Goal: Task Accomplishment & Management: Complete application form

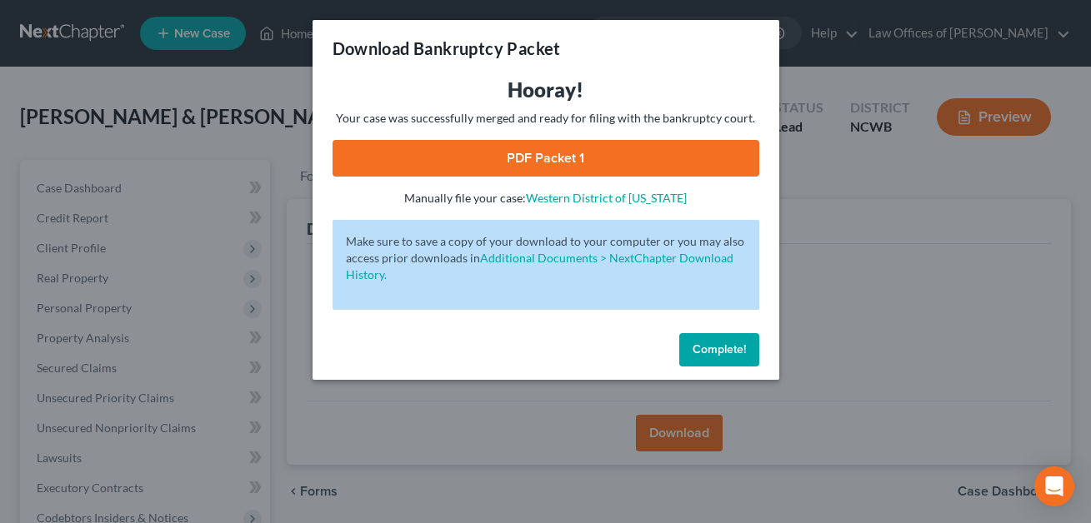
click at [718, 347] on span "Complete!" at bounding box center [718, 349] width 53 height 14
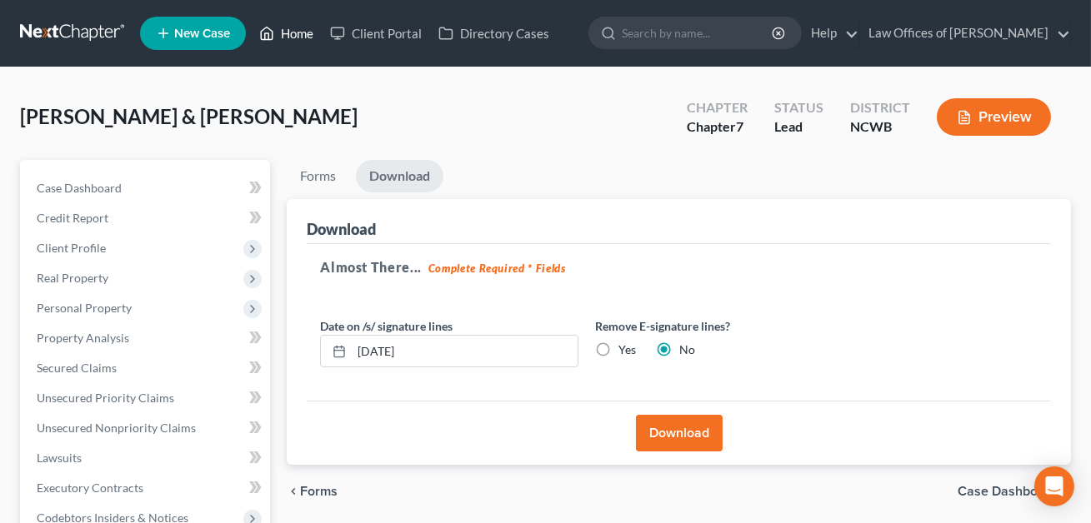
click at [294, 30] on link "Home" at bounding box center [286, 33] width 71 height 30
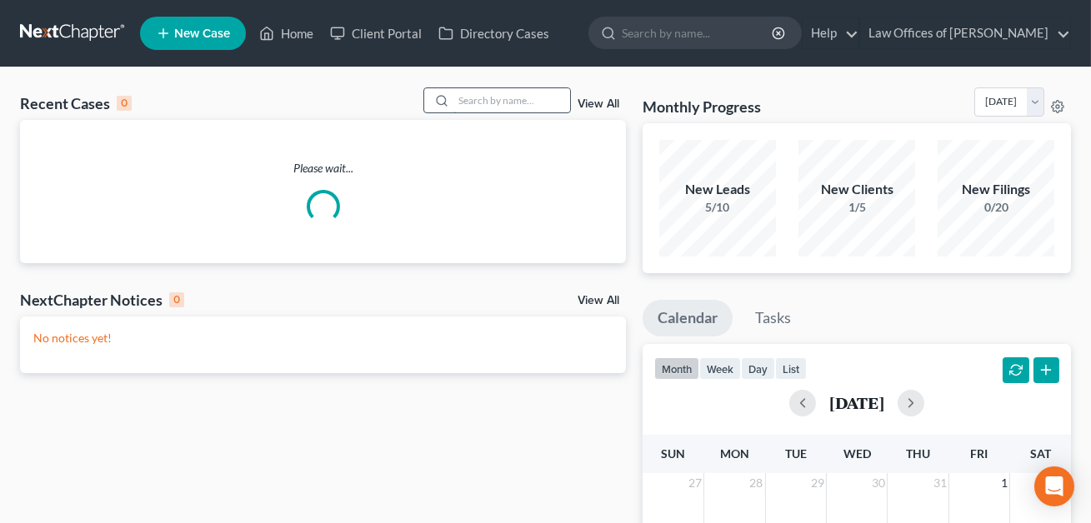
click at [463, 105] on input "search" at bounding box center [511, 100] width 117 height 24
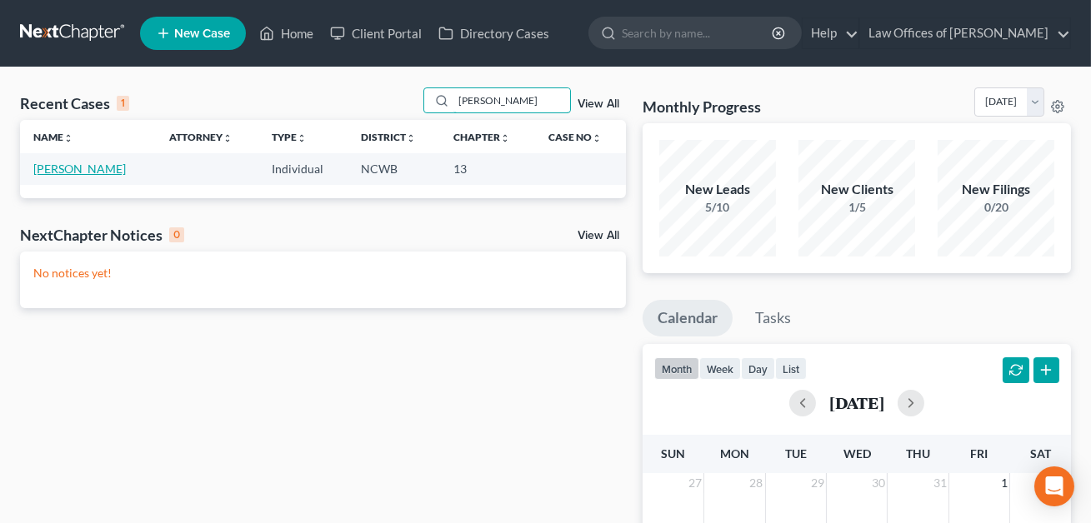
type input "[PERSON_NAME]"
click at [78, 168] on link "[PERSON_NAME]" at bounding box center [79, 169] width 92 height 14
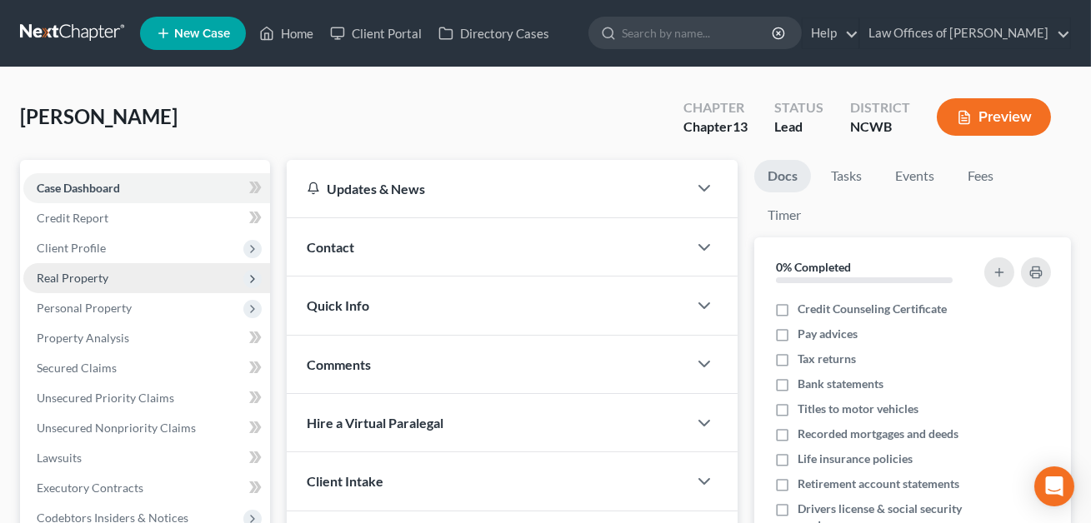
click at [79, 275] on span "Real Property" at bounding box center [73, 278] width 72 height 14
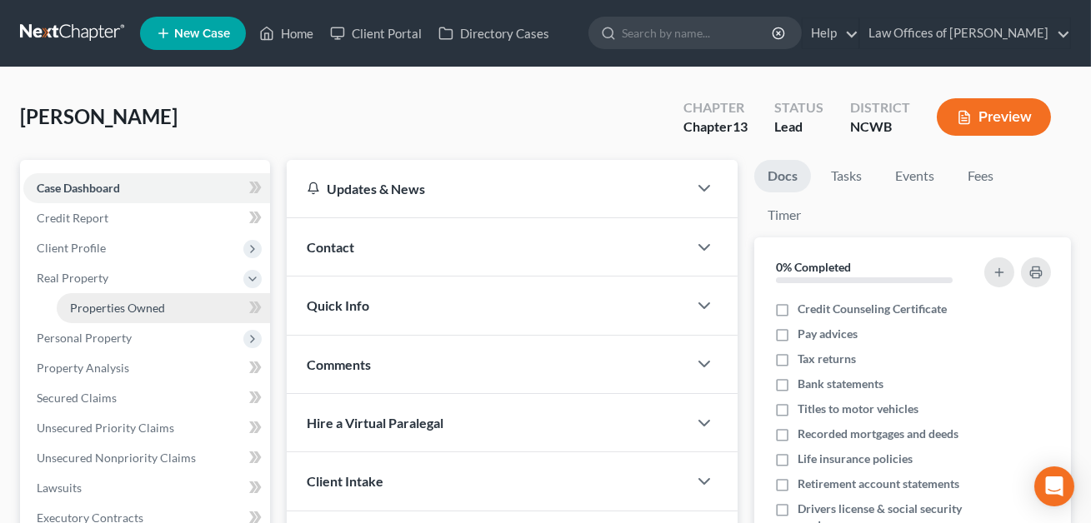
click at [122, 312] on span "Properties Owned" at bounding box center [117, 308] width 95 height 14
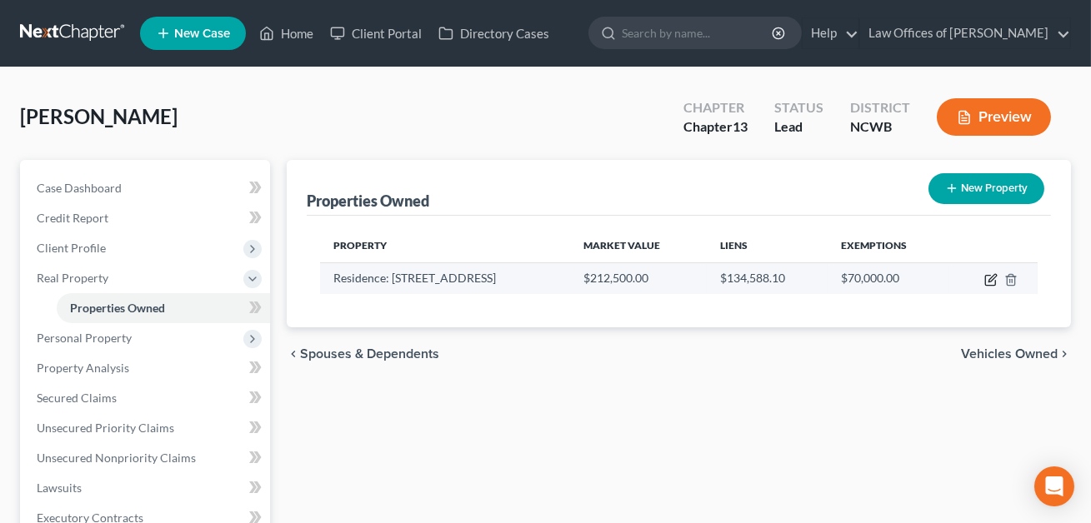
click at [992, 277] on icon "button" at bounding box center [990, 279] width 13 height 13
select select "28"
select select "48"
select select "0"
select select "1"
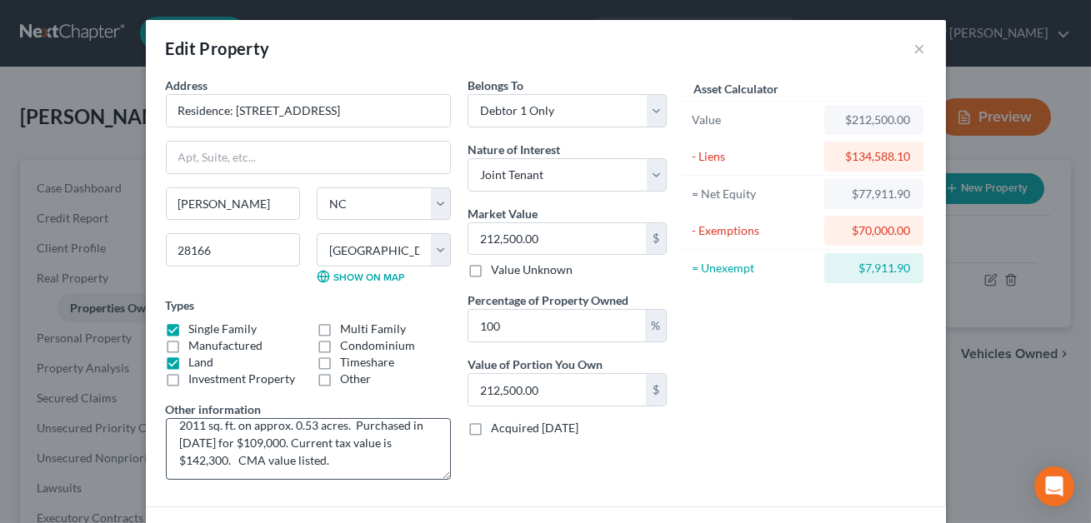
scroll to position [29, 0]
click at [179, 462] on textarea "Residence consisting of a 4 br, 2 ba home with 2011 sq. ft. on approx. 0.53 acr…" at bounding box center [308, 449] width 285 height 62
click at [337, 462] on textarea "Residence consisting of a 4 br, 2 ba home with 2011 sq. ft. on approx. 0.53 acr…" at bounding box center [308, 449] width 285 height 62
click at [223, 464] on textarea "Residence consisting of a 4 br, 2 ba home with 2011 sq. ft. on approx. 0.53 acr…" at bounding box center [308, 449] width 285 height 62
click at [398, 456] on textarea "Residence consisting of a 4 br, 2 ba home with 2011 sq. ft. on approx. 0.53 acr…" at bounding box center [308, 449] width 285 height 62
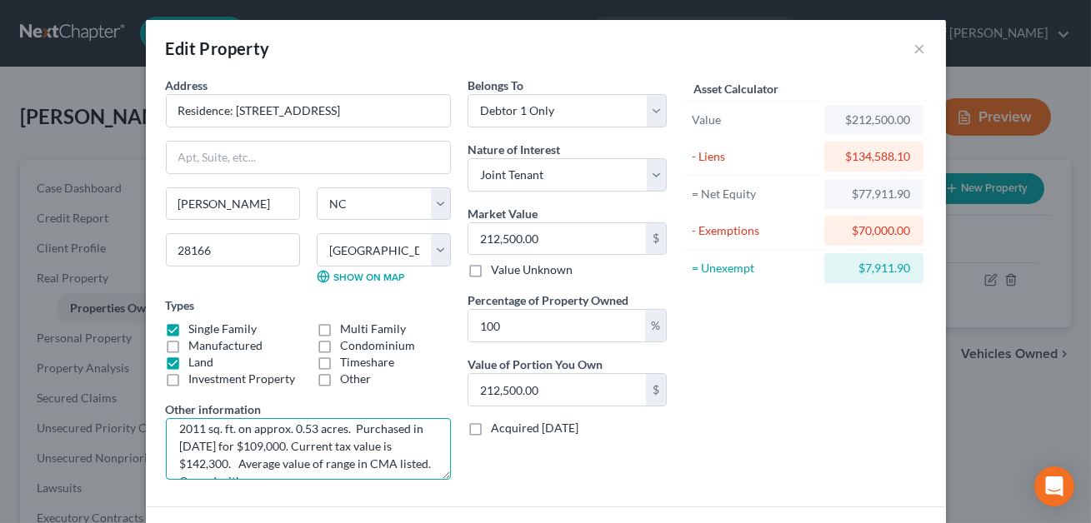
click at [374, 462] on textarea "Residence consisting of a 4 br, 2 ba home with 2011 sq. ft. on approx. 0.53 acr…" at bounding box center [308, 449] width 285 height 62
click at [437, 467] on textarea "Residence consisting of a 4 br, 2 ba home with 2011 sq. ft. on approx. 0.53 acr…" at bounding box center [308, 449] width 285 height 62
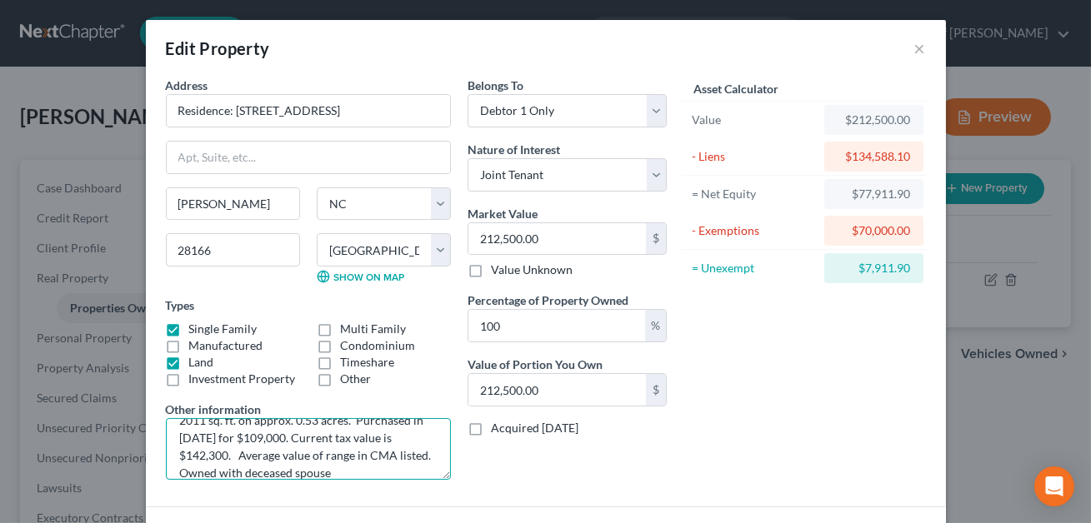
click at [372, 453] on textarea "Residence consisting of a 4 br, 2 ba home with 2011 sq. ft. on approx. 0.53 acr…" at bounding box center [308, 449] width 285 height 62
click at [366, 468] on textarea "Residence consisting of a 4 br, 2 ba home with 2011 sq. ft. on approx. 0.53 acr…" at bounding box center [308, 449] width 285 height 62
type textarea "Residence consisting of a 4 br, 2 ba home with 2011 sq. ft. on approx. 0.53 acr…"
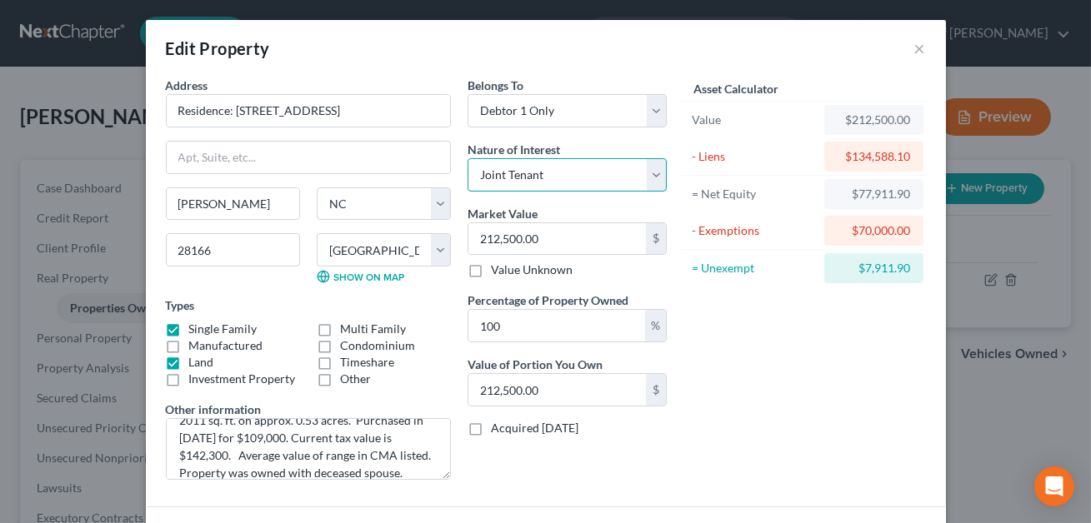
click at [530, 181] on select "Select Fee Simple Joint Tenant Life Estate Equitable Interest Future Interest T…" at bounding box center [566, 174] width 199 height 33
select select "0"
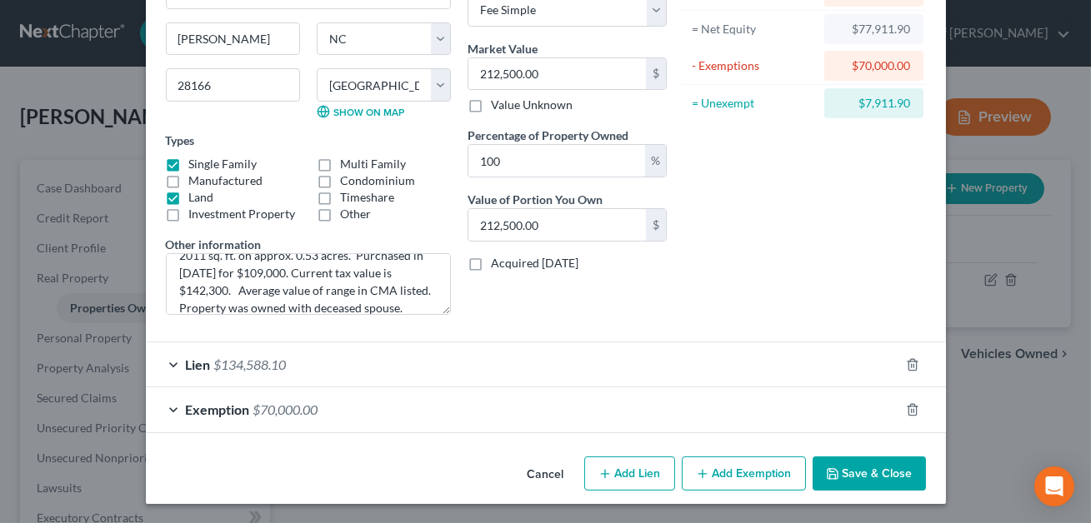
click at [874, 463] on button "Save & Close" at bounding box center [868, 474] width 113 height 35
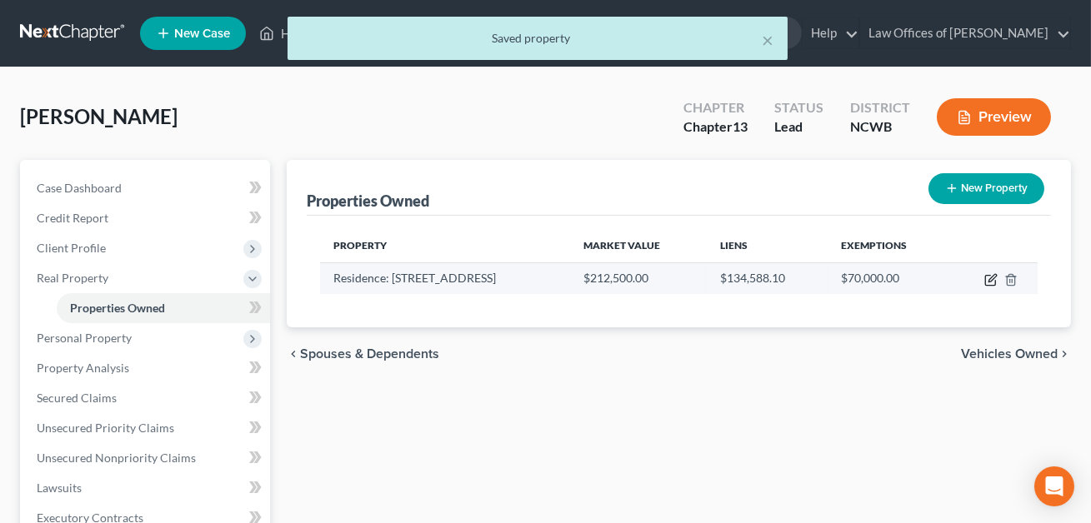
click at [993, 279] on icon "button" at bounding box center [990, 279] width 13 height 13
select select "28"
select select "48"
select select "0"
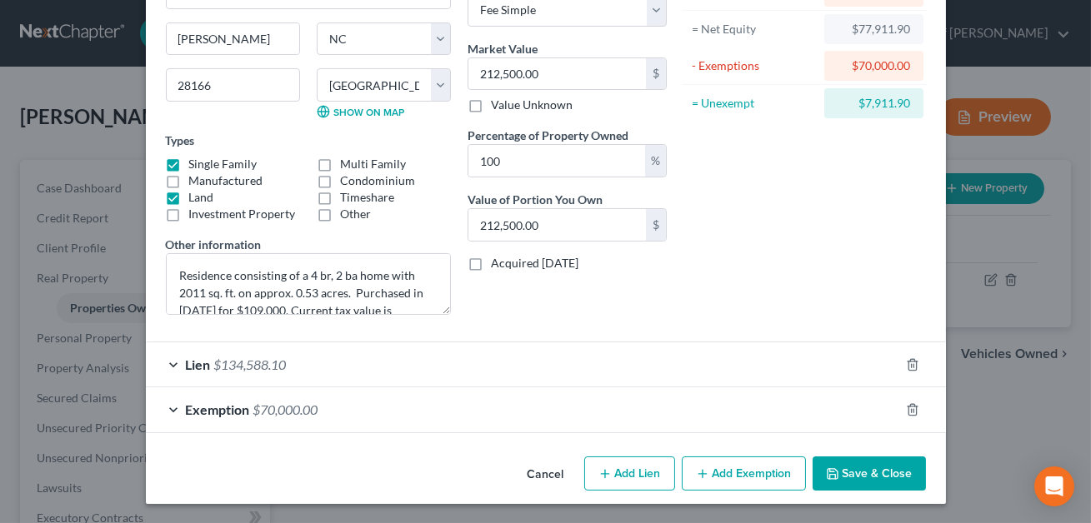
click at [861, 478] on button "Save & Close" at bounding box center [868, 474] width 113 height 35
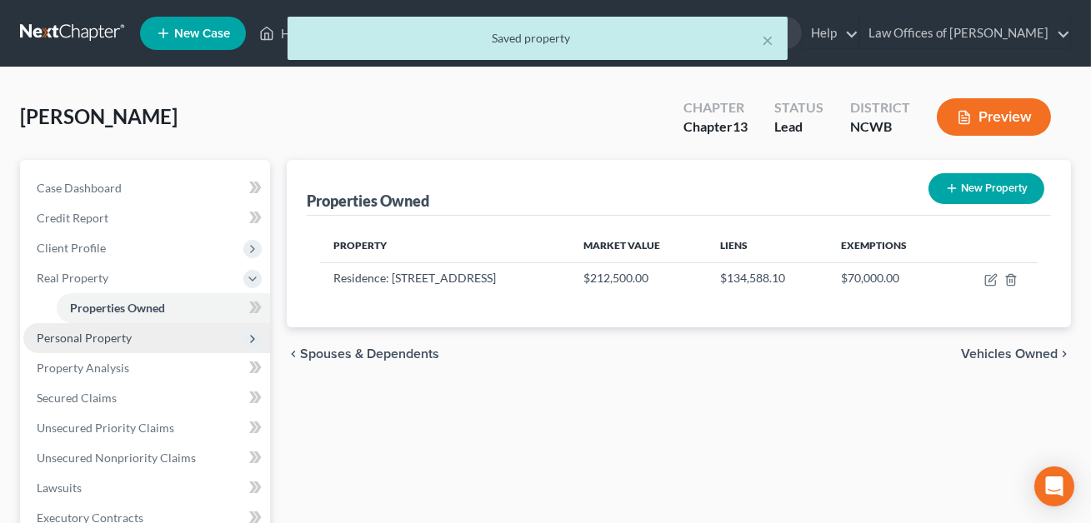
click at [101, 335] on span "Personal Property" at bounding box center [84, 338] width 95 height 14
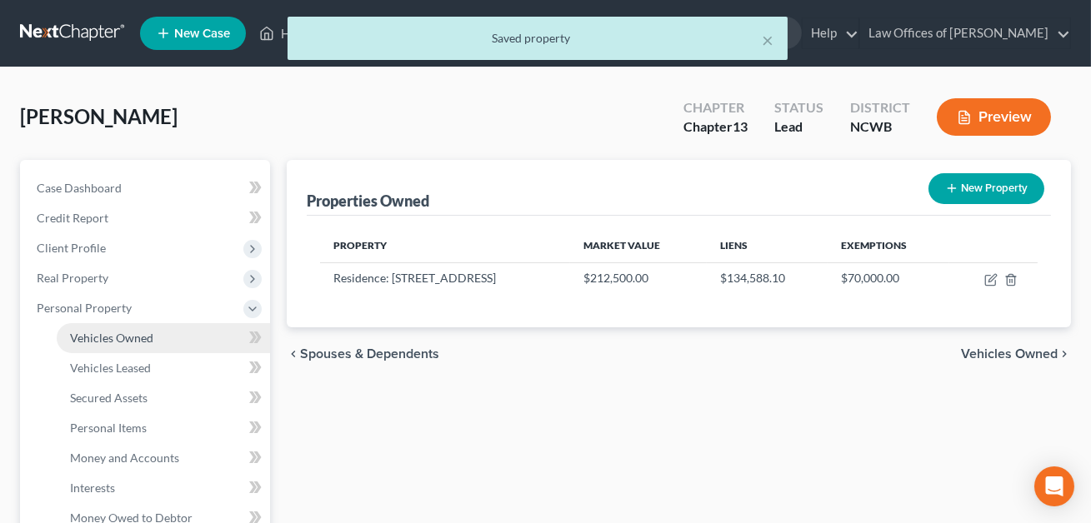
click at [122, 340] on span "Vehicles Owned" at bounding box center [111, 338] width 83 height 14
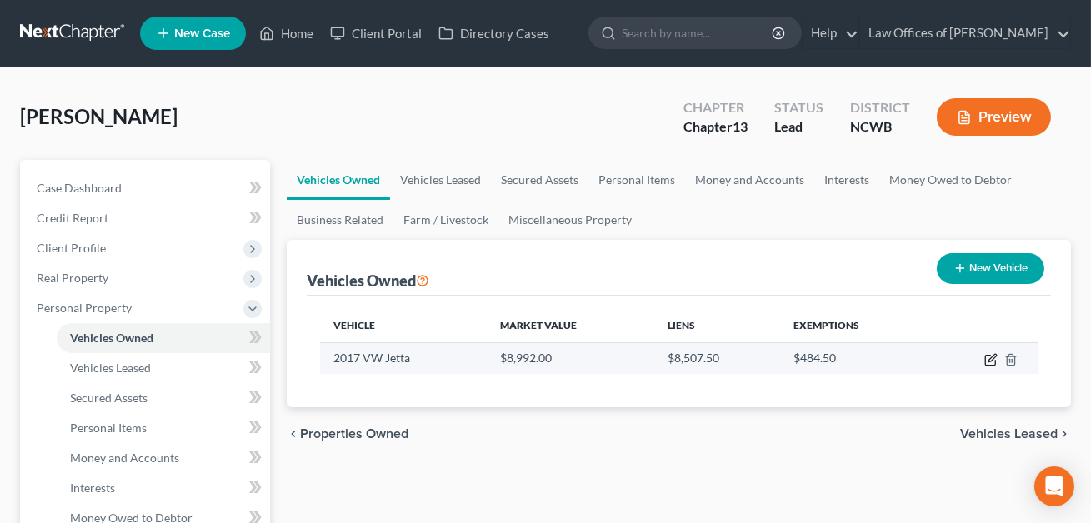
click at [987, 359] on icon "button" at bounding box center [990, 359] width 13 height 13
select select "0"
select select "9"
select select "2"
select select "0"
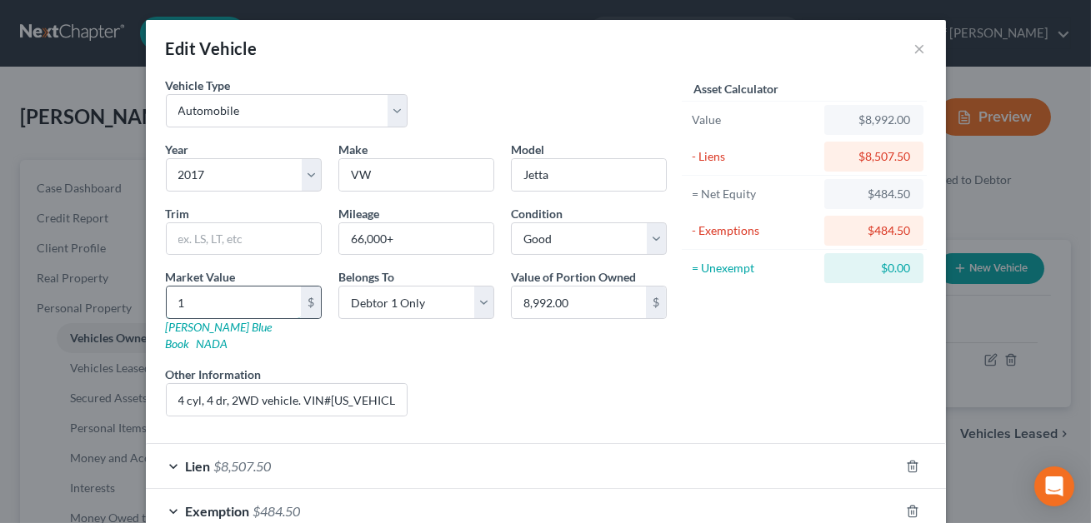
type input "12"
type input "12.00"
type input "120"
type input "120.00"
type input "1207"
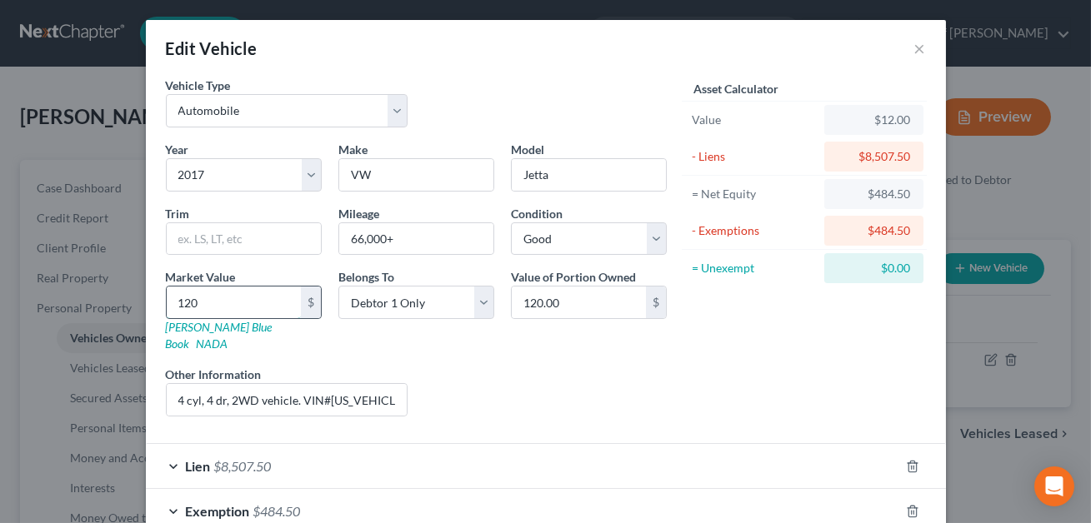
type input "1,207.00"
type input "1,2075"
type input "12,075.00"
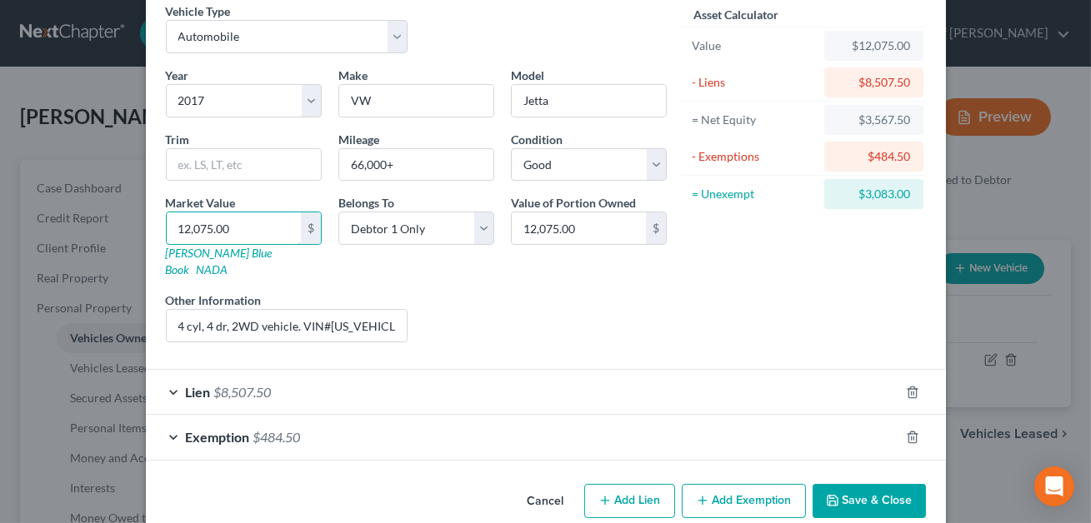
type input "12,075.00"
click at [366, 423] on div "Exemption $484.50" at bounding box center [522, 437] width 753 height 44
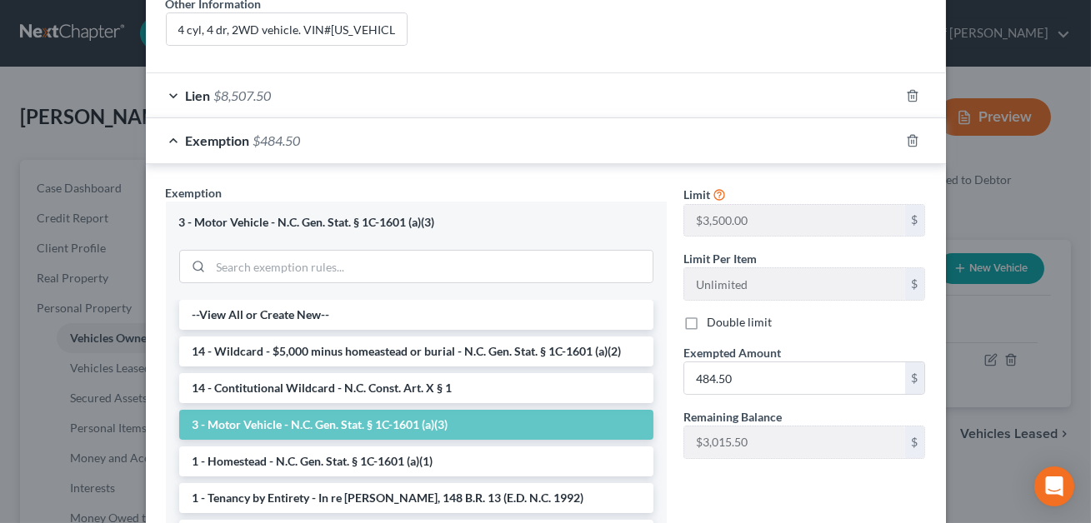
scroll to position [391, 0]
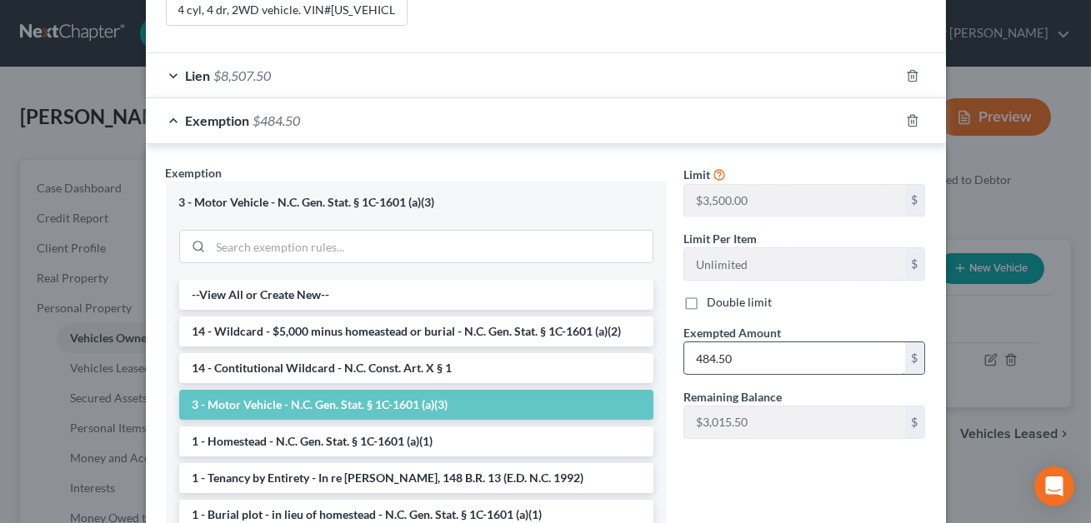
click at [749, 345] on input "484.50" at bounding box center [794, 358] width 221 height 32
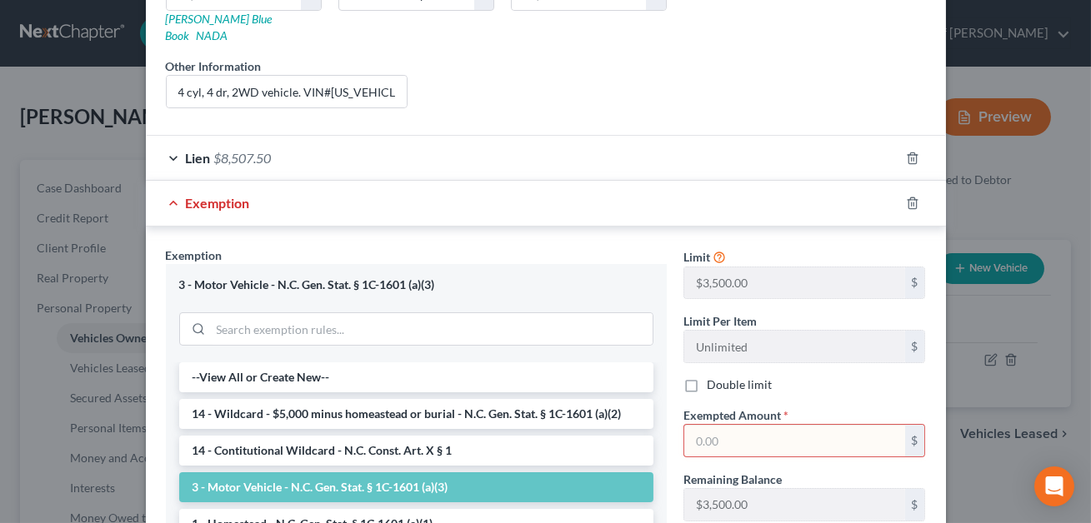
scroll to position [515, 0]
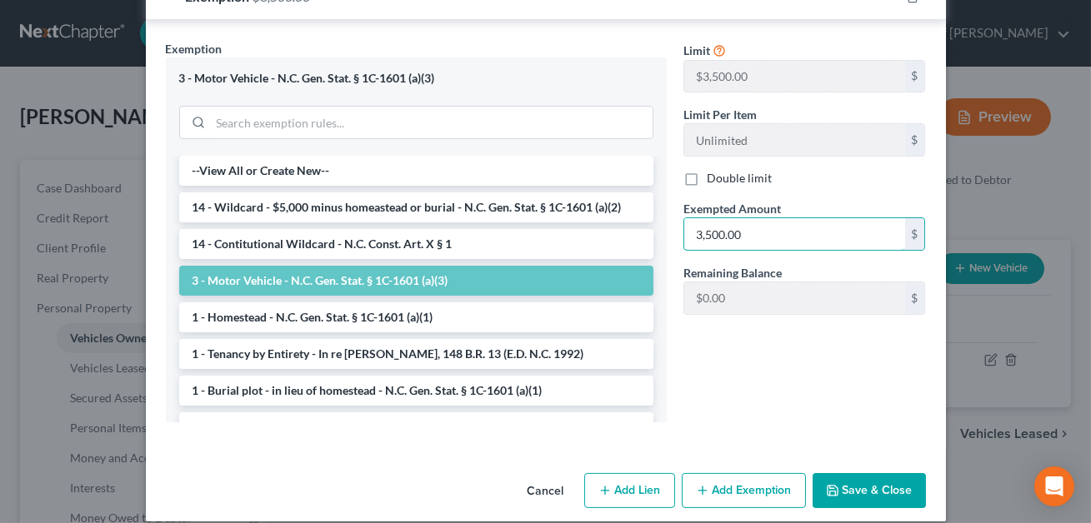
type input "3,500.00"
click at [871, 474] on button "Save & Close" at bounding box center [868, 490] width 113 height 35
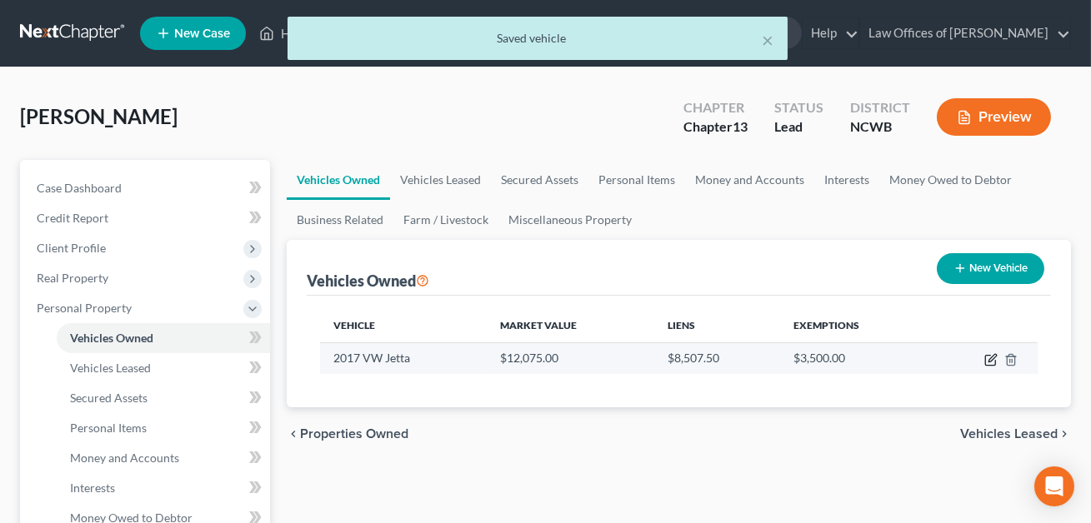
click at [992, 361] on icon "button" at bounding box center [990, 359] width 13 height 13
select select "0"
select select "9"
select select "2"
select select "0"
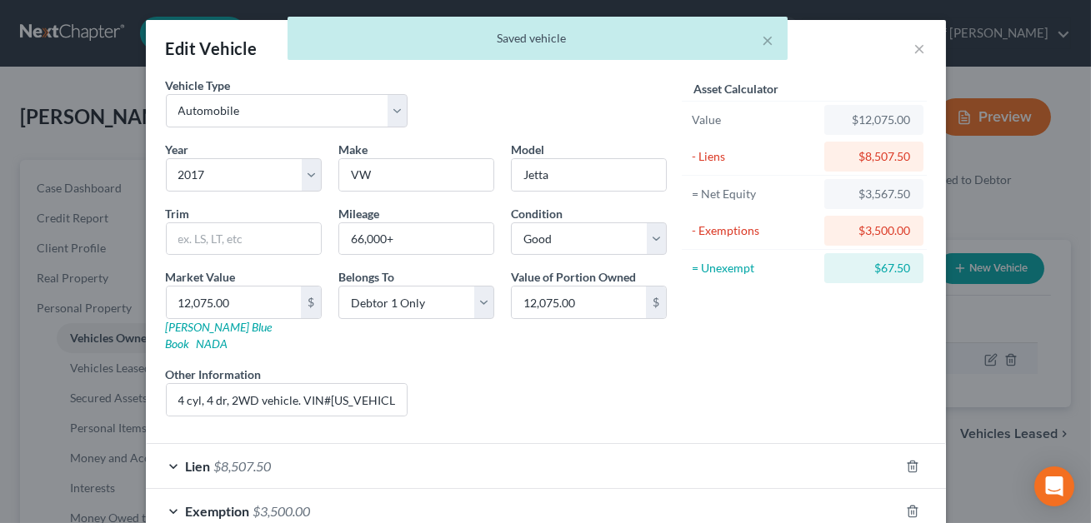
scroll to position [84, 0]
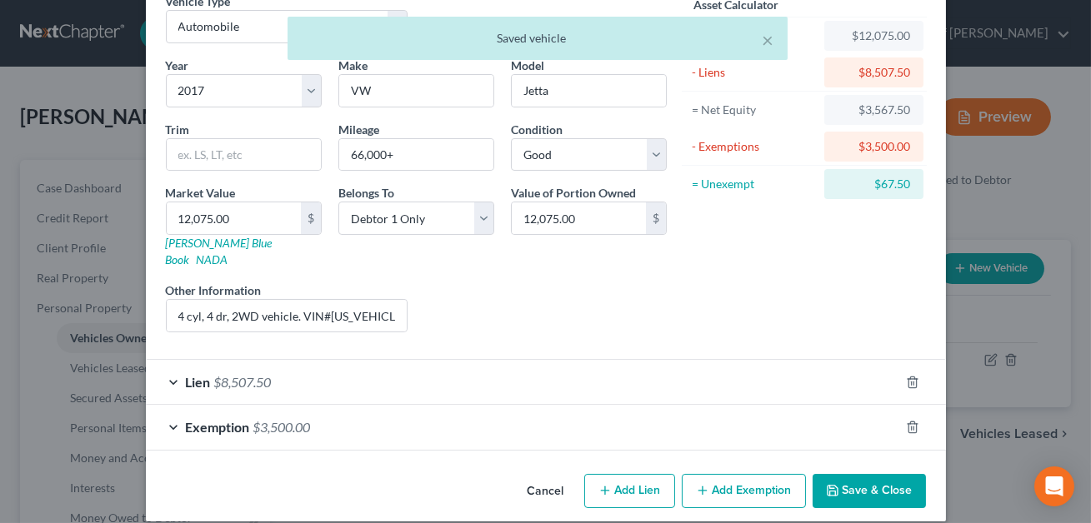
click at [723, 477] on button "Add Exemption" at bounding box center [744, 491] width 124 height 35
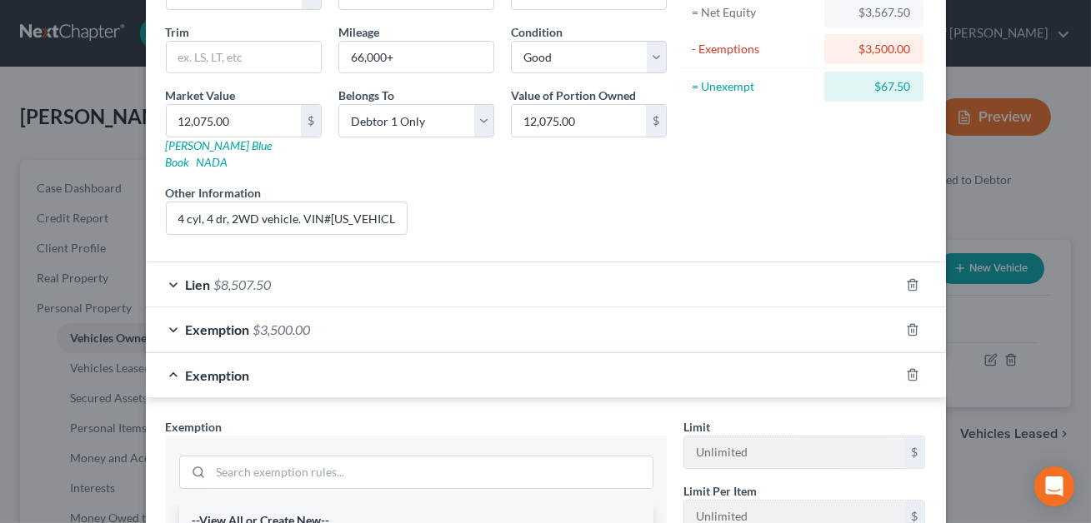
scroll to position [202, 0]
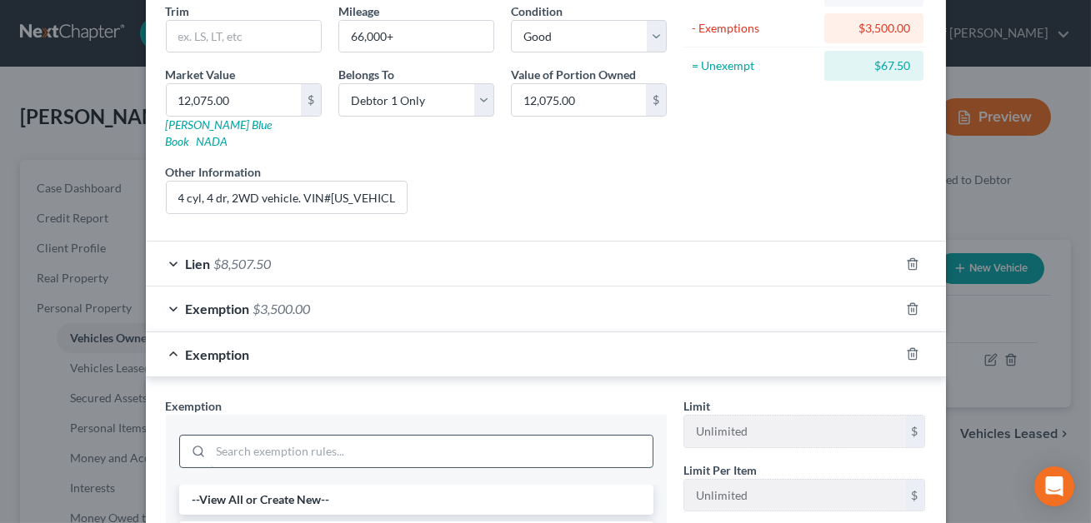
click at [312, 436] on input "search" at bounding box center [432, 452] width 442 height 32
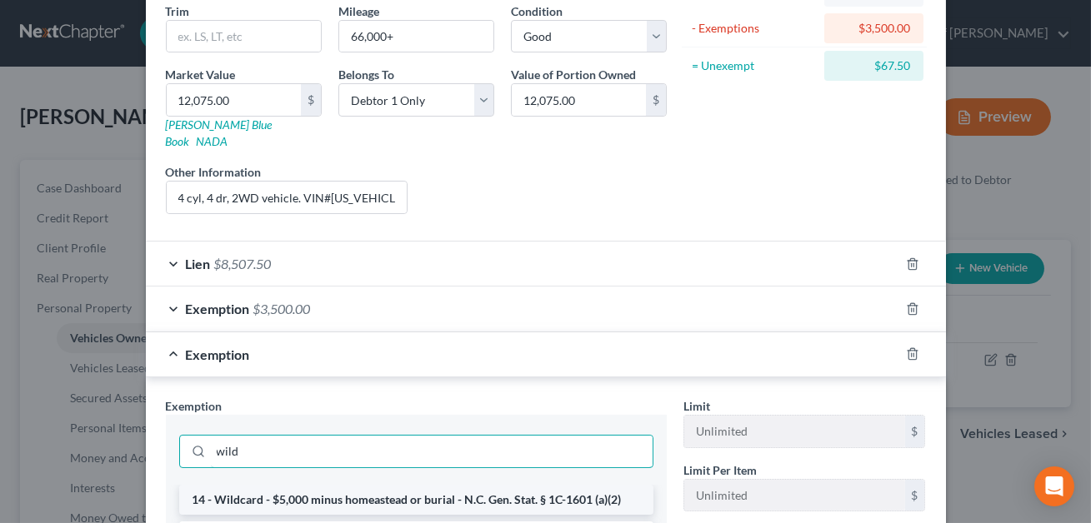
type input "wild"
click at [353, 485] on li "14 - Wildcard - $5,000 minus homeastead or burial - N.C. Gen. Stat. § 1C-1601 (…" at bounding box center [416, 500] width 474 height 30
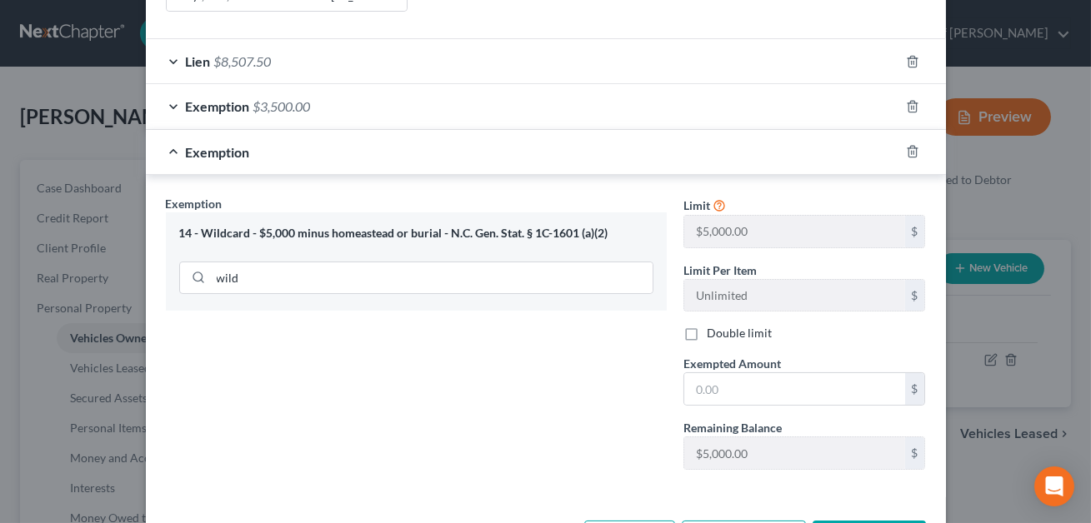
scroll to position [452, 0]
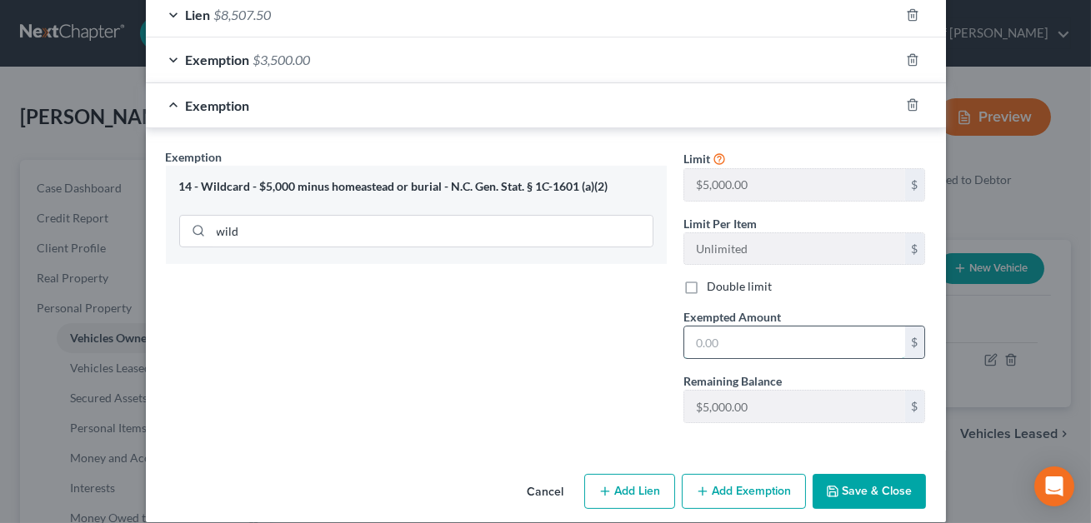
click at [699, 327] on input "text" at bounding box center [794, 343] width 221 height 32
type input "67.50"
click at [861, 474] on button "Save & Close" at bounding box center [868, 491] width 113 height 35
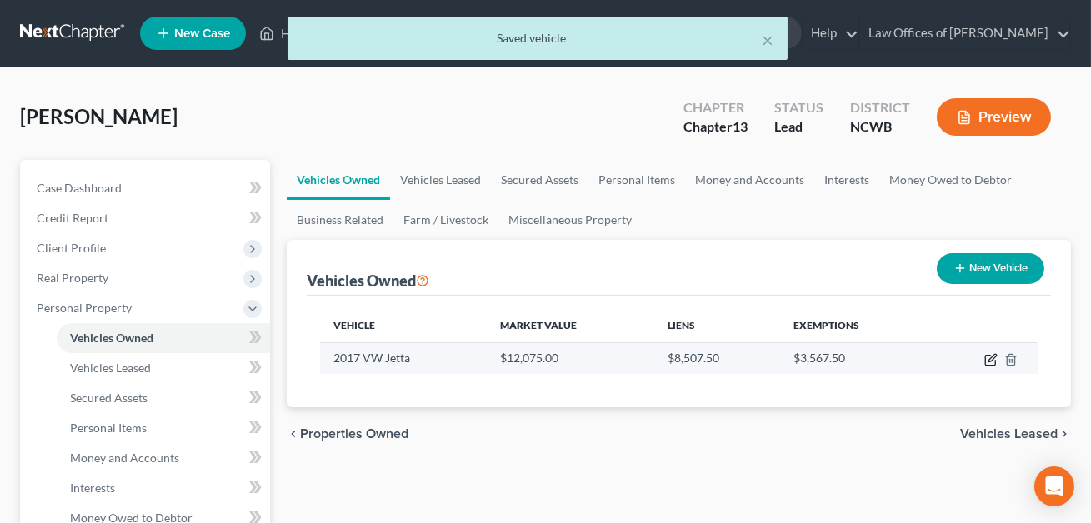
click at [991, 362] on icon "button" at bounding box center [990, 359] width 13 height 13
select select "0"
select select "9"
select select "2"
select select "0"
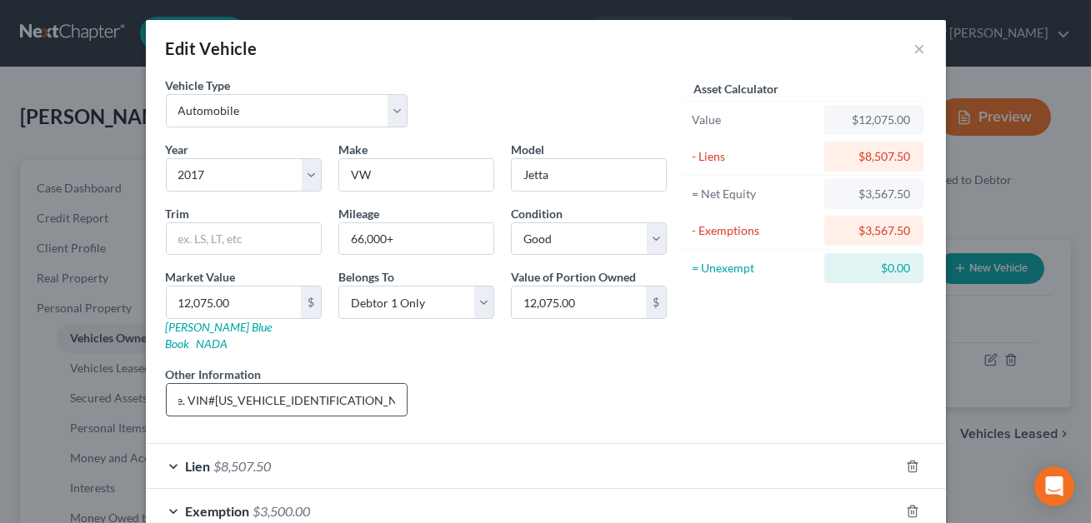
scroll to position [0, 154]
drag, startPoint x: 329, startPoint y: 382, endPoint x: 309, endPoint y: 382, distance: 20.0
click at [309, 384] on input "4 cyl, 4 dr, 2WD vehicle. VIN#[US_VEHICLE_IDENTIFICATION_NUMBER]. KBB value l i…" at bounding box center [287, 400] width 241 height 32
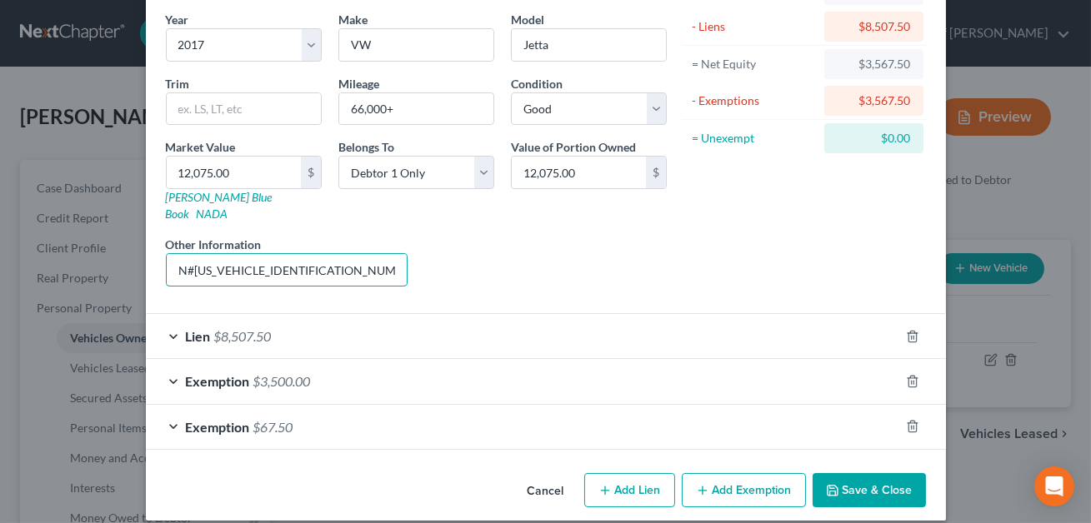
type input "4 cyl, 4 dr, 2WD vehicle. VIN#[US_VEHICLE_IDENTIFICATION_NUMBER]. [PERSON_NAME]…"
click at [885, 482] on button "Save & Close" at bounding box center [868, 490] width 113 height 35
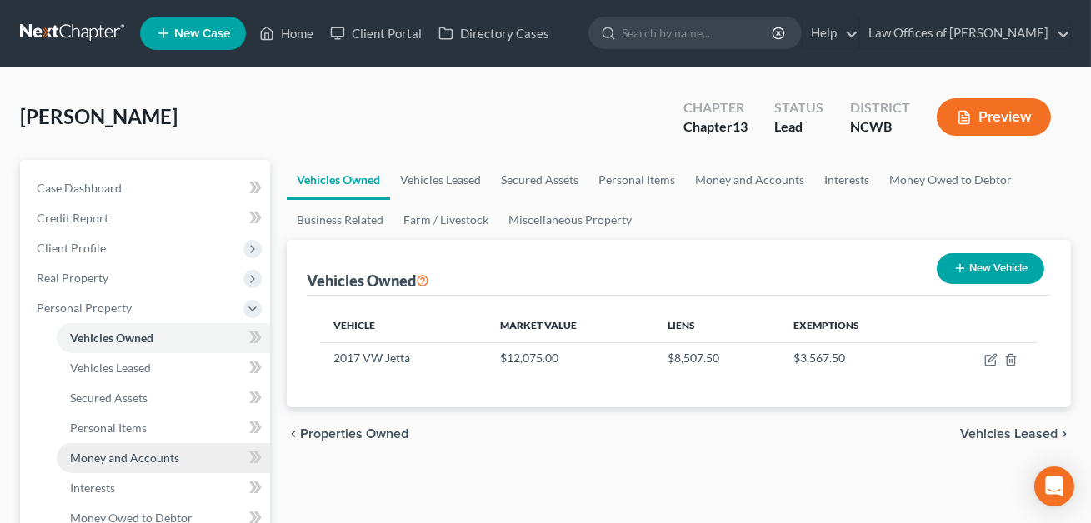
click at [124, 456] on span "Money and Accounts" at bounding box center [124, 458] width 109 height 14
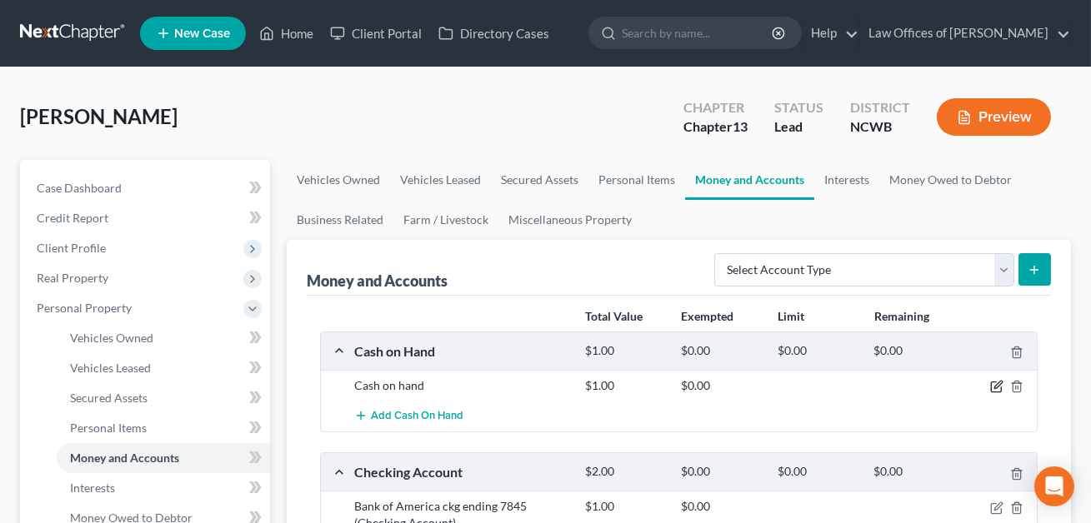
click at [994, 388] on icon "button" at bounding box center [997, 385] width 7 height 7
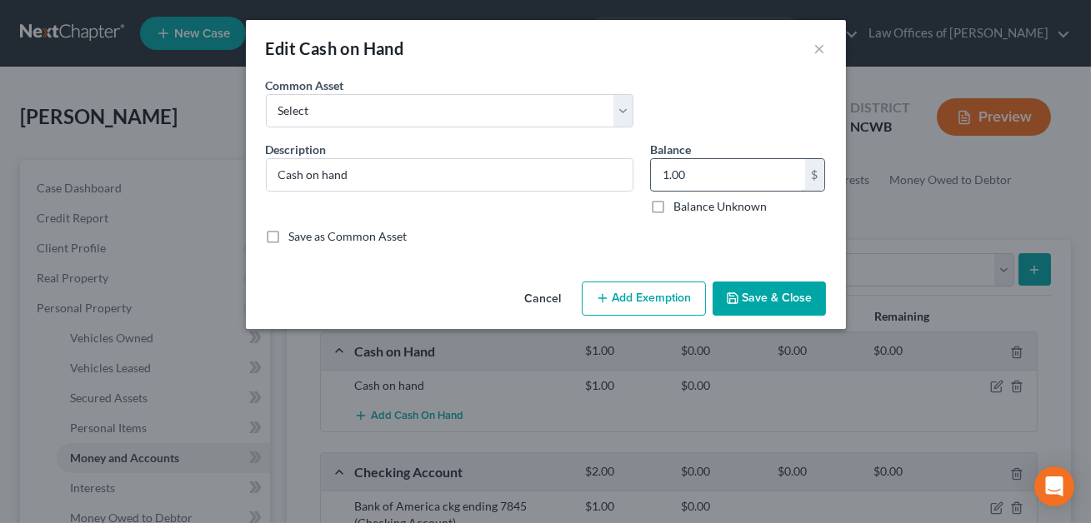
click at [683, 175] on input "1.00" at bounding box center [728, 175] width 154 height 32
type input "13.00"
click at [658, 288] on button "Add Exemption" at bounding box center [644, 299] width 124 height 35
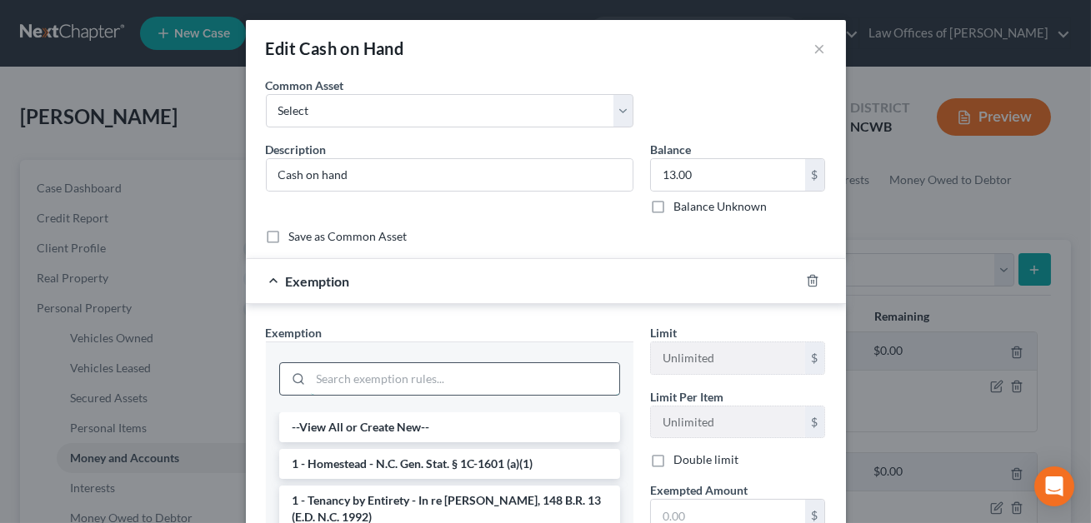
click at [419, 377] on input "search" at bounding box center [465, 379] width 308 height 32
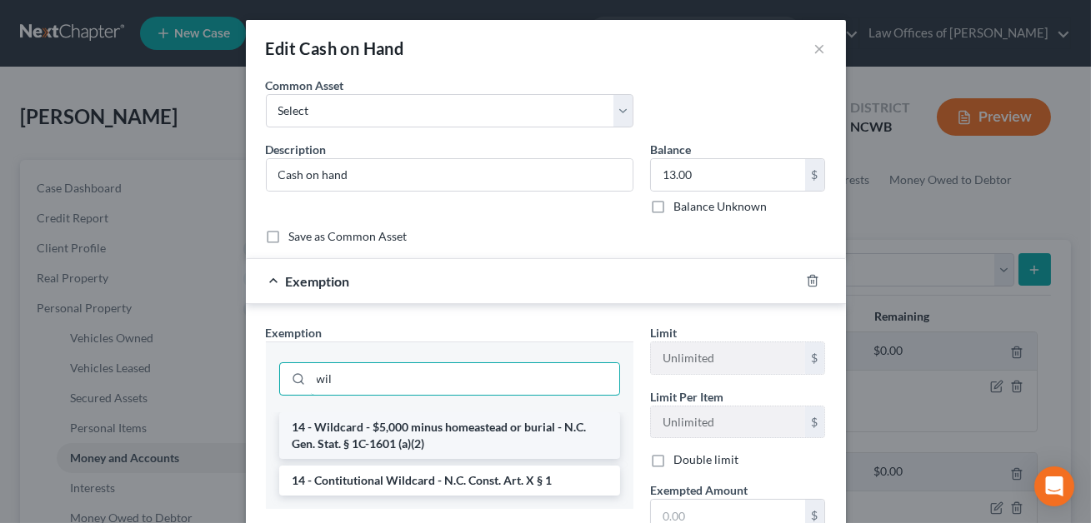
type input "wil"
click at [443, 420] on li "14 - Wildcard - $5,000 minus homeastead or burial - N.C. Gen. Stat. § 1C-1601 (…" at bounding box center [449, 435] width 341 height 47
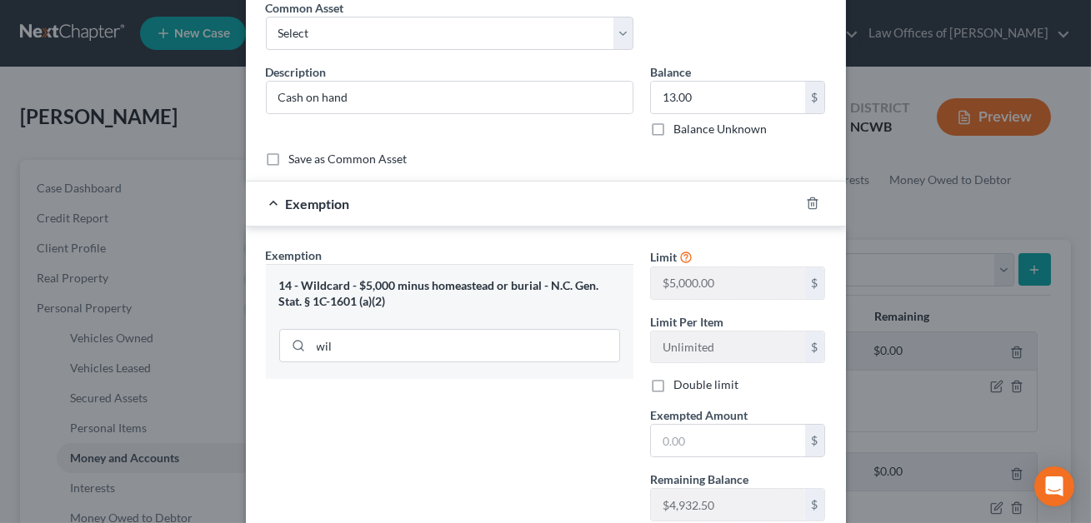
scroll to position [107, 0]
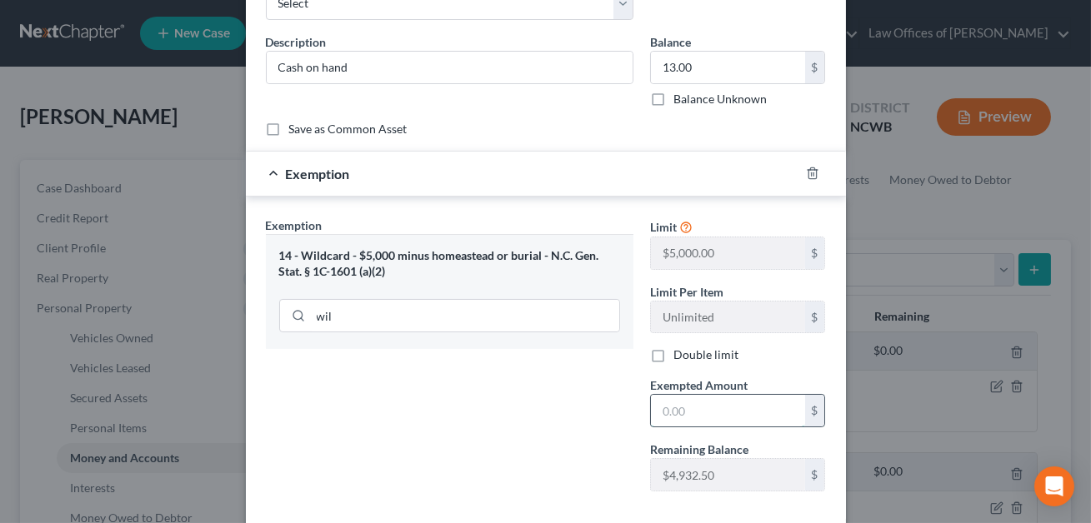
click at [653, 404] on input "text" at bounding box center [728, 411] width 154 height 32
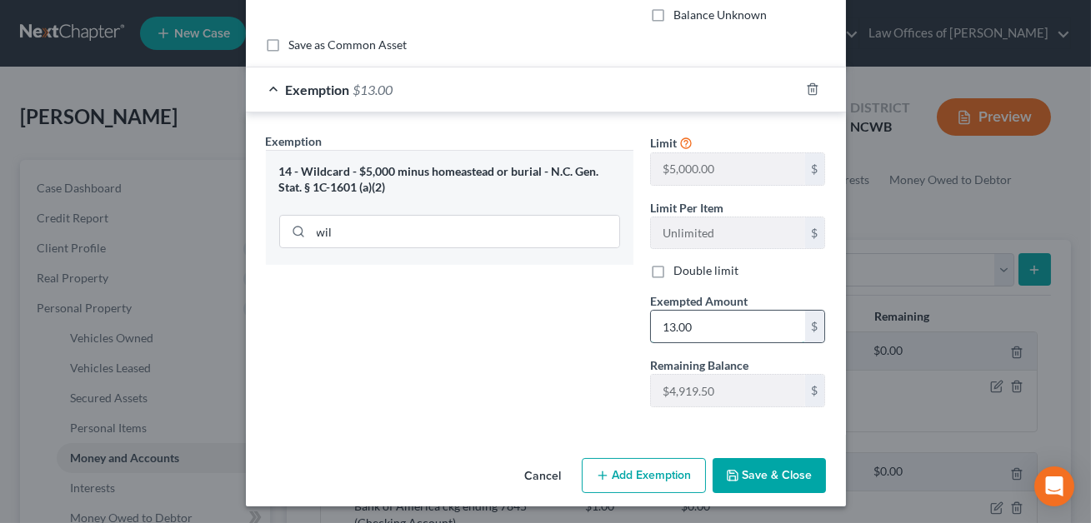
scroll to position [192, 0]
type input "13.00"
click at [764, 471] on button "Save & Close" at bounding box center [768, 474] width 113 height 35
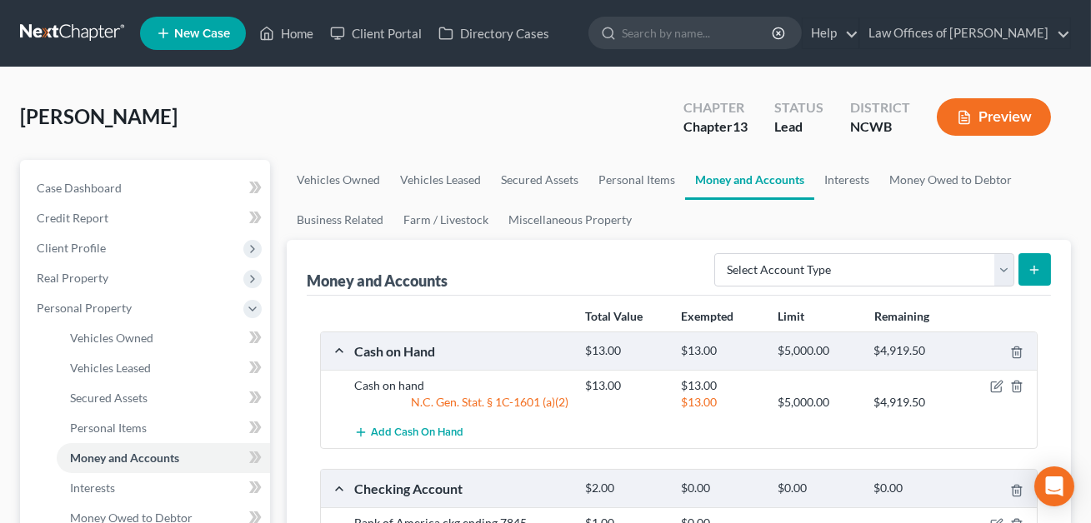
scroll to position [206, 0]
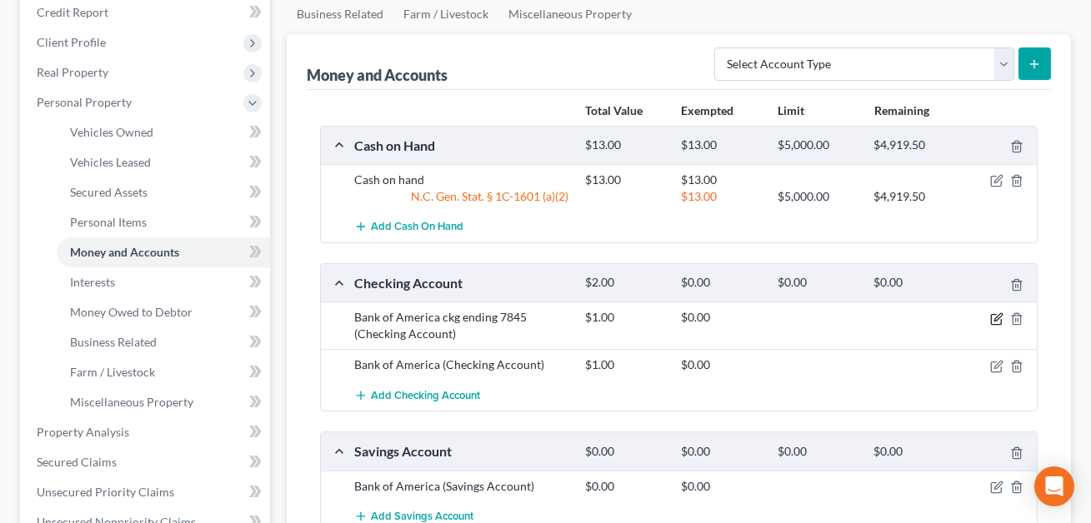
click at [997, 319] on icon "button" at bounding box center [996, 318] width 13 height 13
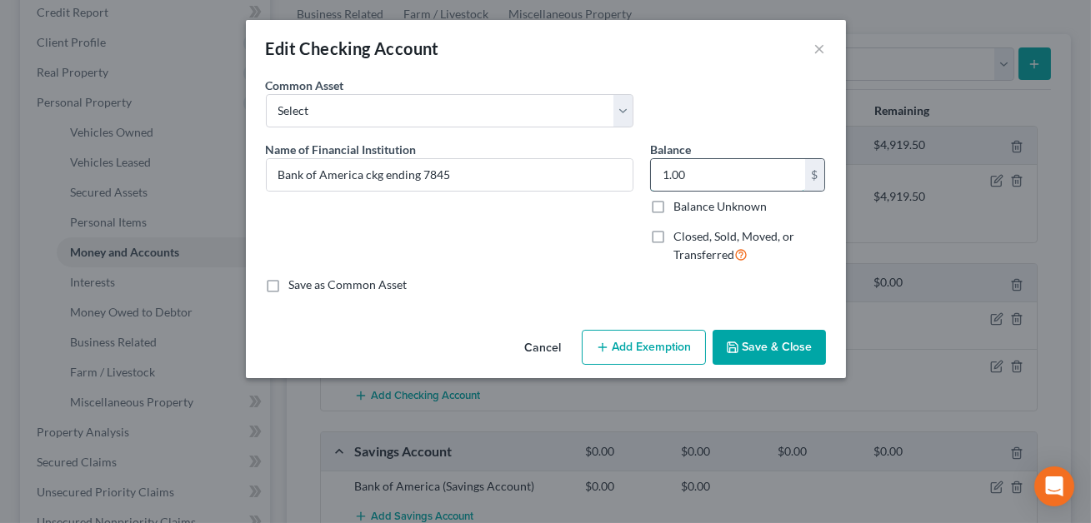
click at [677, 182] on input "1.00" at bounding box center [728, 175] width 154 height 32
type input "64.32"
click at [650, 354] on button "Add Exemption" at bounding box center [644, 347] width 124 height 35
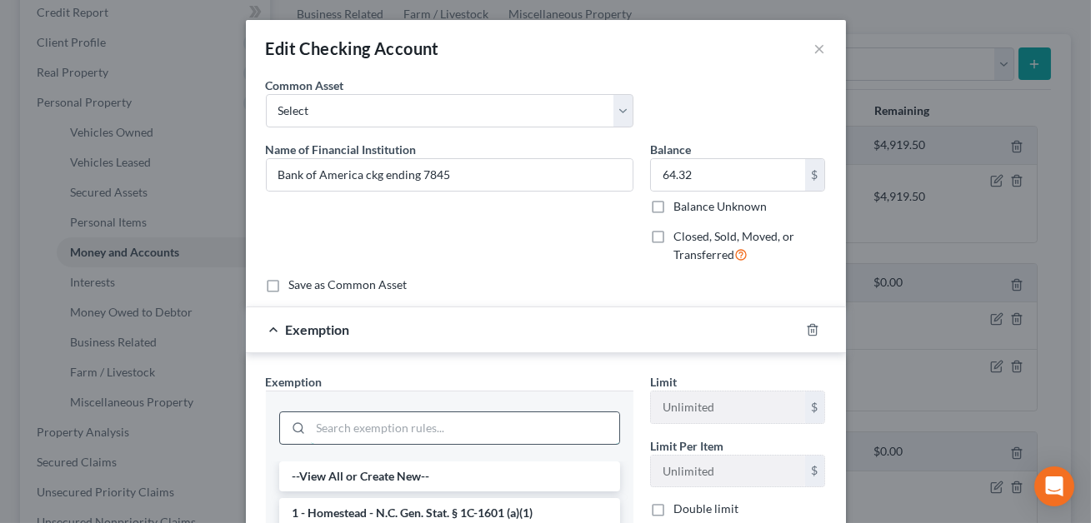
click at [423, 415] on input "search" at bounding box center [465, 428] width 308 height 32
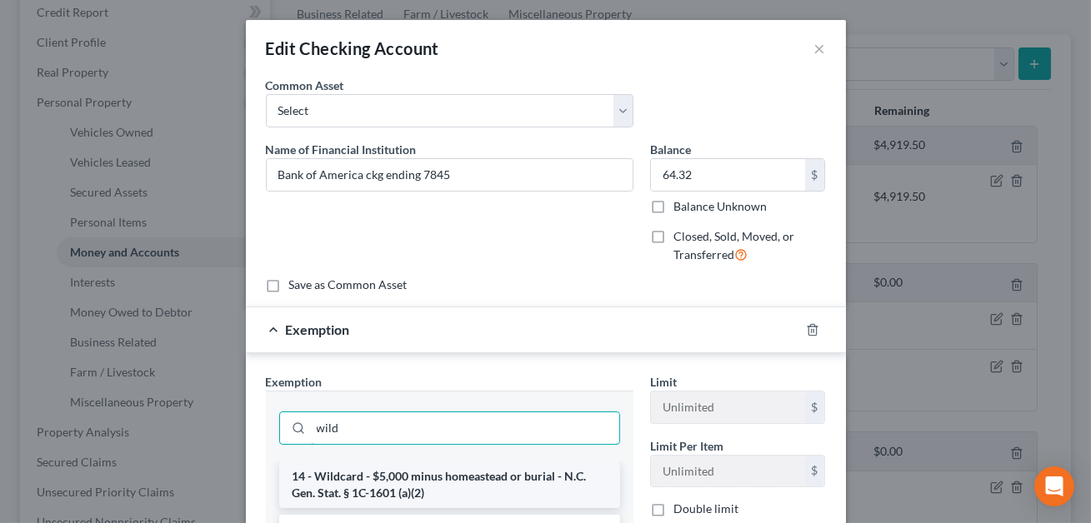
type input "wild"
click at [414, 493] on li "14 - Wildcard - $5,000 minus homeastead or burial - N.C. Gen. Stat. § 1C-1601 (…" at bounding box center [449, 485] width 341 height 47
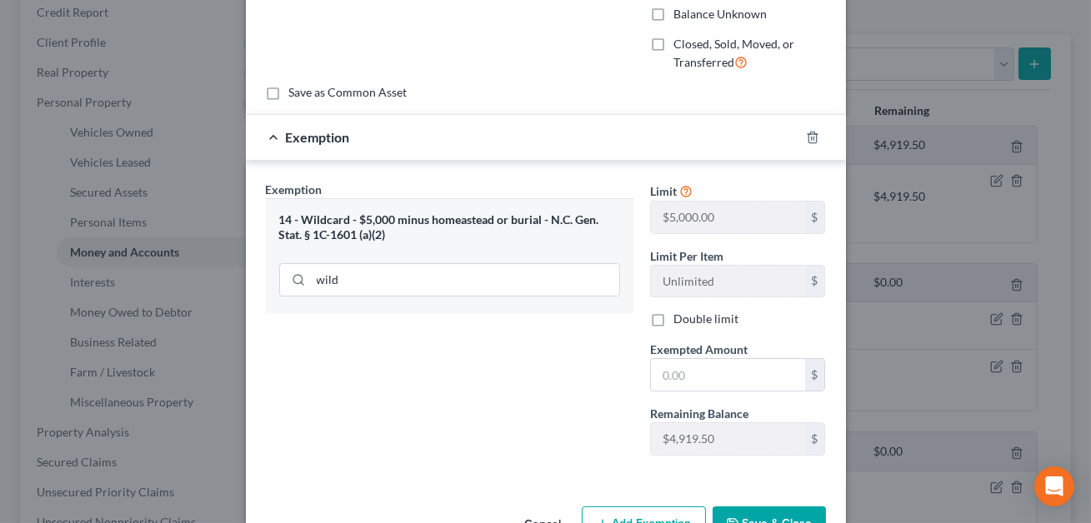
scroll to position [213, 0]
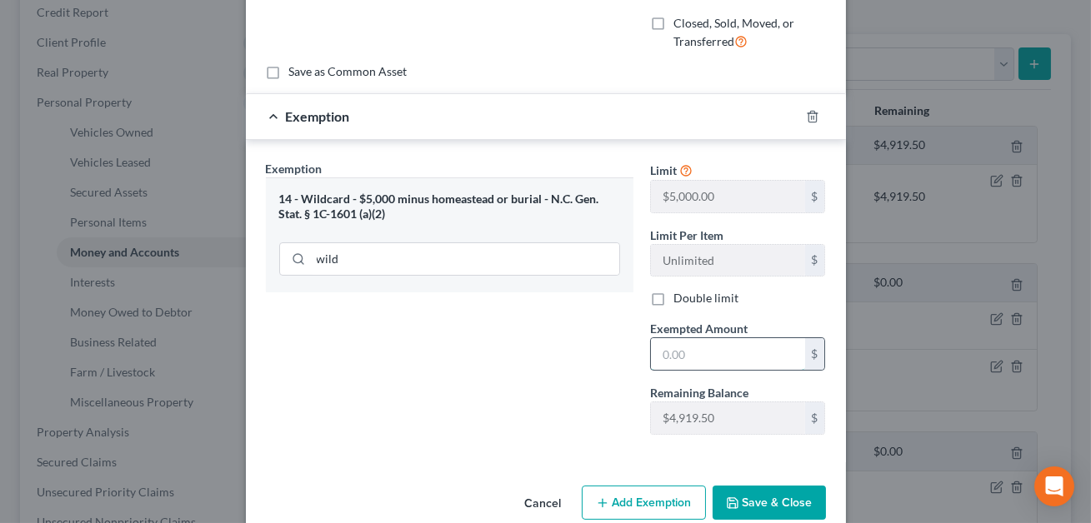
click at [683, 342] on input "text" at bounding box center [728, 354] width 154 height 32
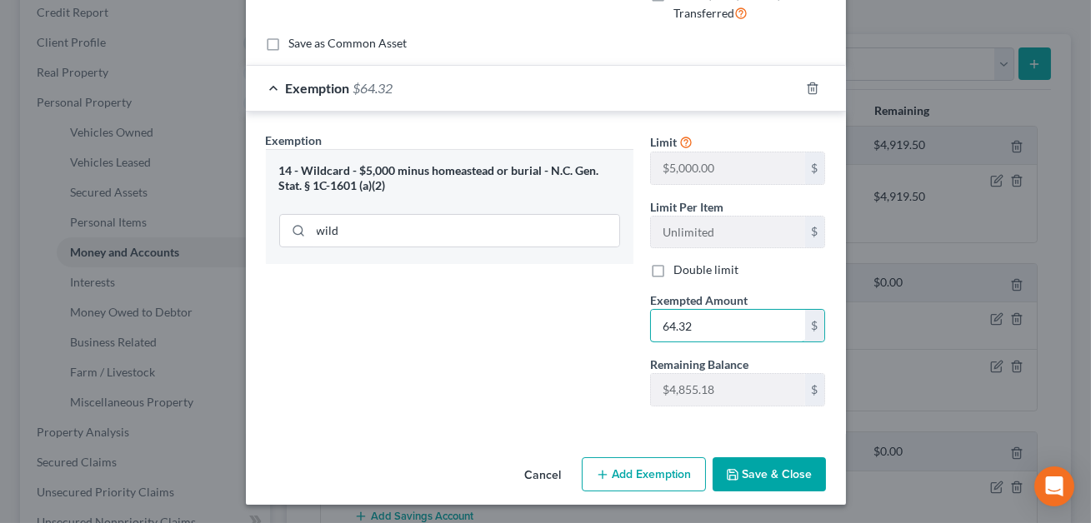
type input "64.32"
click at [756, 482] on button "Save & Close" at bounding box center [768, 474] width 113 height 35
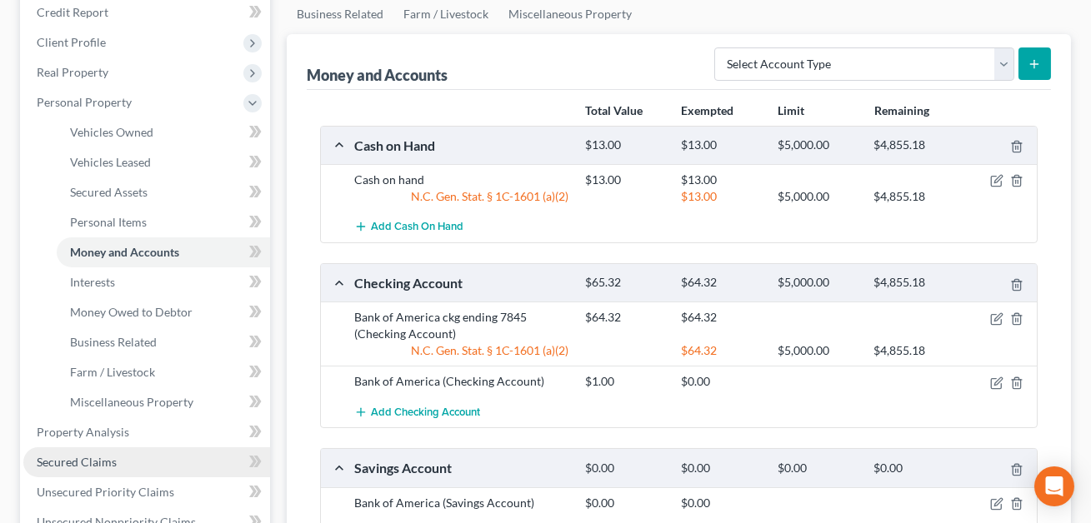
click at [102, 466] on span "Secured Claims" at bounding box center [77, 462] width 80 height 14
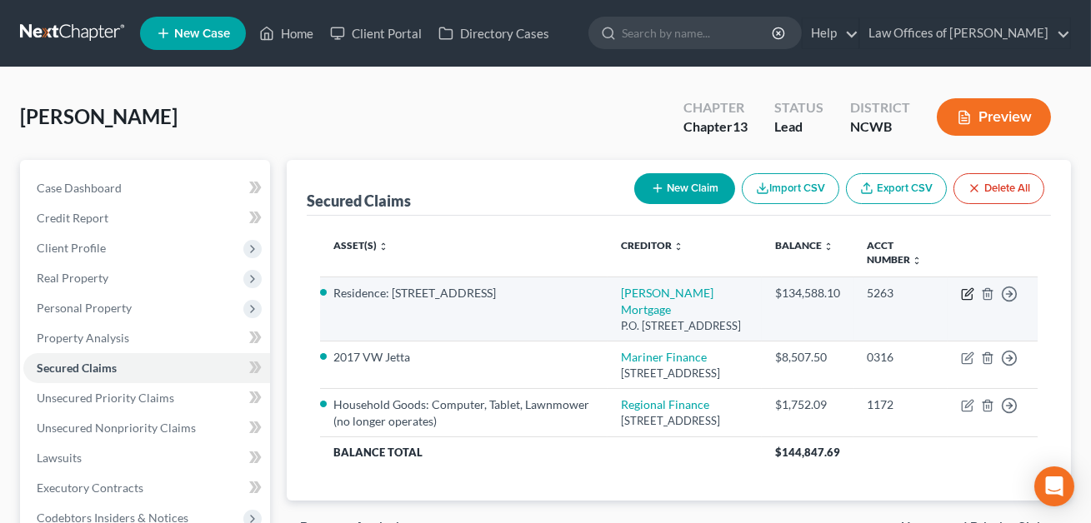
click at [965, 294] on icon "button" at bounding box center [968, 291] width 7 height 7
select select "4"
select select "3"
select select "4"
select select "0"
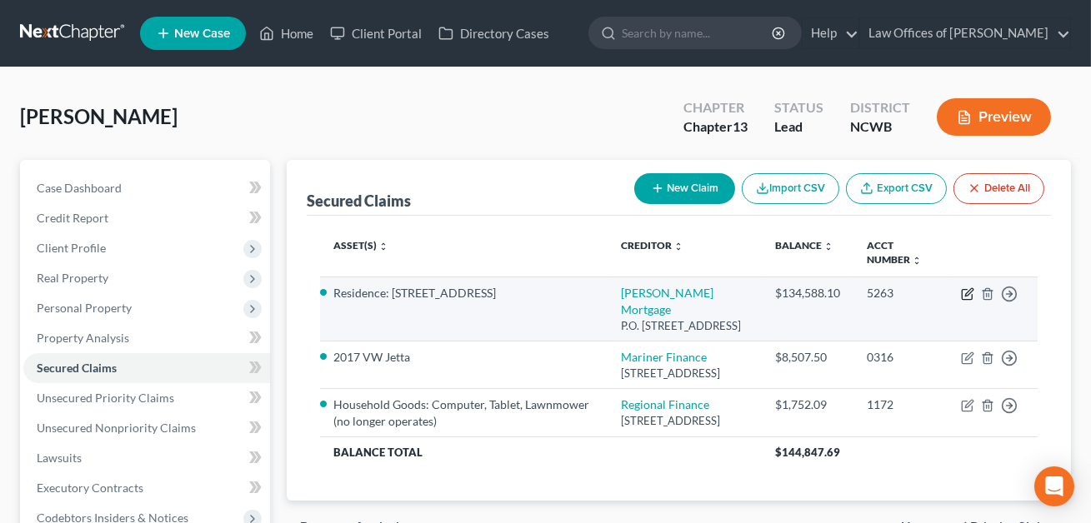
select select "0"
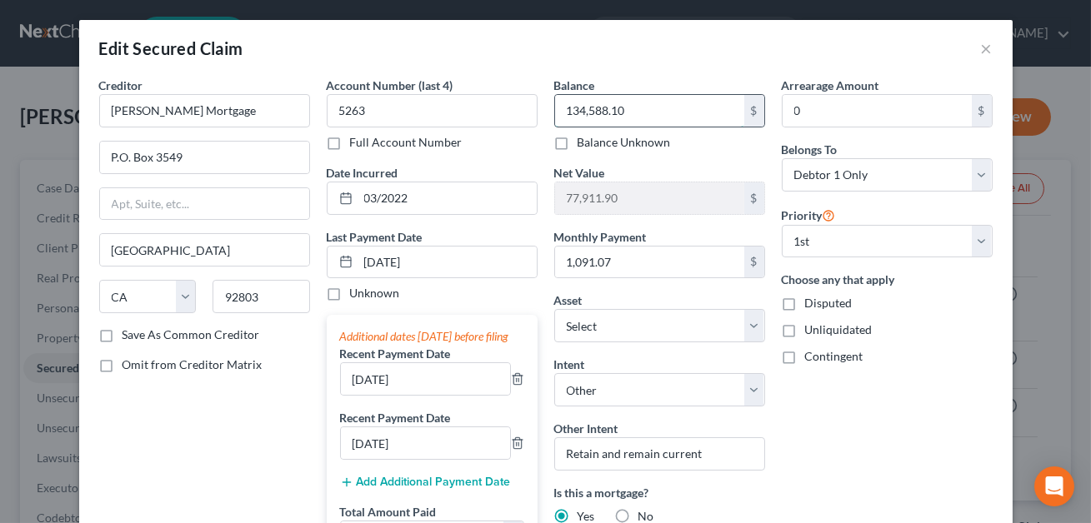
click at [630, 118] on input "134,588.10" at bounding box center [649, 111] width 189 height 32
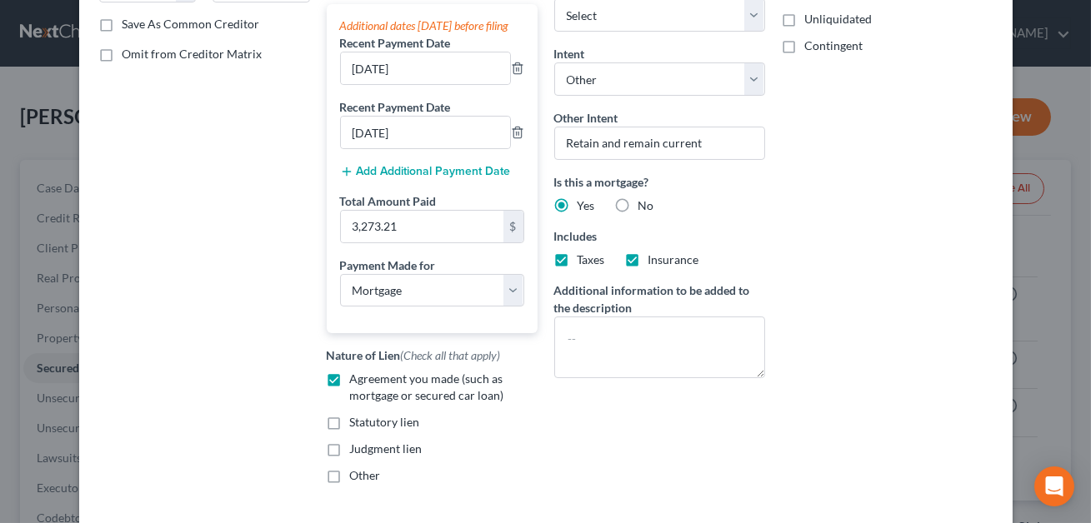
scroll to position [452, 0]
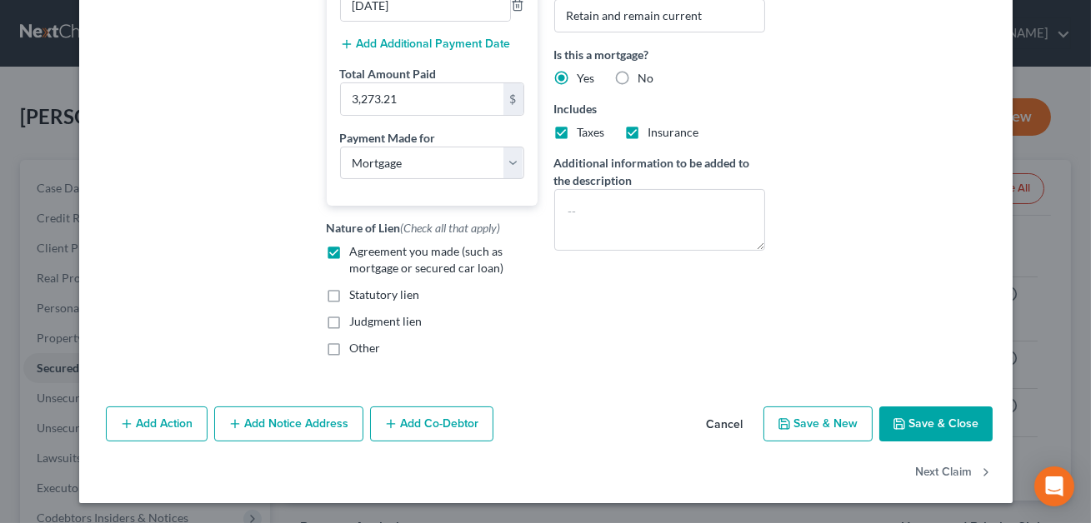
type input "134,371.04"
click at [911, 435] on button "Save & Close" at bounding box center [935, 424] width 113 height 35
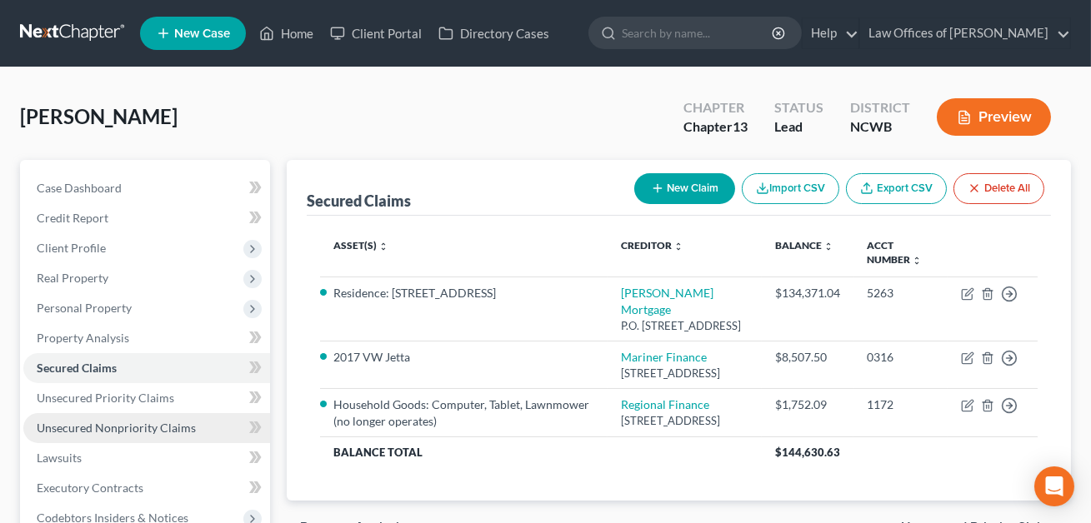
click at [124, 421] on span "Unsecured Nonpriority Claims" at bounding box center [116, 428] width 159 height 14
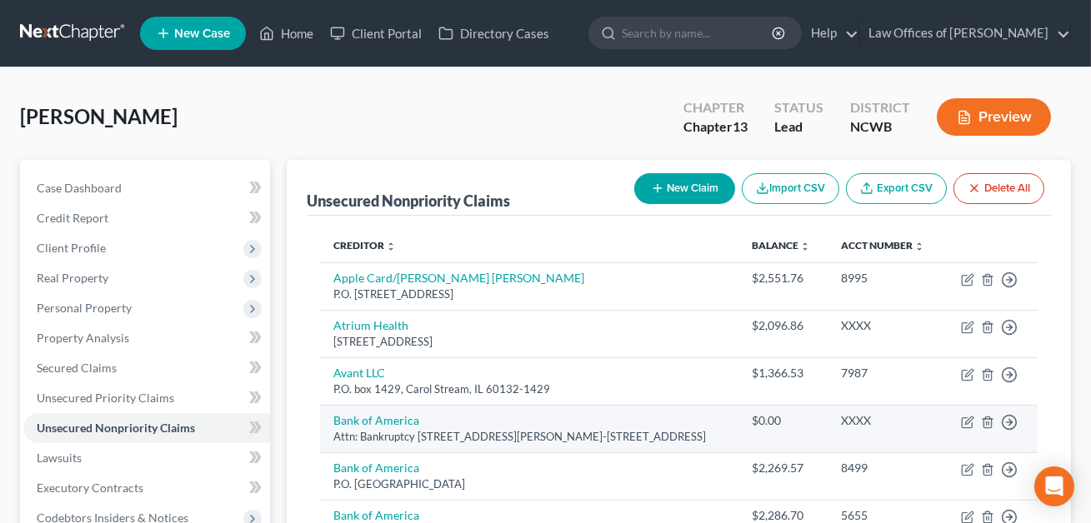
scroll to position [101, 0]
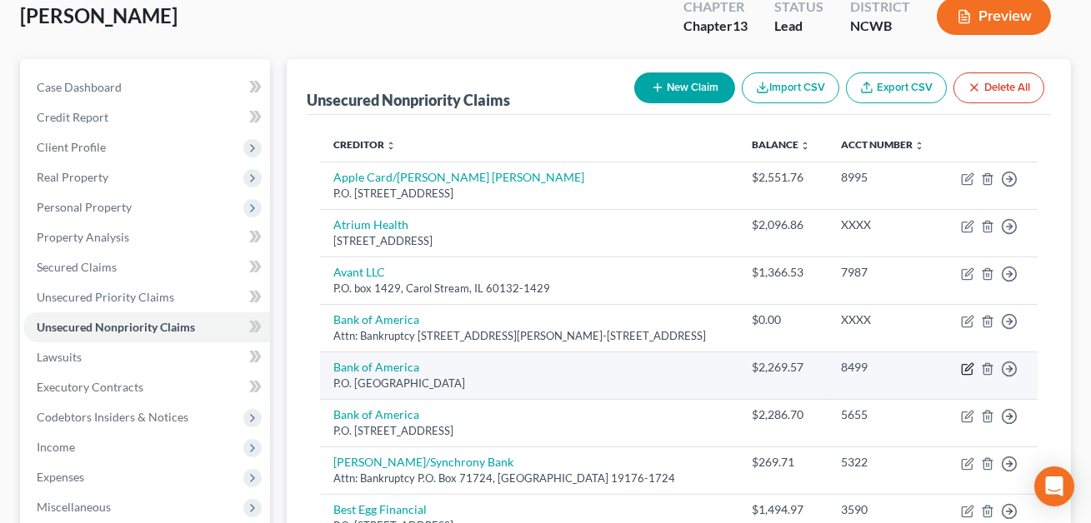
click at [966, 371] on icon "button" at bounding box center [967, 368] width 13 height 13
select select "45"
select select "2"
select select "0"
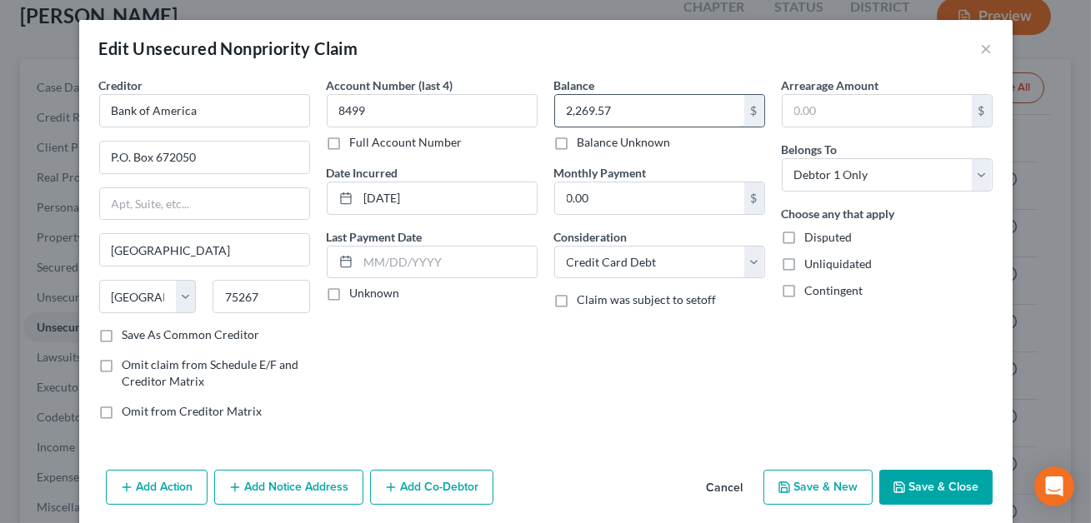
click at [624, 115] on input "2,269.57" at bounding box center [649, 111] width 189 height 32
type input "2,196.21"
click at [934, 481] on button "Save & Close" at bounding box center [935, 487] width 113 height 35
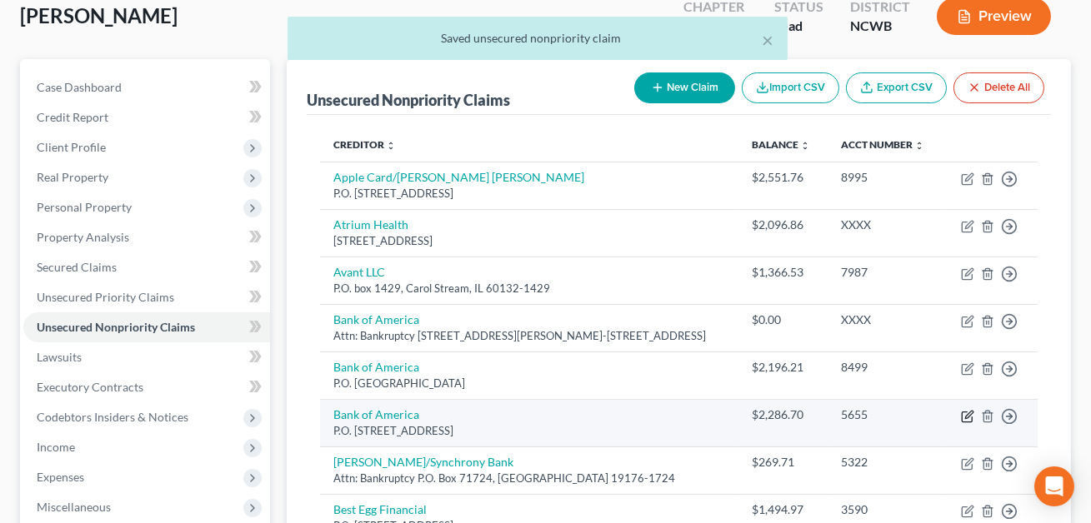
click at [966, 416] on icon "button" at bounding box center [968, 414] width 7 height 7
select select "7"
select select "2"
select select "0"
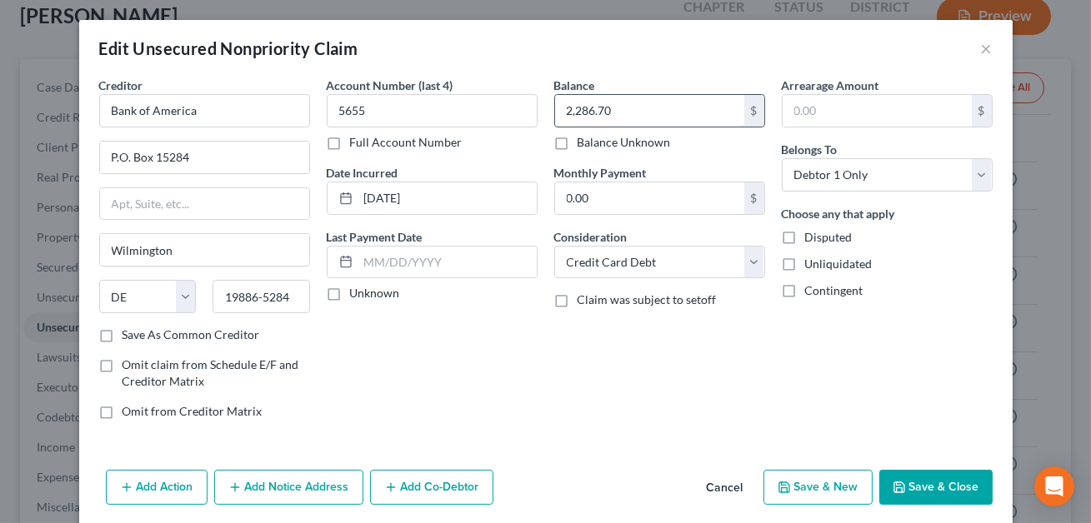
click at [626, 103] on input "2,286.70" at bounding box center [649, 111] width 189 height 32
type input "1"
type input "2,213.71"
click at [907, 486] on button "Save & Close" at bounding box center [935, 487] width 113 height 35
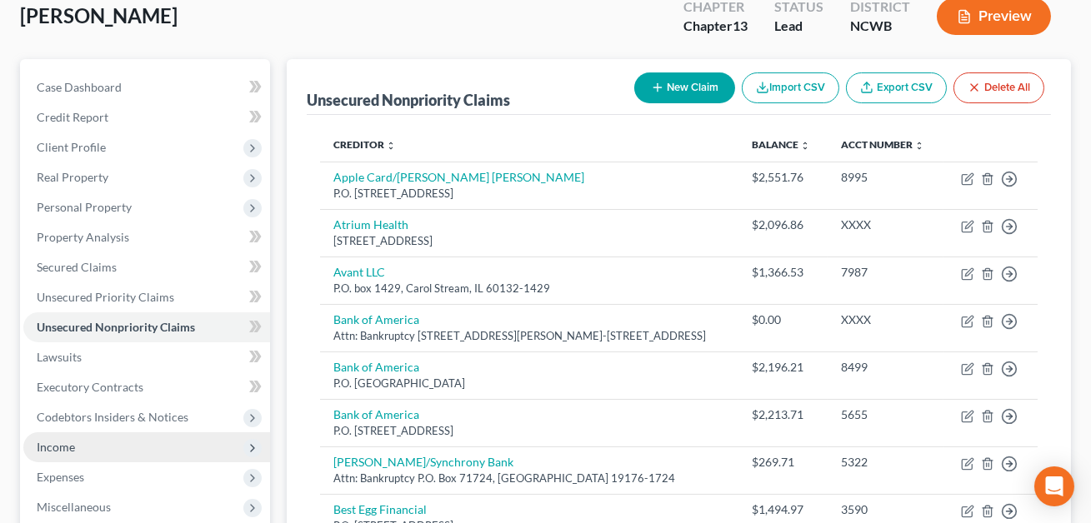
click at [60, 452] on span "Income" at bounding box center [146, 447] width 247 height 30
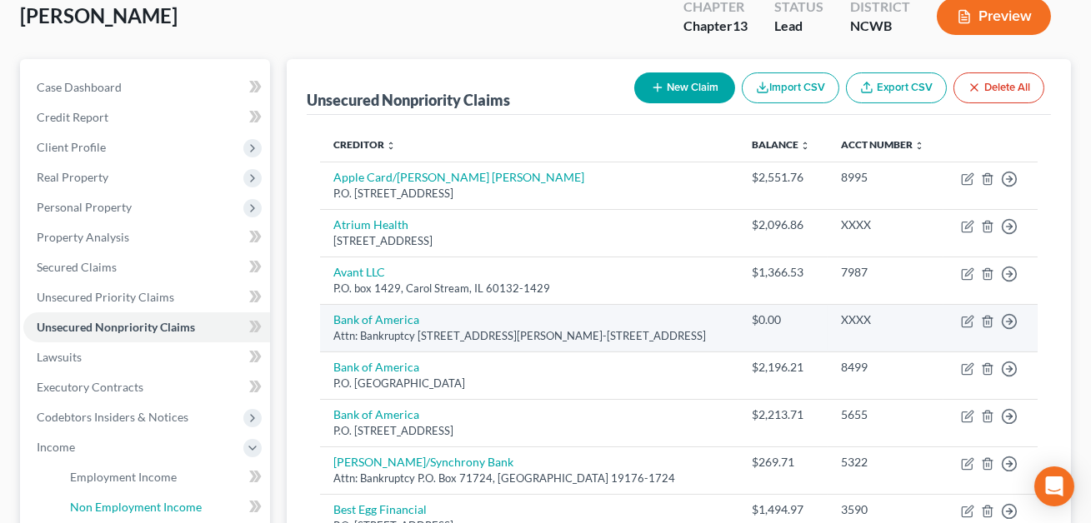
click at [106, 504] on span "Non Employment Income" at bounding box center [136, 507] width 132 height 14
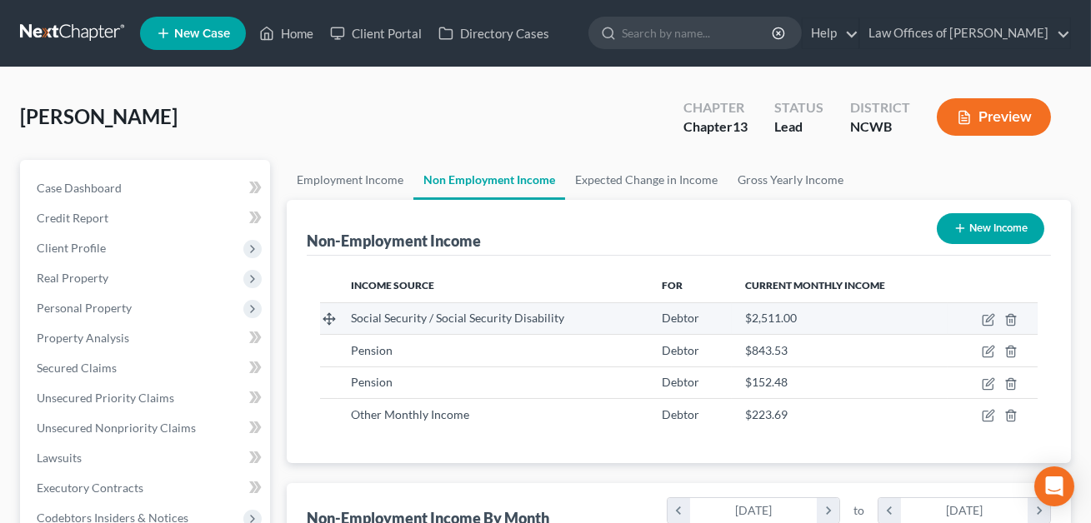
scroll to position [298, 437]
click at [991, 317] on icon "button" at bounding box center [989, 317] width 7 height 7
select select "4"
select select "0"
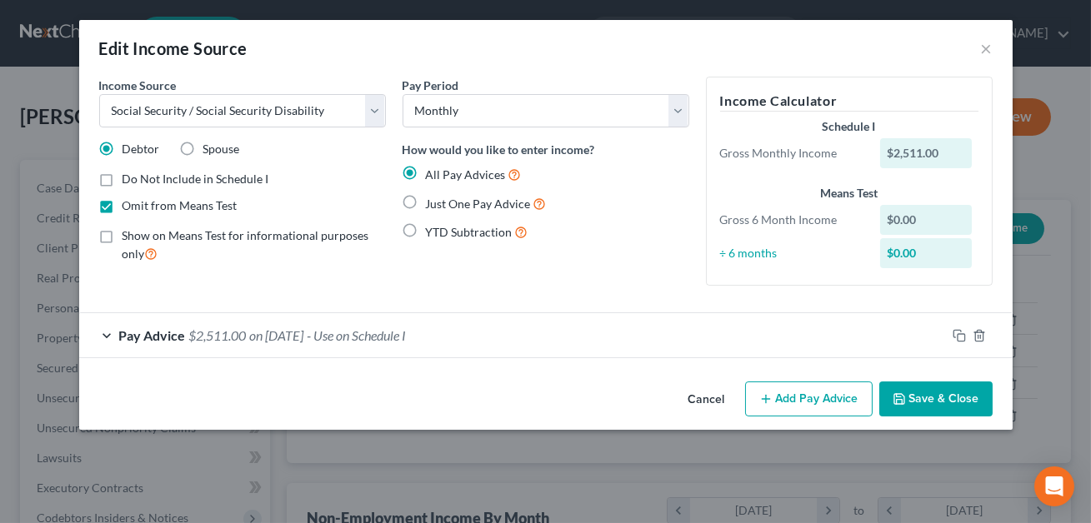
click at [926, 402] on button "Save & Close" at bounding box center [935, 399] width 113 height 35
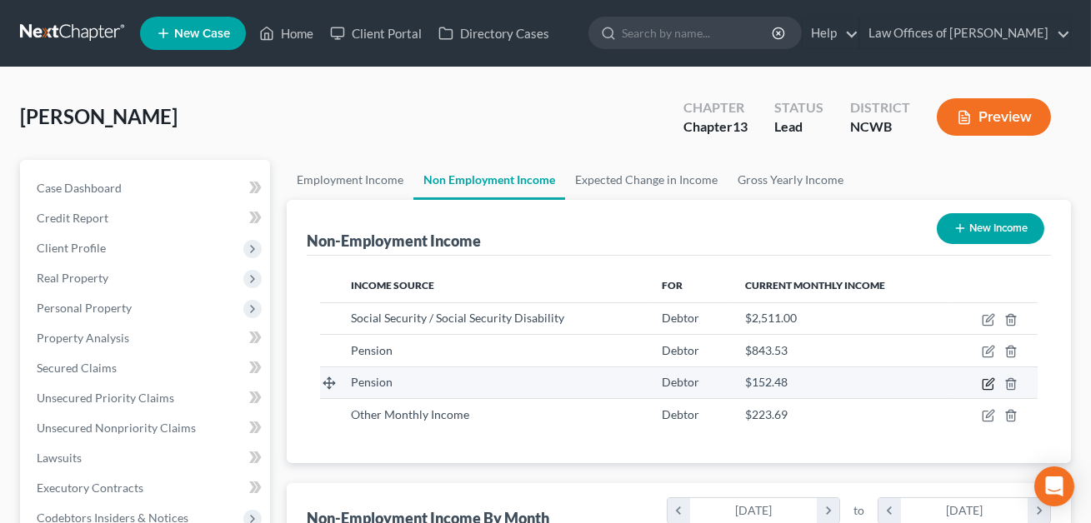
click at [988, 379] on icon "button" at bounding box center [987, 383] width 13 height 13
select select "2"
select select "0"
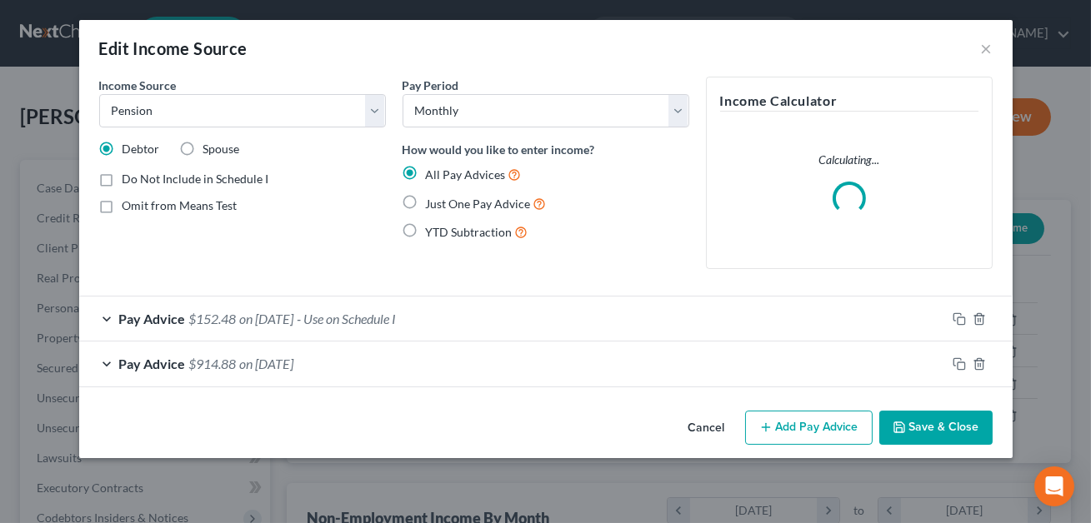
click at [534, 315] on div "Pay Advice $152.48 on [DATE] - Use on Schedule I" at bounding box center [512, 319] width 866 height 44
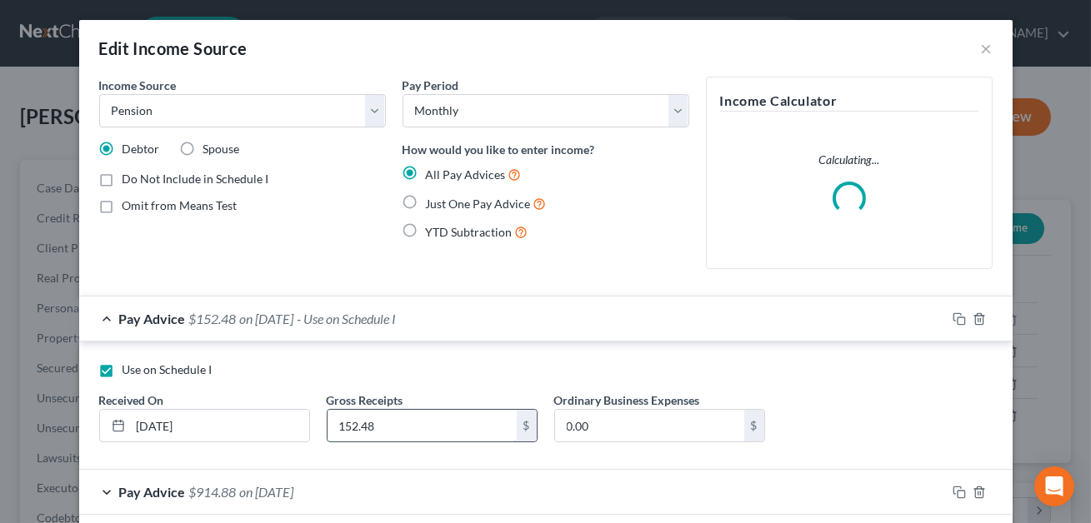
click at [397, 427] on input "152.48" at bounding box center [421, 426] width 189 height 32
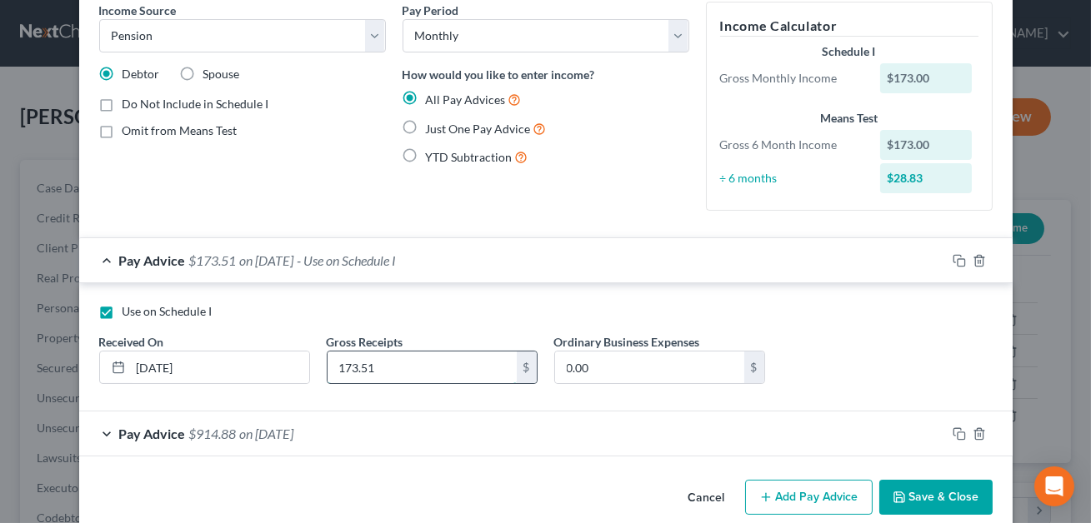
scroll to position [99, 0]
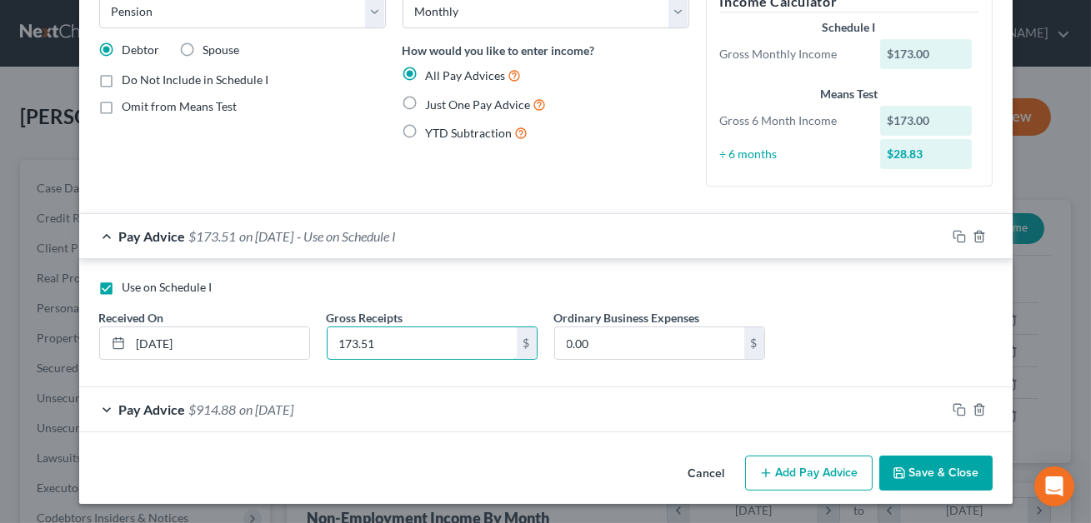
type input "173.51"
click at [930, 479] on button "Save & Close" at bounding box center [935, 473] width 113 height 35
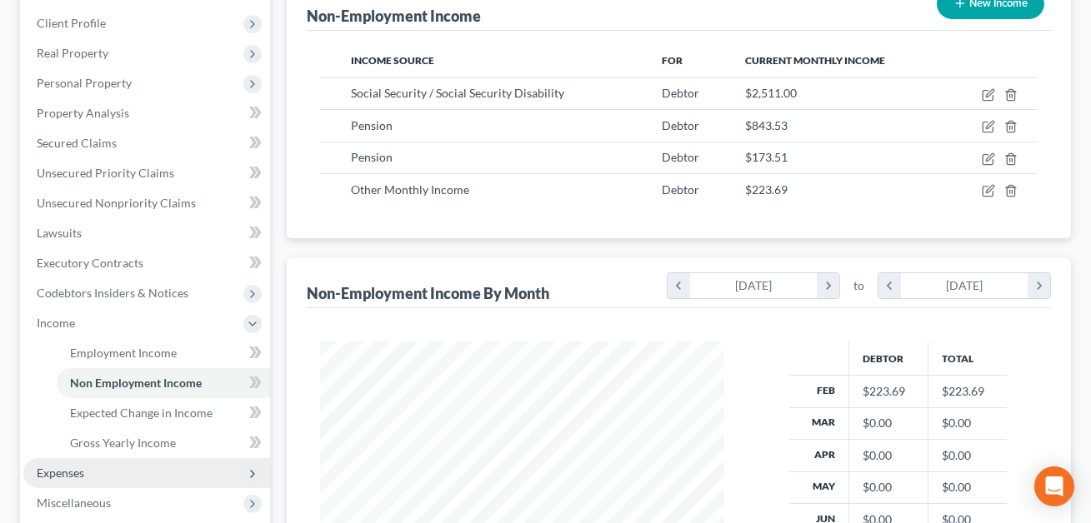
scroll to position [237, 0]
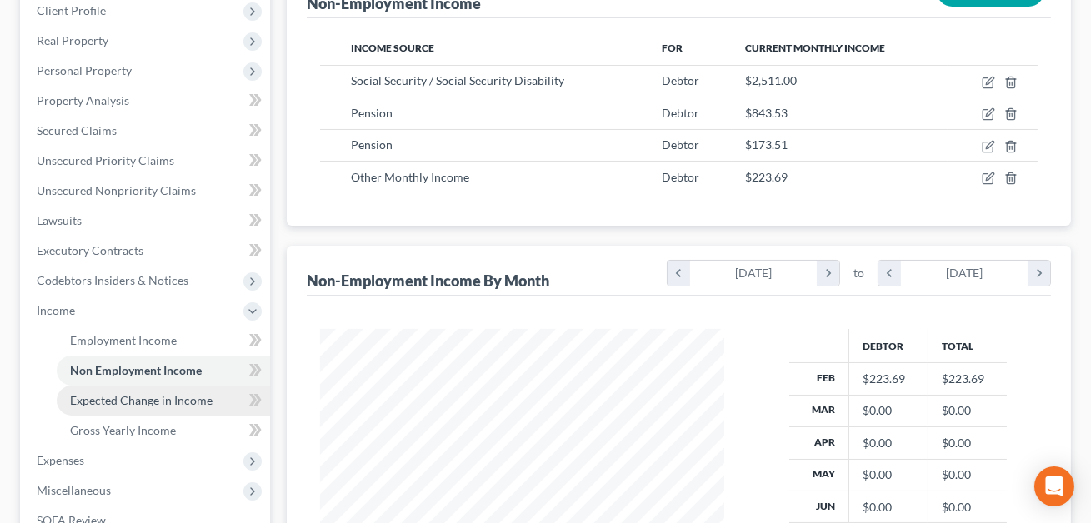
click at [127, 401] on span "Expected Change in Income" at bounding box center [141, 400] width 142 height 14
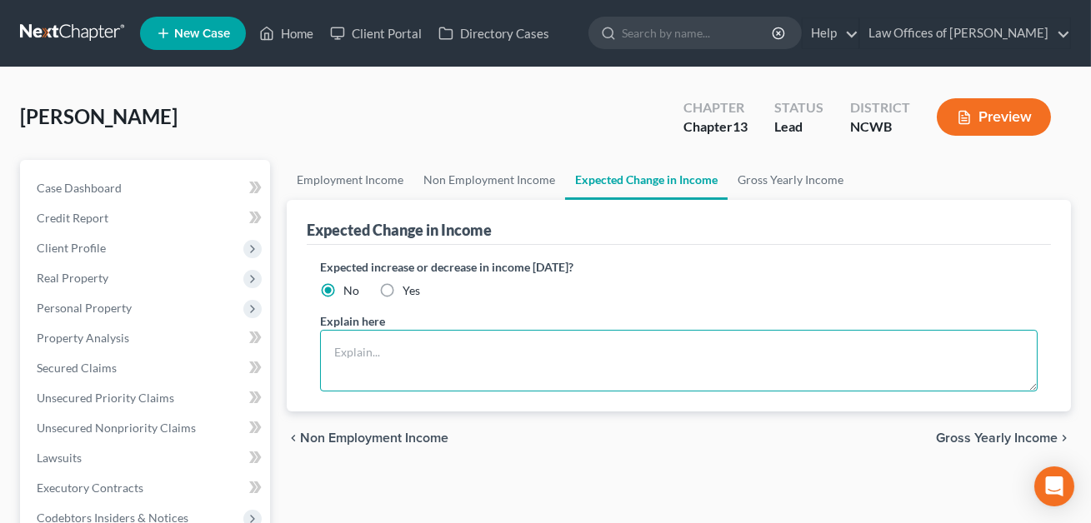
click at [340, 357] on textarea at bounding box center [678, 361] width 717 height 62
click at [362, 352] on textarea "NOte: [PERSON_NAME] received a recent increase in her pension" at bounding box center [678, 361] width 717 height 62
click at [572, 351] on textarea "NOTE: [PERSON_NAME] received a recent increase in her pension" at bounding box center [678, 361] width 717 height 62
click at [617, 355] on textarea "NOTE: Debtor received a recent increase in the pension" at bounding box center [678, 361] width 717 height 62
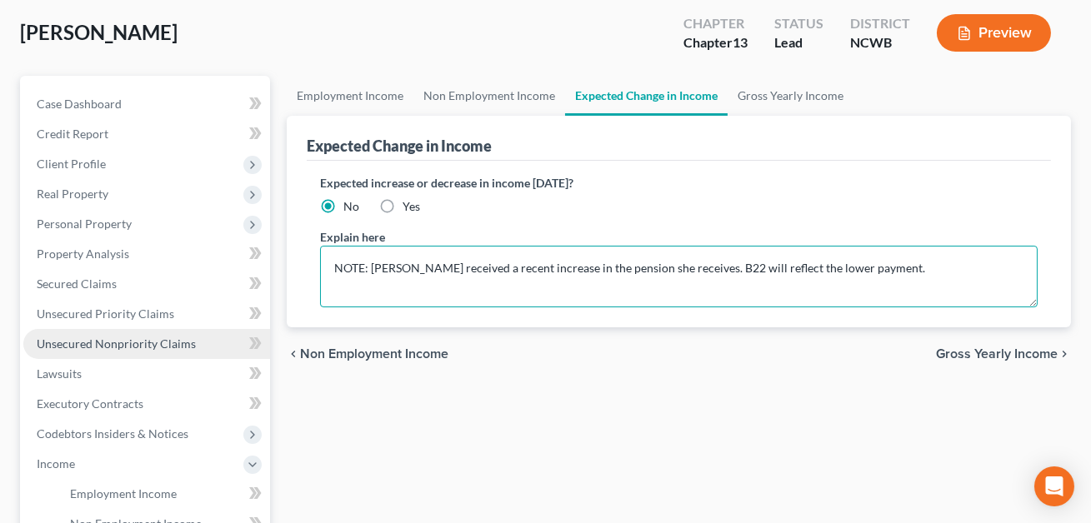
scroll to position [228, 0]
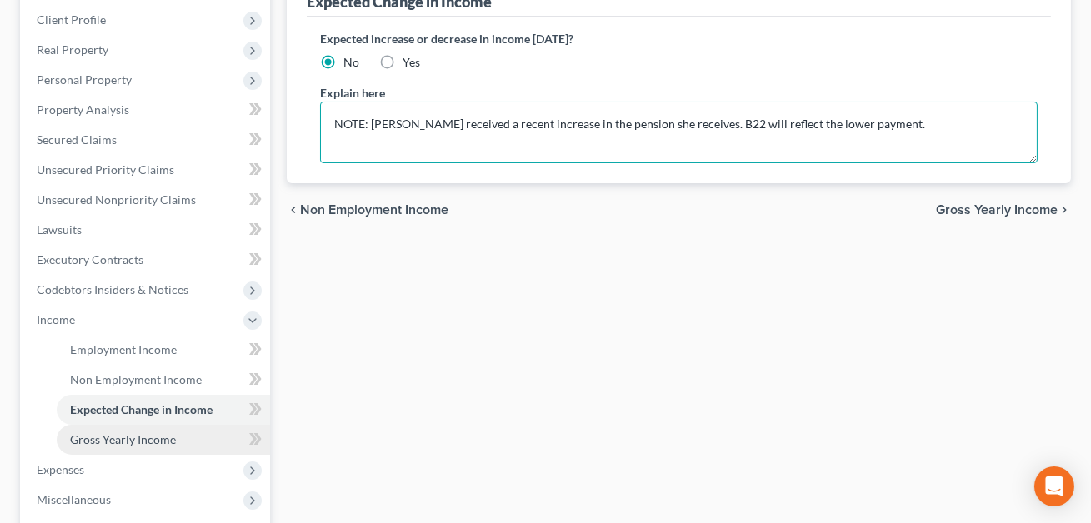
type textarea "NOTE: [PERSON_NAME] received a recent increase in the pension she receives. B22…"
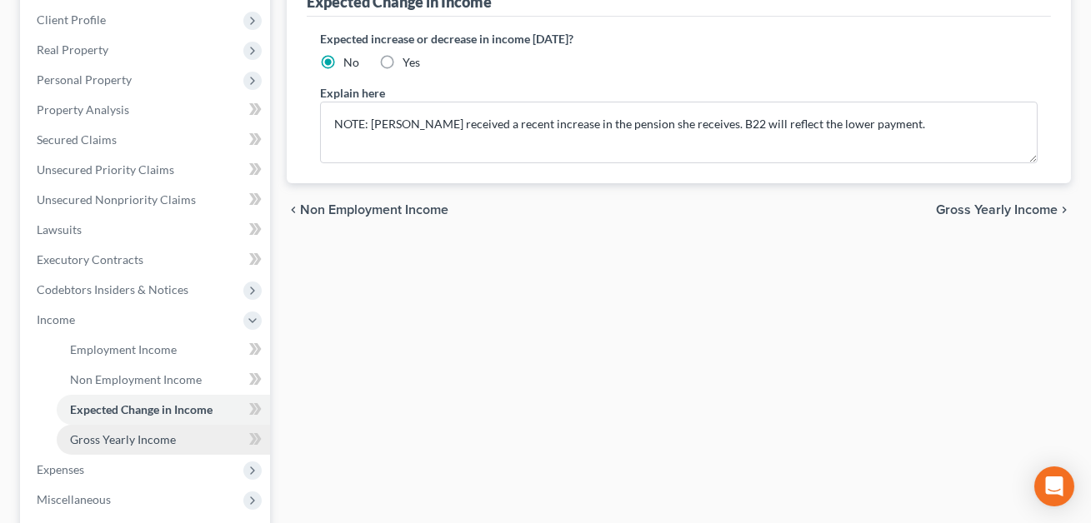
click at [105, 442] on span "Gross Yearly Income" at bounding box center [123, 439] width 106 height 14
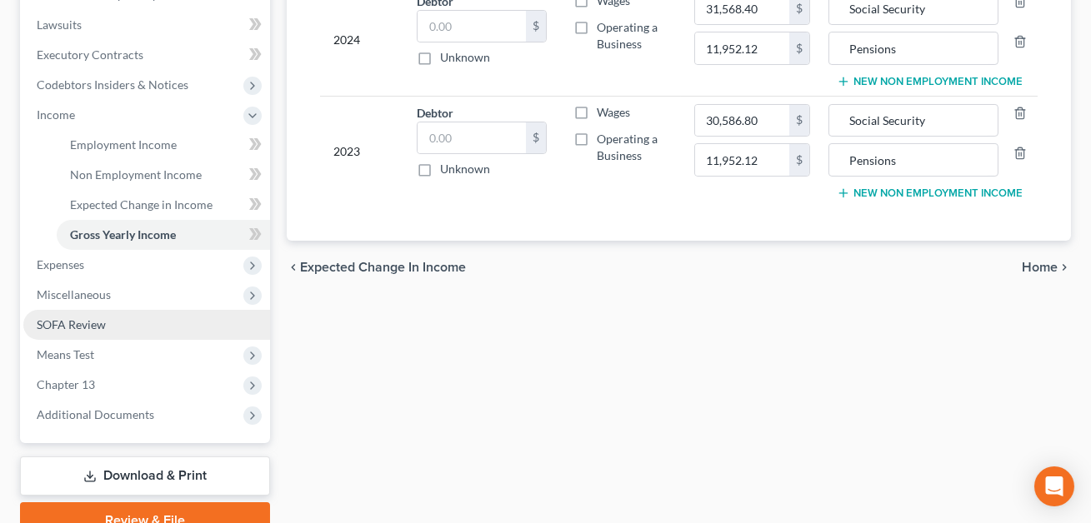
scroll to position [428, 0]
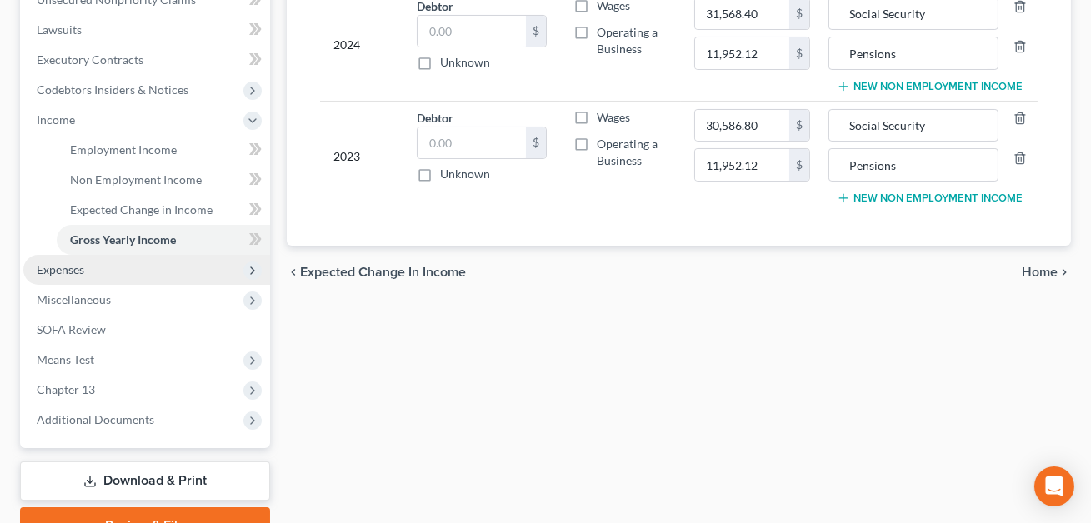
click at [107, 262] on span "Expenses" at bounding box center [146, 270] width 247 height 30
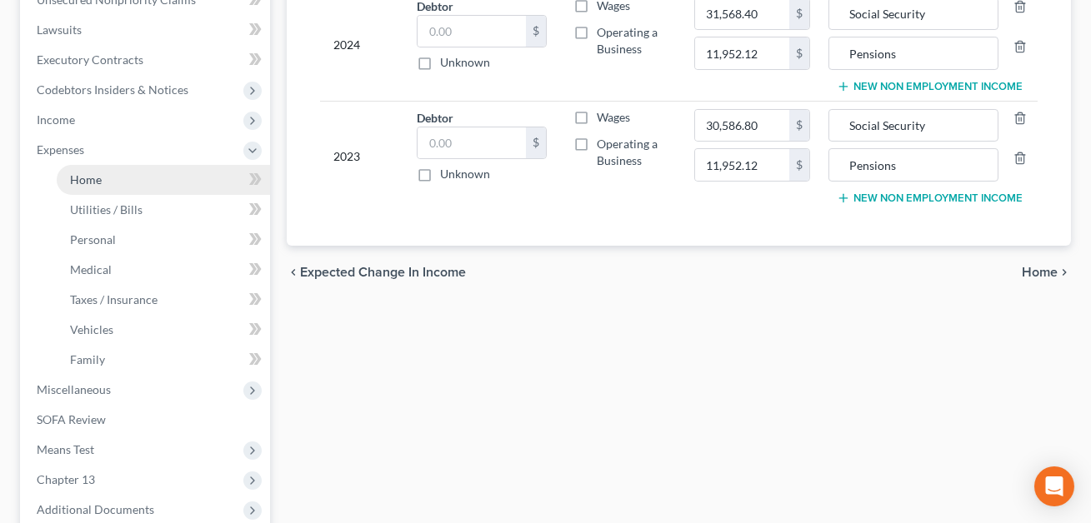
click at [96, 179] on span "Home" at bounding box center [86, 179] width 32 height 14
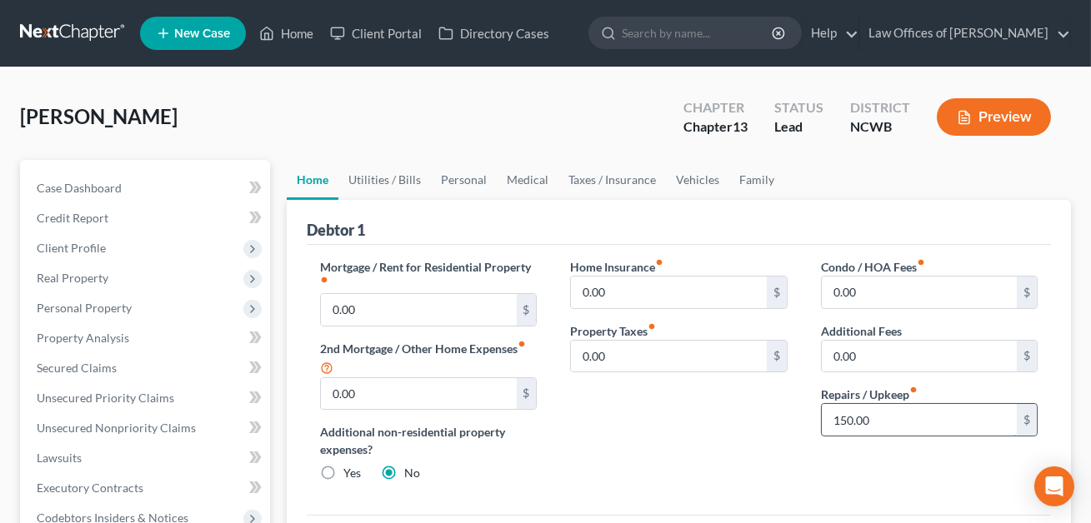
click at [888, 419] on input "150.00" at bounding box center [918, 420] width 195 height 32
type input "250.00"
click at [399, 174] on link "Utilities / Bills" at bounding box center [384, 180] width 92 height 40
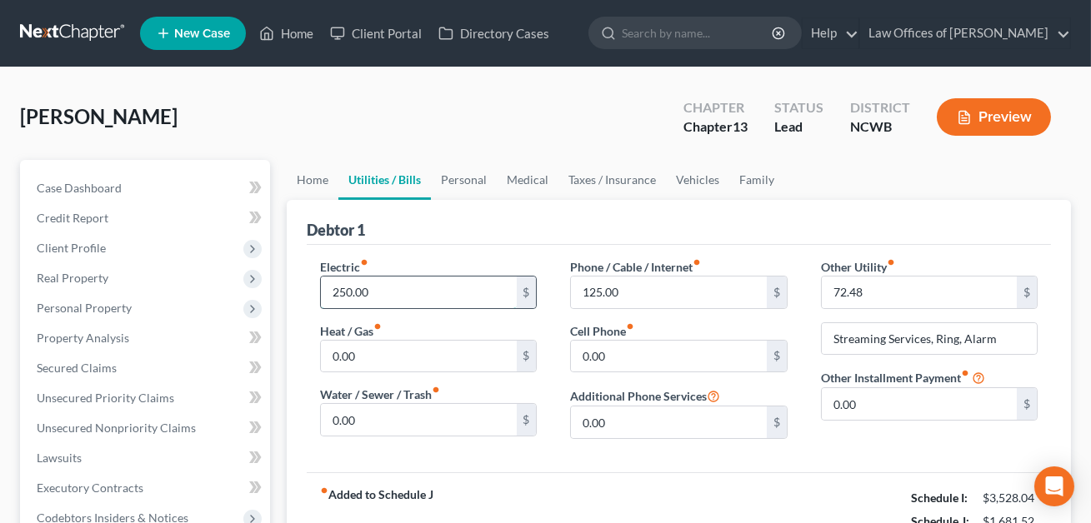
click at [367, 285] on input "250.00" at bounding box center [418, 293] width 195 height 32
type input "350.00"
click at [691, 182] on link "Vehicles" at bounding box center [697, 180] width 63 height 40
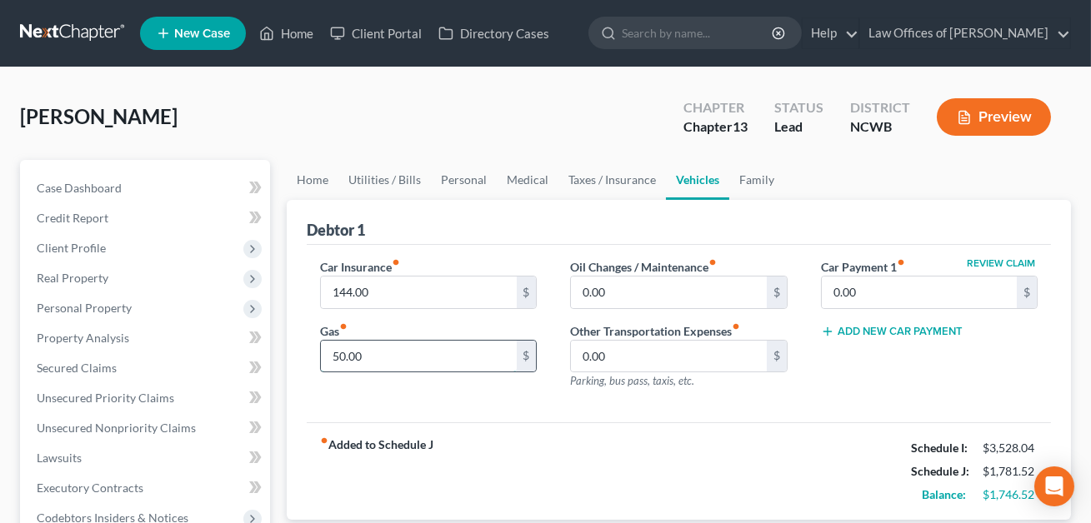
click at [373, 356] on input "50.00" at bounding box center [418, 357] width 195 height 32
type input "200.00"
click at [468, 183] on link "Personal" at bounding box center [464, 180] width 66 height 40
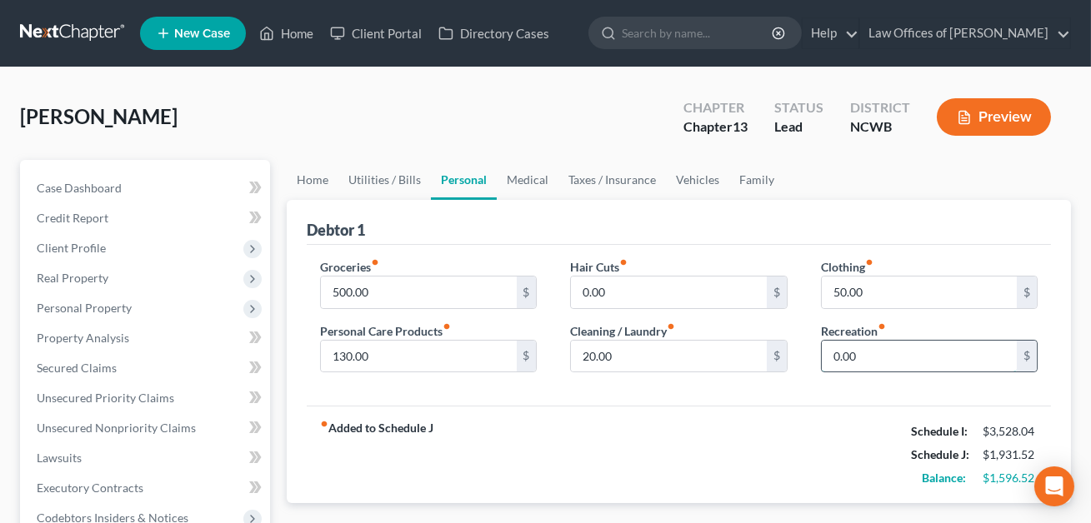
click at [832, 362] on input "0.00" at bounding box center [918, 357] width 195 height 32
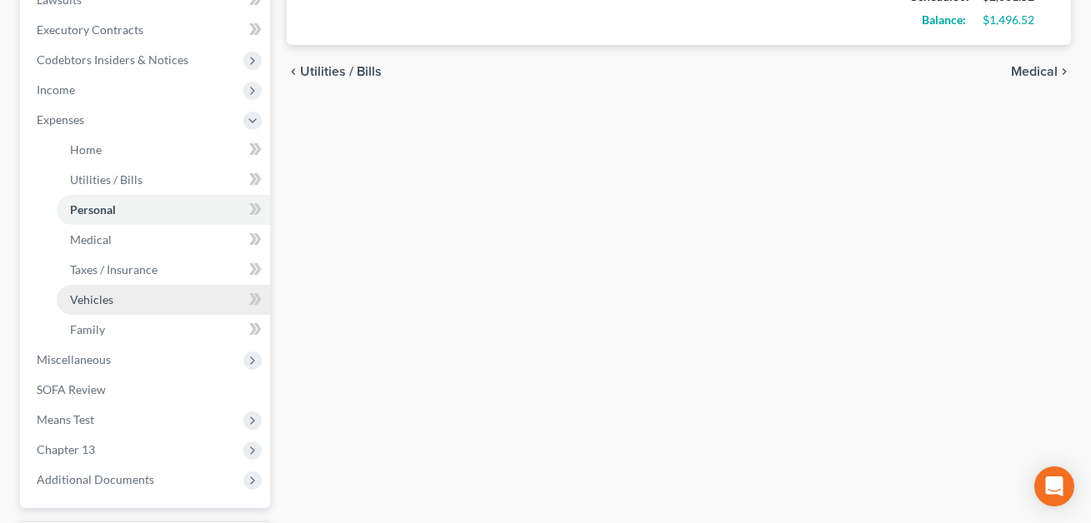
scroll to position [565, 0]
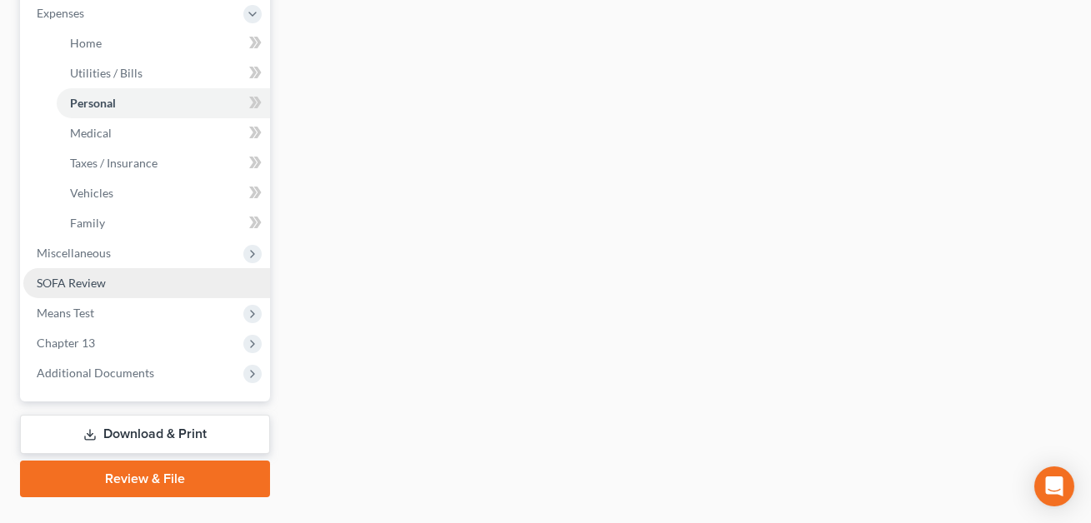
type input "100.00"
click at [63, 281] on span "SOFA Review" at bounding box center [71, 283] width 69 height 14
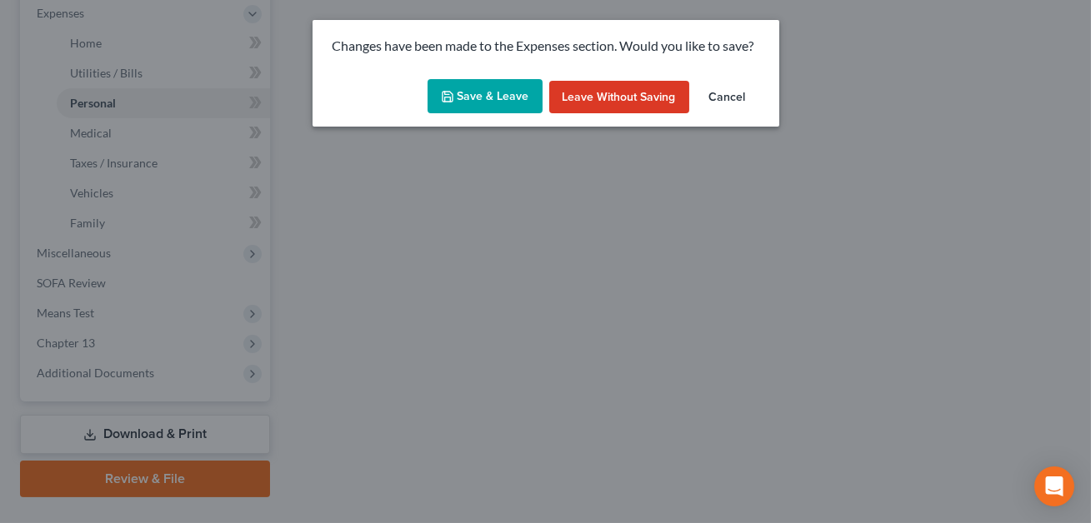
click at [491, 98] on button "Save & Leave" at bounding box center [484, 96] width 115 height 35
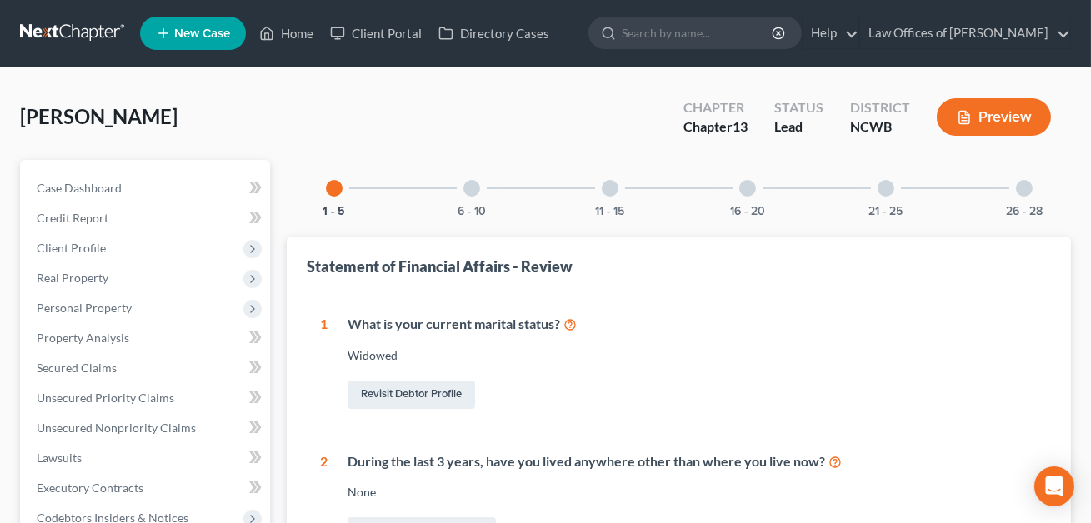
click at [881, 192] on div at bounding box center [885, 188] width 17 height 17
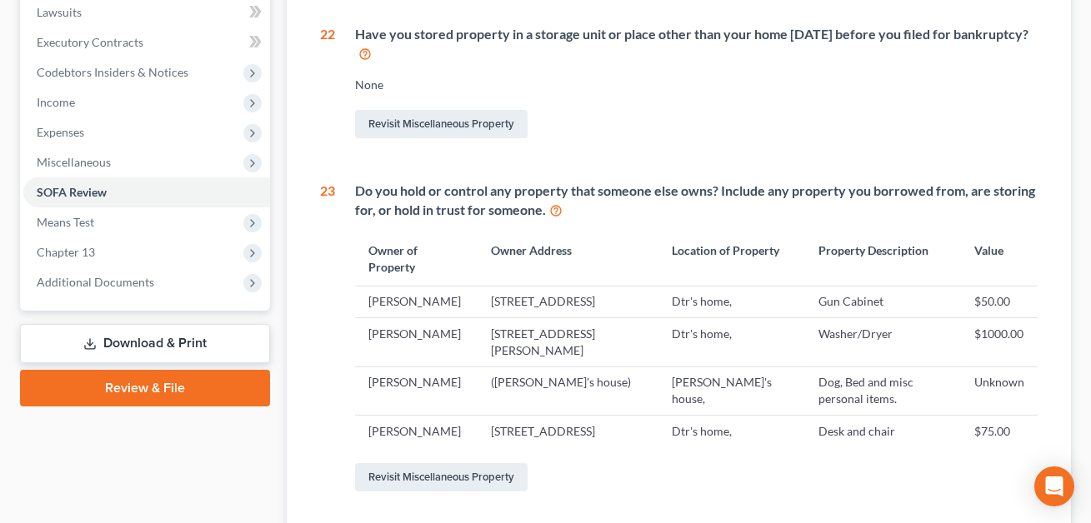
scroll to position [517, 0]
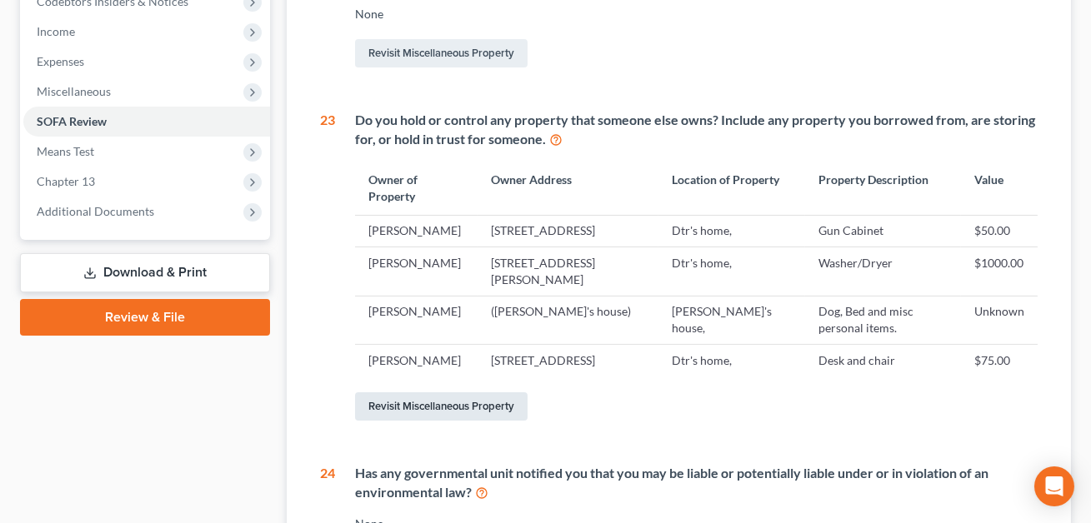
click at [405, 421] on link "Revisit Miscellaneous Property" at bounding box center [441, 406] width 172 height 28
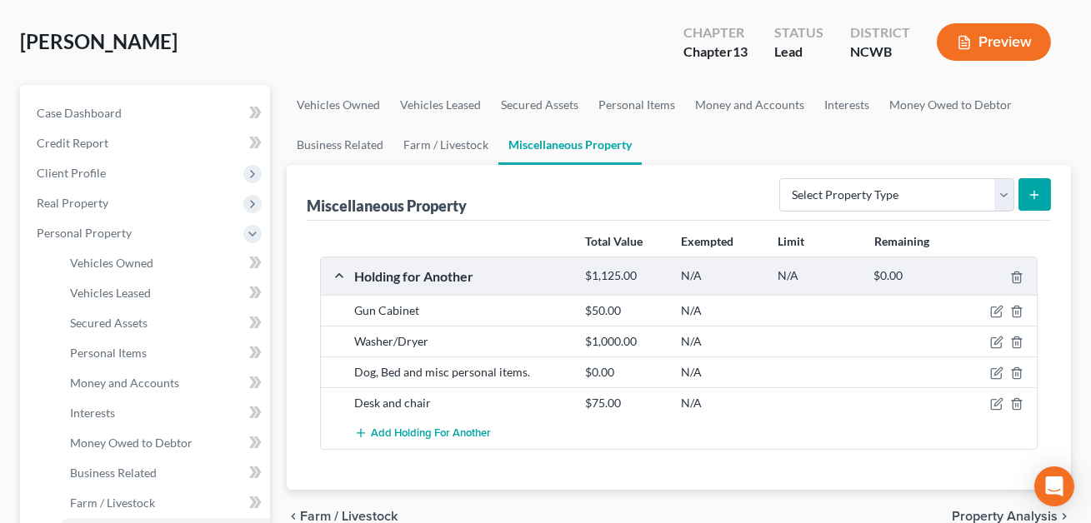
scroll to position [83, 0]
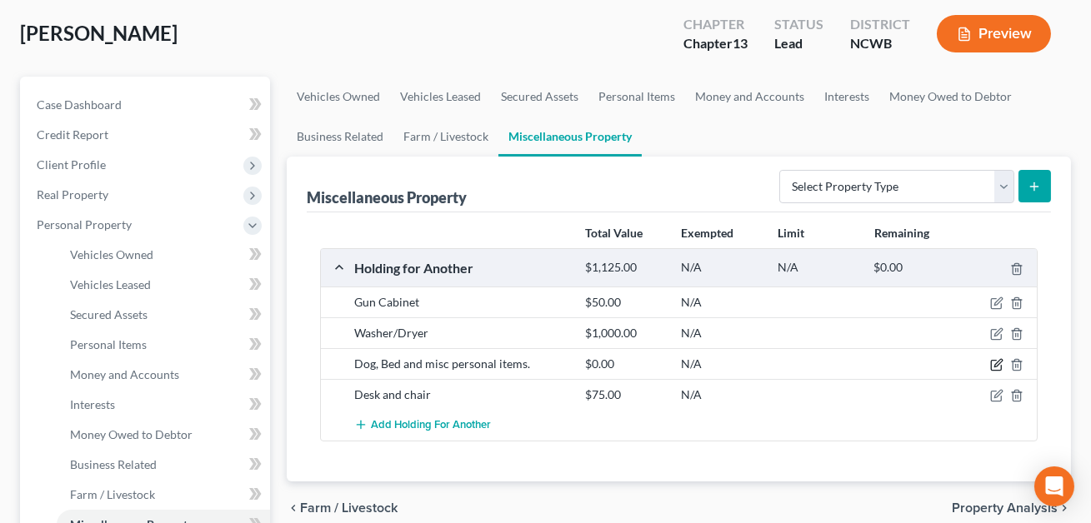
click at [996, 362] on icon "button" at bounding box center [997, 363] width 7 height 7
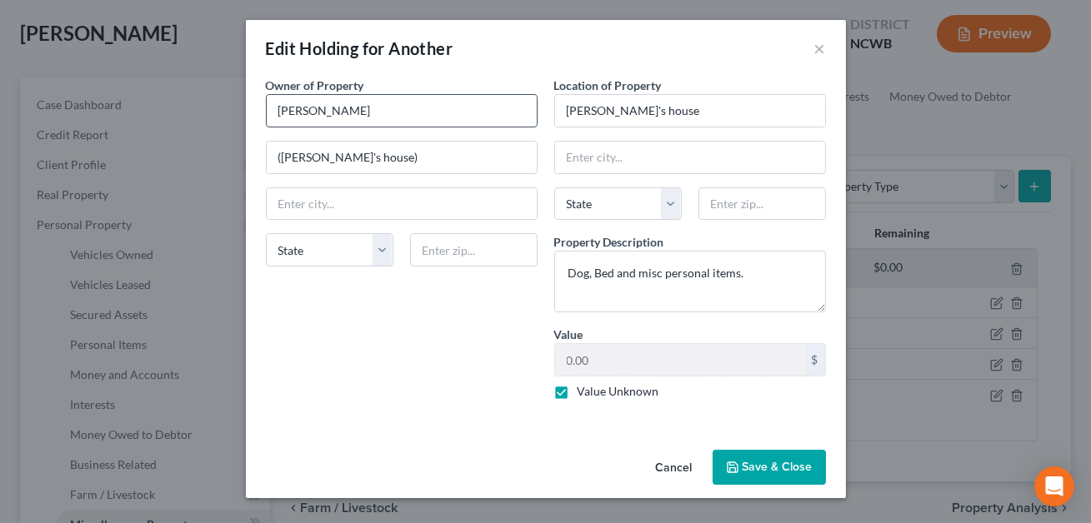
click at [351, 112] on input "[PERSON_NAME]" at bounding box center [402, 111] width 270 height 32
type input "[PERSON_NAME]"
click at [787, 460] on button "Save & Close" at bounding box center [768, 467] width 113 height 35
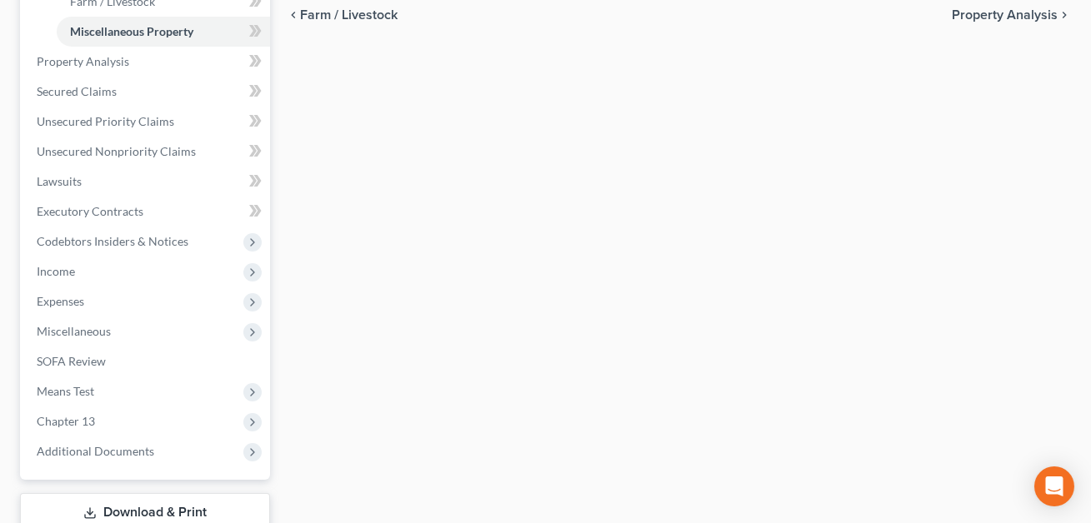
scroll to position [587, 0]
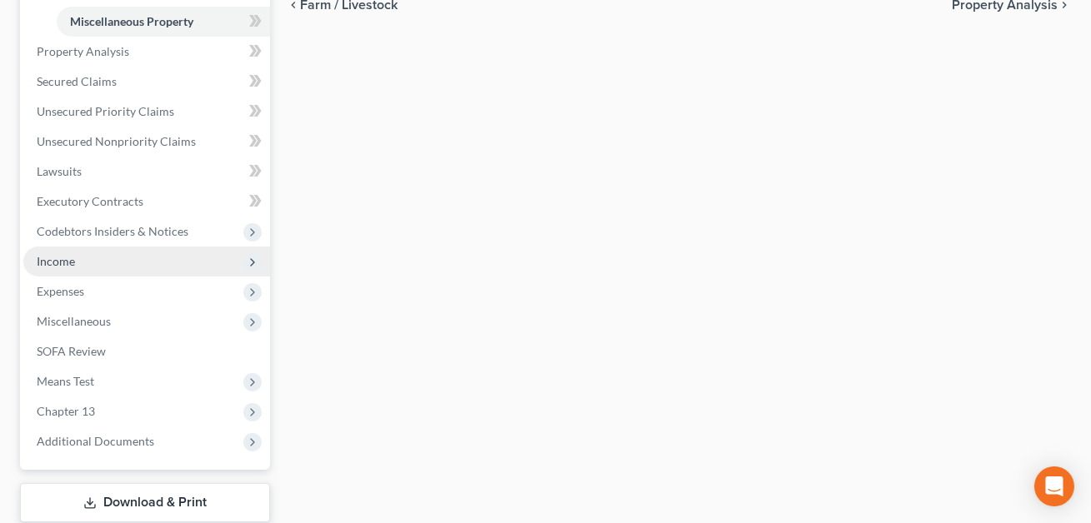
click at [61, 262] on span "Income" at bounding box center [56, 261] width 38 height 14
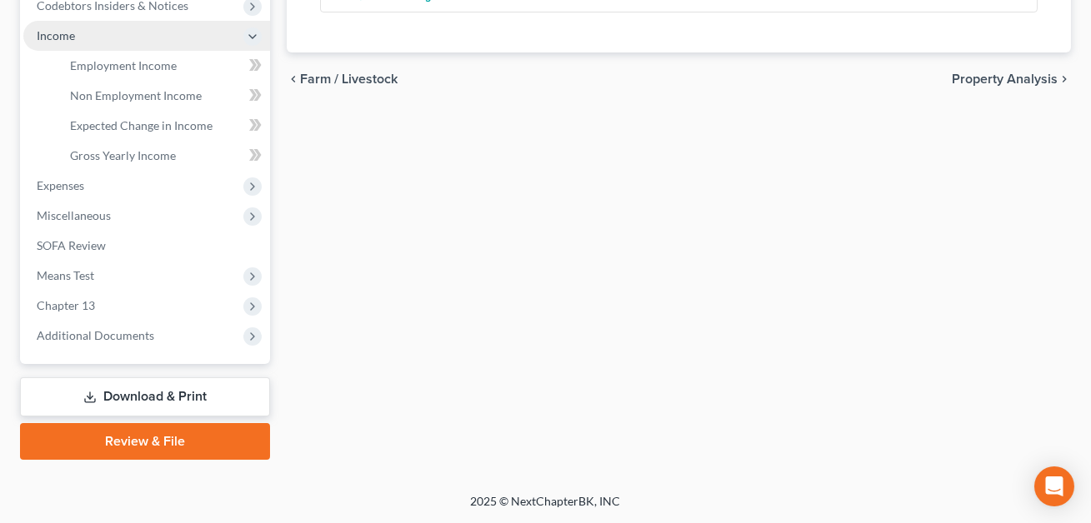
scroll to position [510, 0]
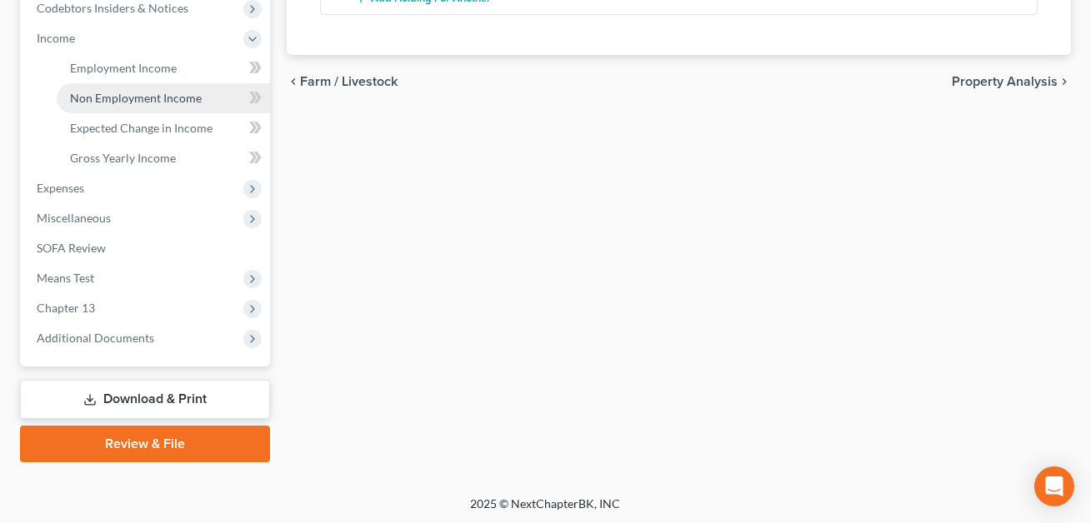
click at [114, 91] on span "Non Employment Income" at bounding box center [136, 98] width 132 height 14
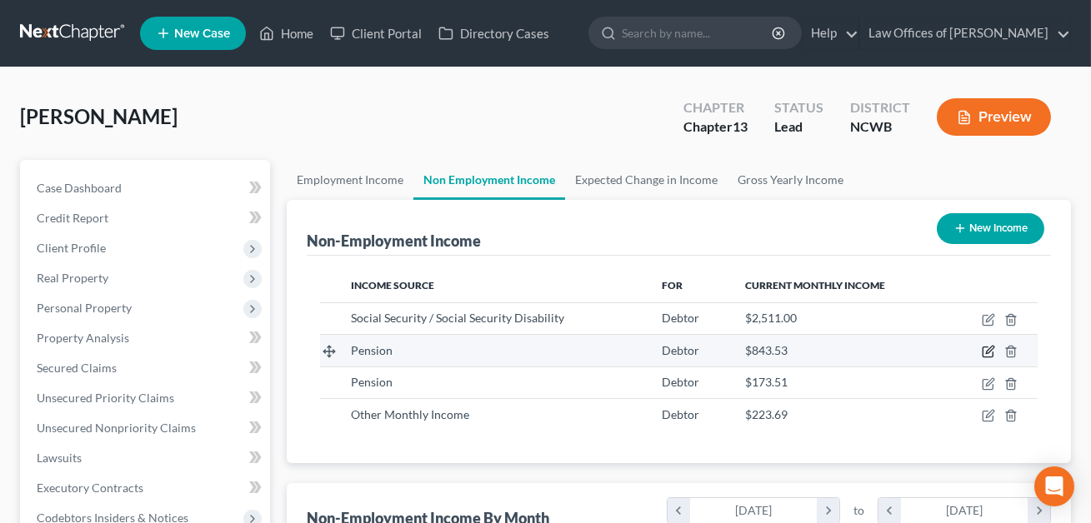
click at [990, 353] on icon "button" at bounding box center [987, 351] width 13 height 13
select select "2"
select select "0"
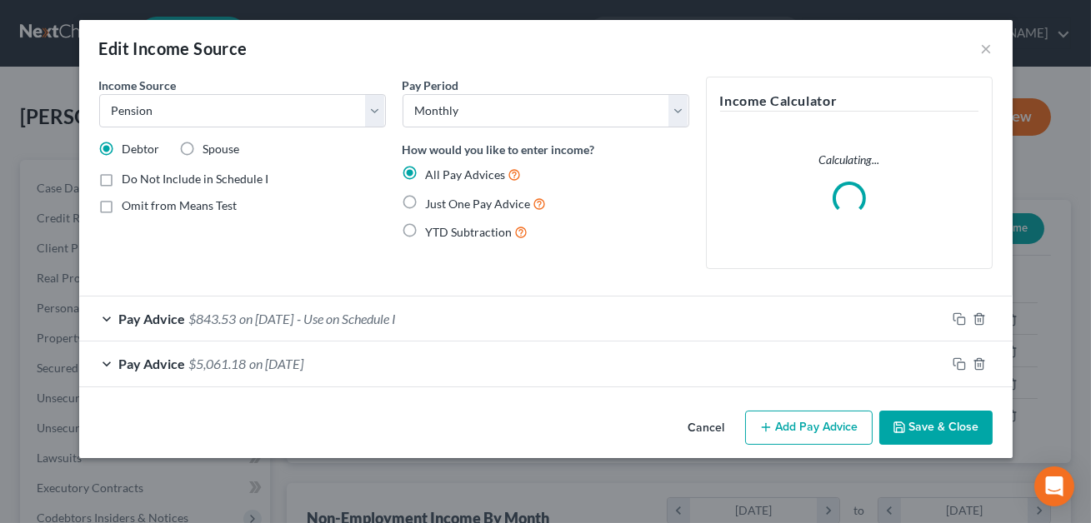
click at [412, 364] on div "Pay Advice $5,061.18 on [DATE]" at bounding box center [512, 364] width 866 height 44
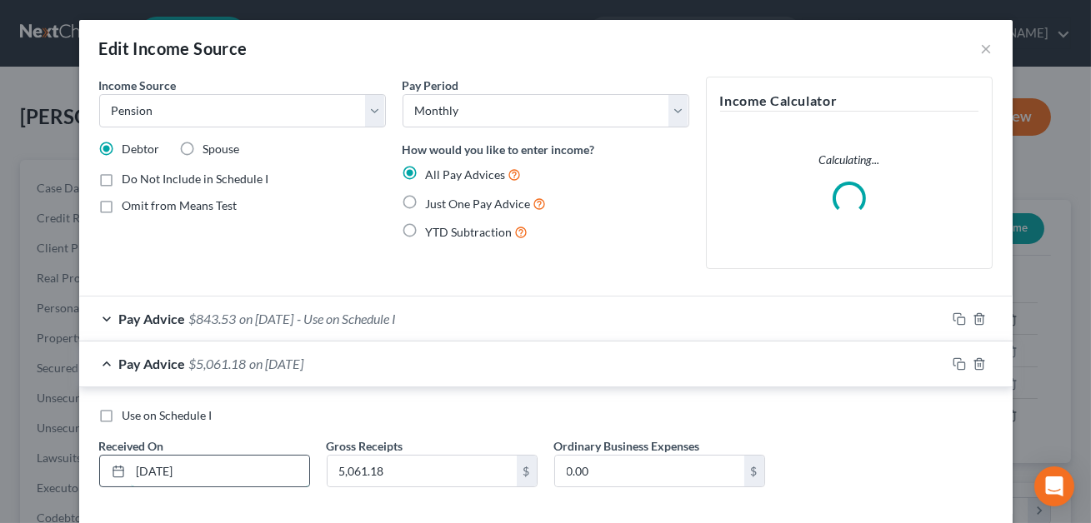
click at [152, 472] on input "[DATE]" at bounding box center [220, 472] width 178 height 32
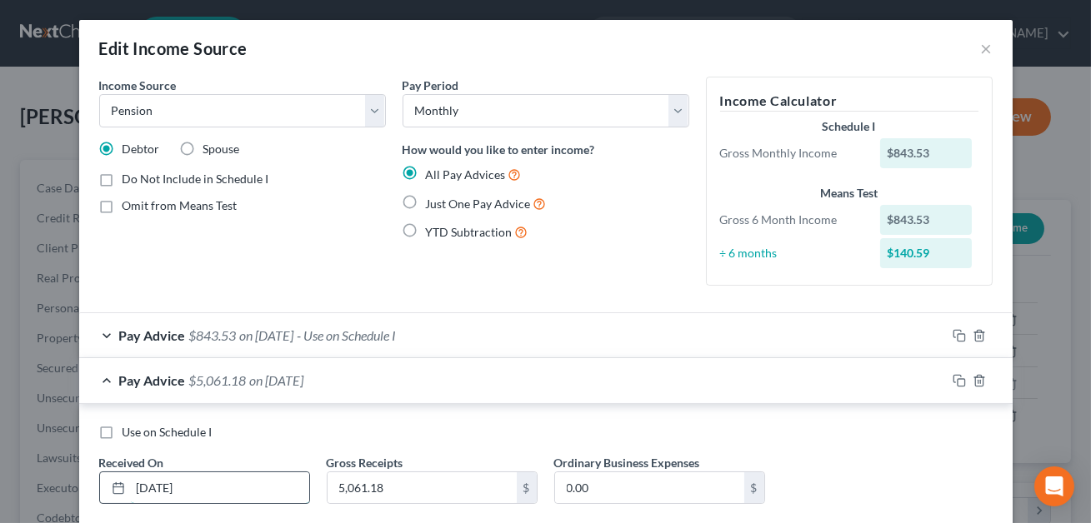
click at [150, 485] on input "[DATE]" at bounding box center [220, 488] width 178 height 32
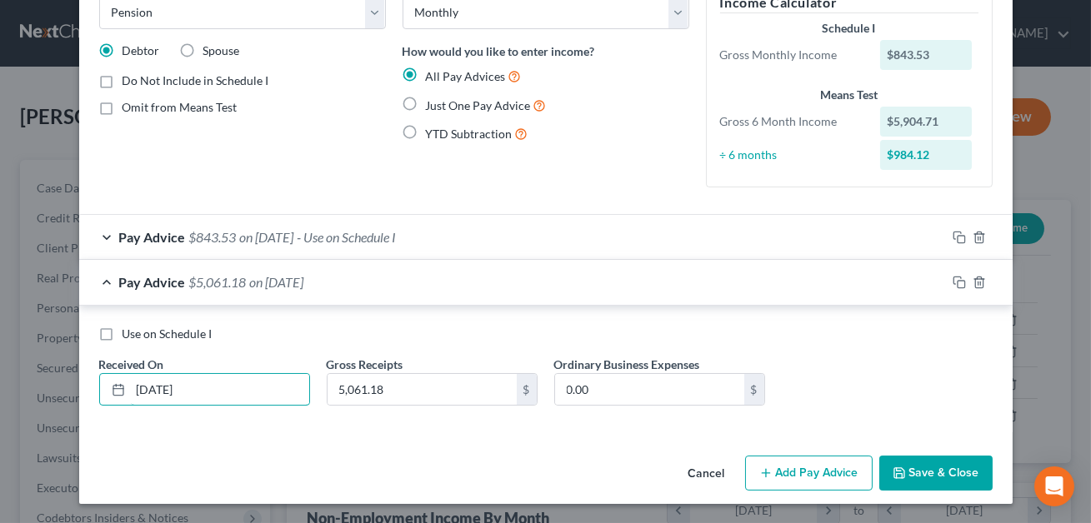
type input "[DATE]"
click at [940, 475] on button "Save & Close" at bounding box center [935, 473] width 113 height 35
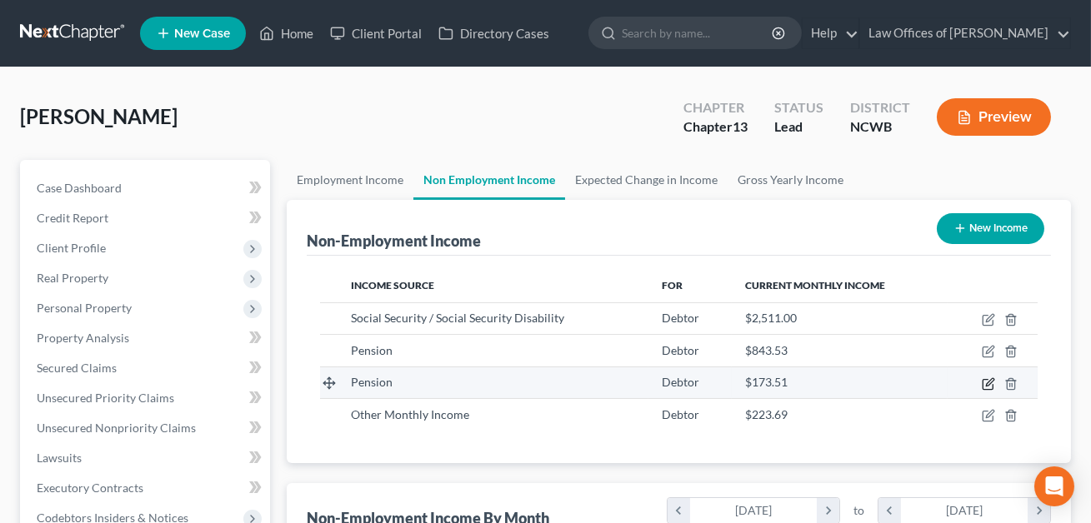
click at [990, 386] on icon "button" at bounding box center [987, 383] width 13 height 13
select select "2"
select select "0"
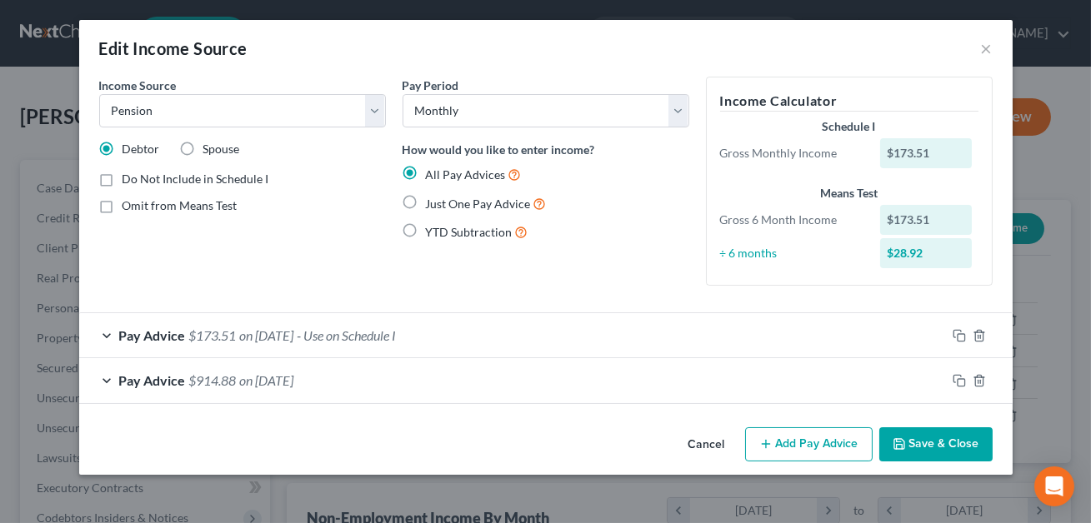
click at [477, 363] on div "Pay Advice $914.88 on [DATE]" at bounding box center [512, 380] width 866 height 44
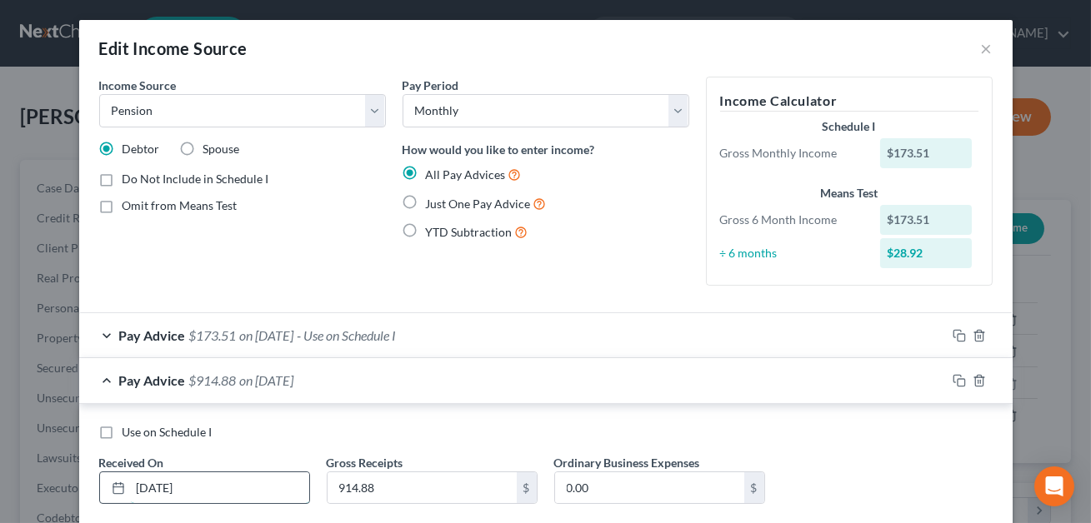
click at [148, 487] on input "[DATE]" at bounding box center [220, 488] width 178 height 32
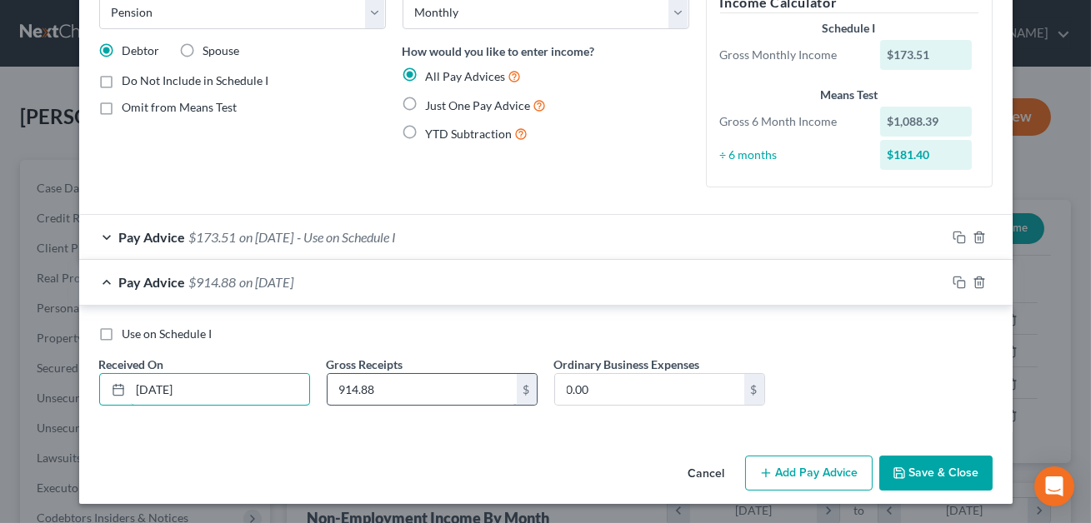
type input "[DATE]"
click at [414, 387] on input "914.88" at bounding box center [421, 390] width 189 height 32
type input "741.37"
click at [667, 387] on input "0.00" at bounding box center [649, 390] width 189 height 32
click at [913, 472] on button "Save & Close" at bounding box center [935, 473] width 113 height 35
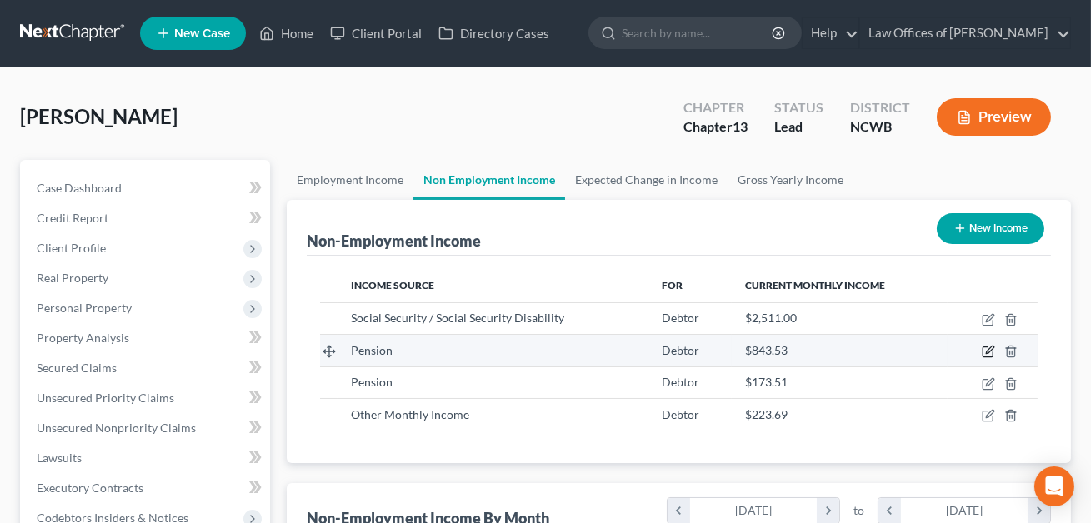
click at [993, 351] on icon "button" at bounding box center [987, 351] width 13 height 13
select select "2"
select select "0"
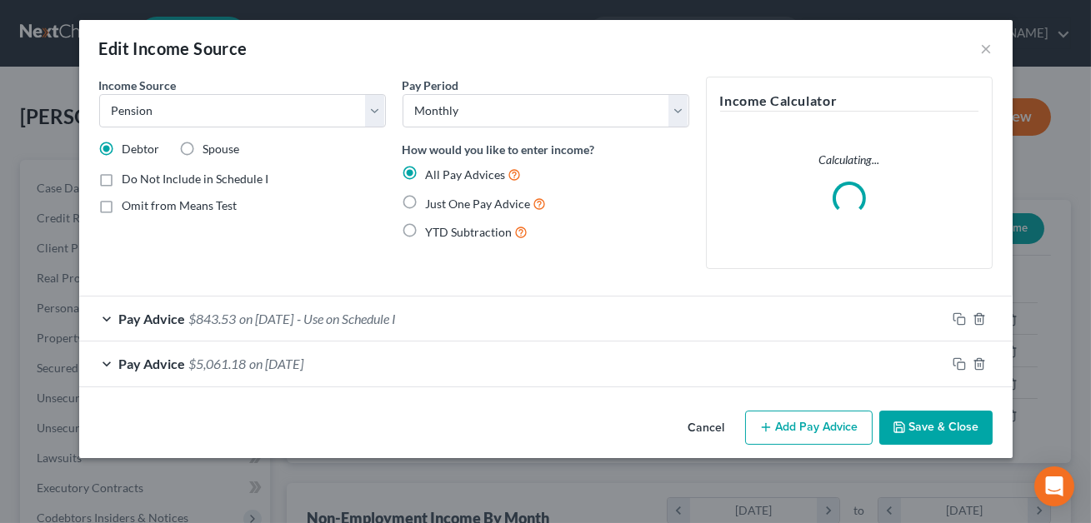
click at [662, 357] on div "Pay Advice $5,061.18 on [DATE]" at bounding box center [512, 364] width 866 height 44
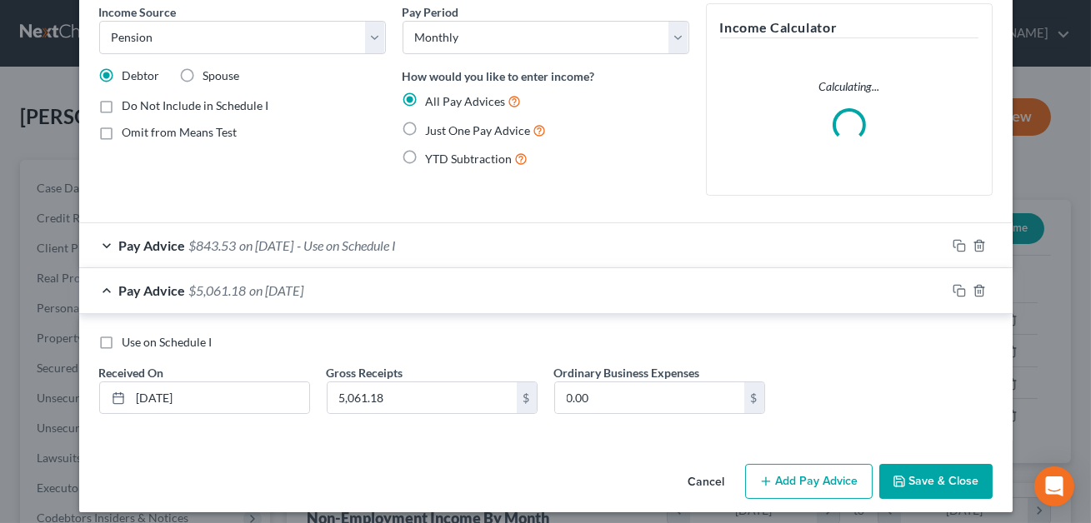
scroll to position [82, 0]
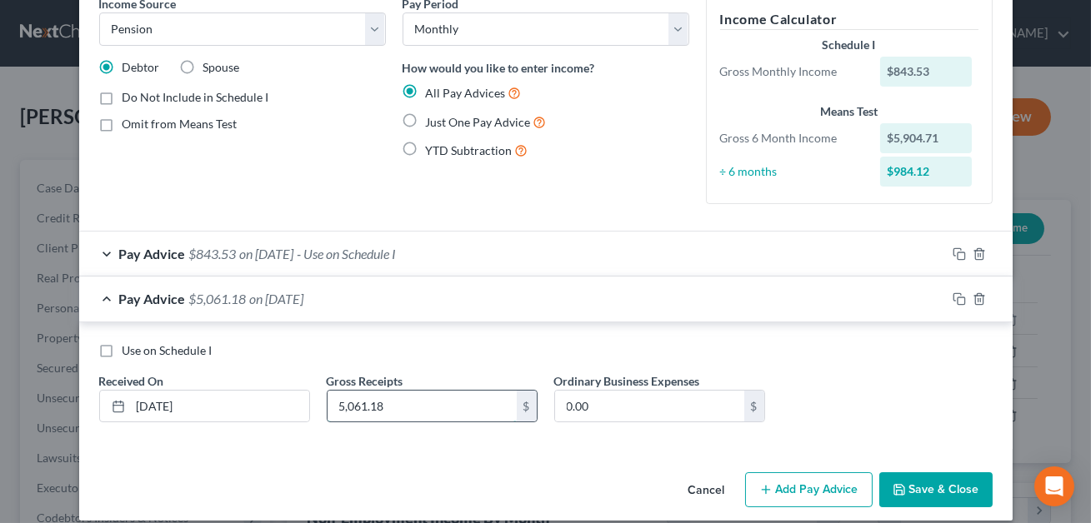
click at [410, 420] on input "5,061.18" at bounding box center [421, 407] width 189 height 32
type input "4,217.65"
click at [605, 402] on input "0.00" at bounding box center [649, 407] width 189 height 32
click at [910, 478] on button "Save & Close" at bounding box center [935, 489] width 113 height 35
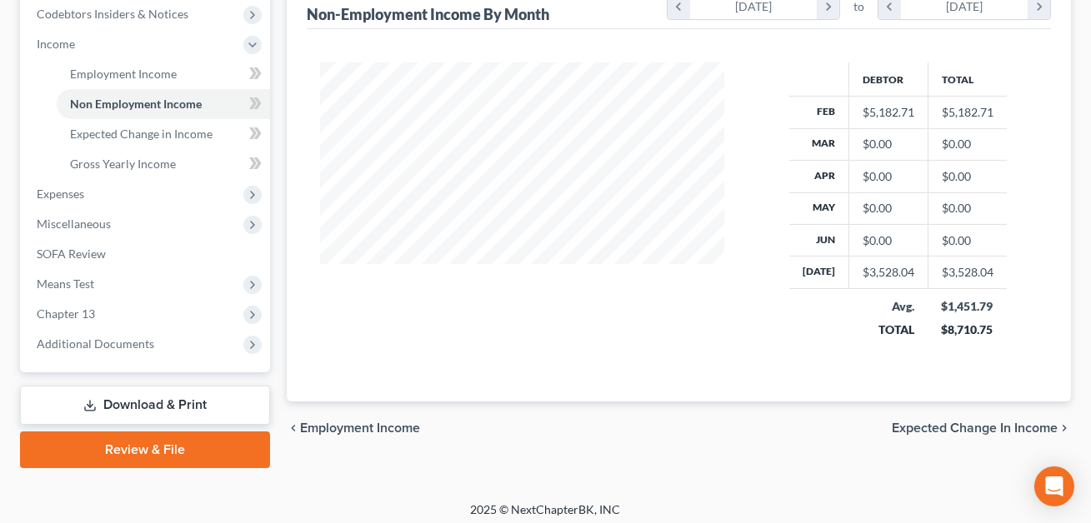
scroll to position [510, 0]
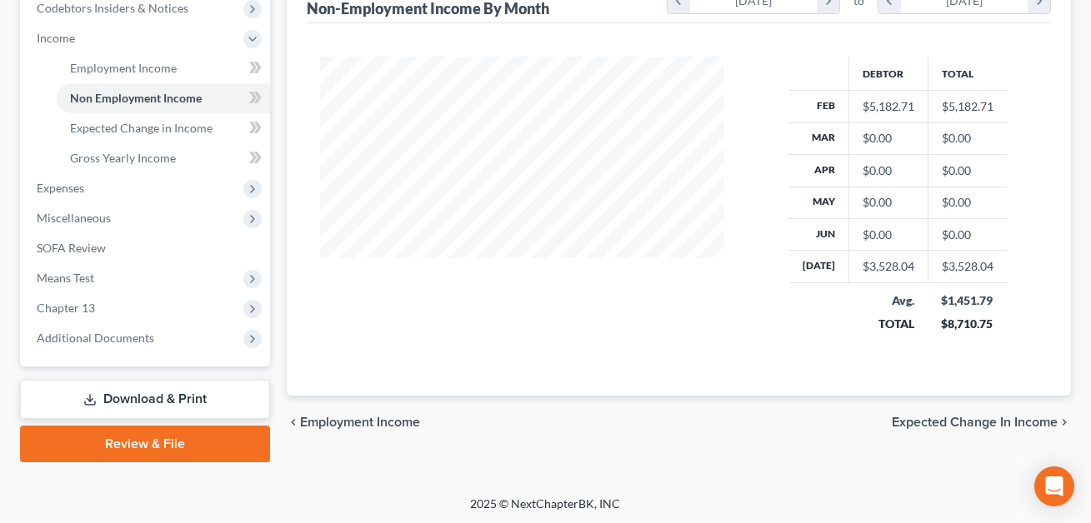
click at [152, 397] on link "Download & Print" at bounding box center [145, 399] width 250 height 39
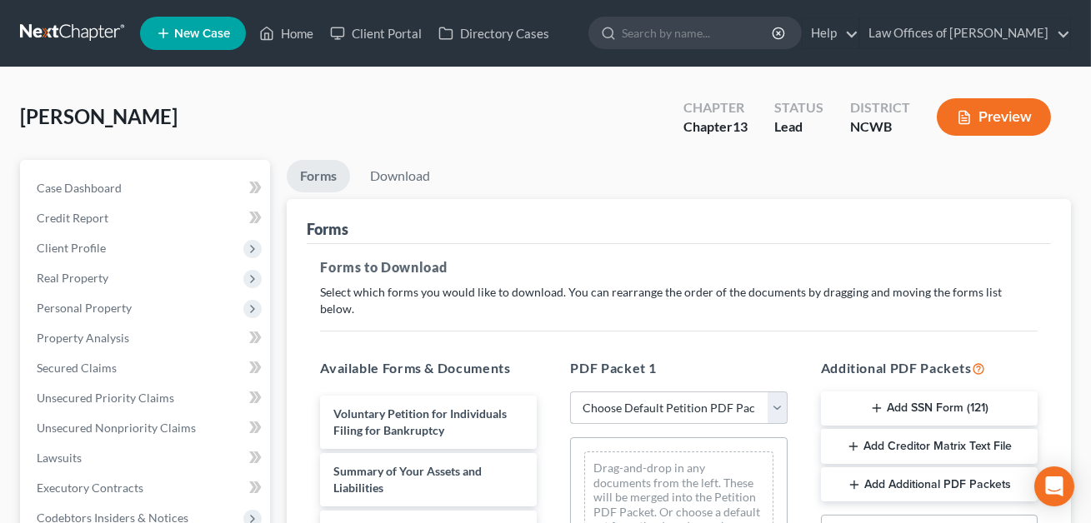
click at [633, 392] on select "Choose Default Petition PDF Packet Complete Bankruptcy Petition (all forms and …" at bounding box center [678, 408] width 217 height 33
select select "0"
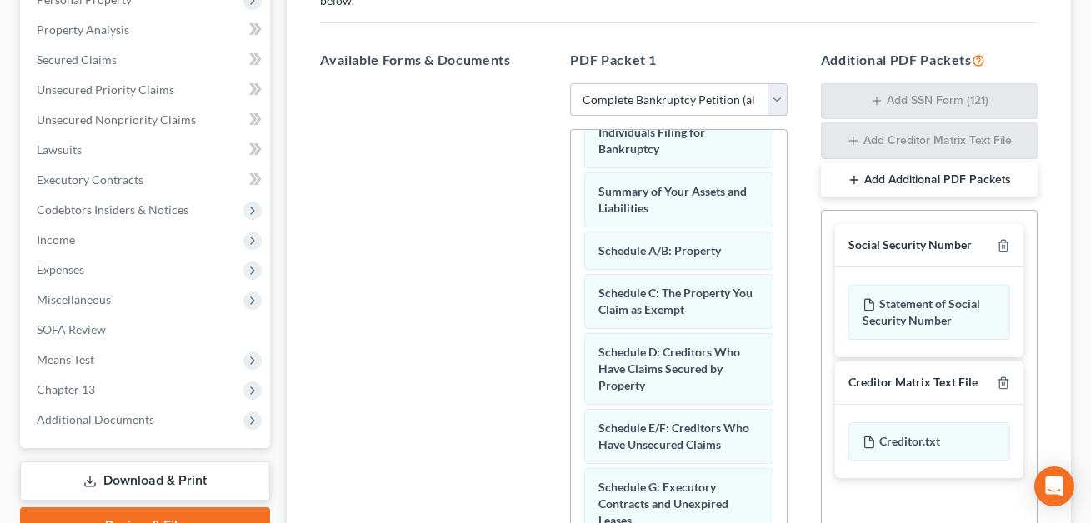
scroll to position [46, 0]
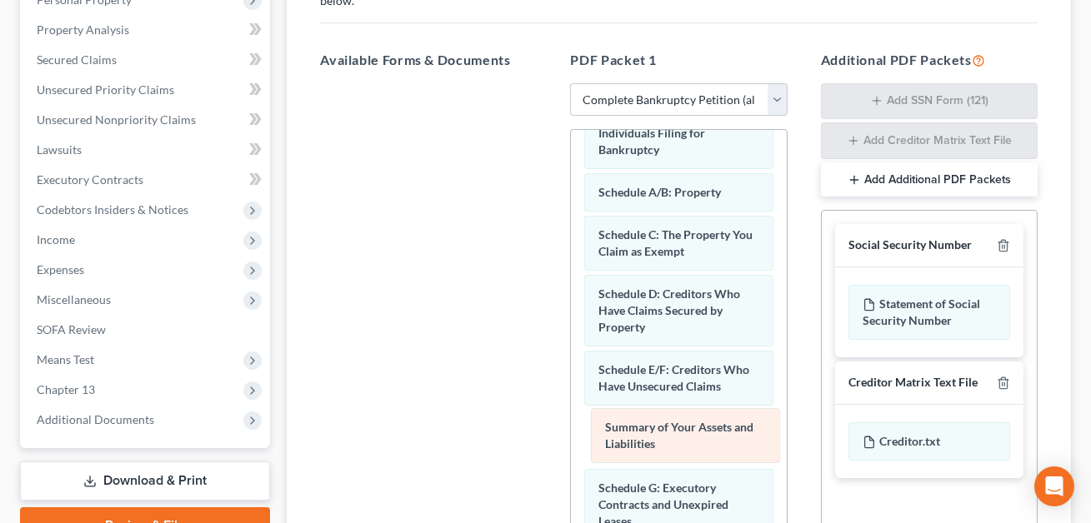
drag, startPoint x: 642, startPoint y: 177, endPoint x: 649, endPoint y: 462, distance: 285.0
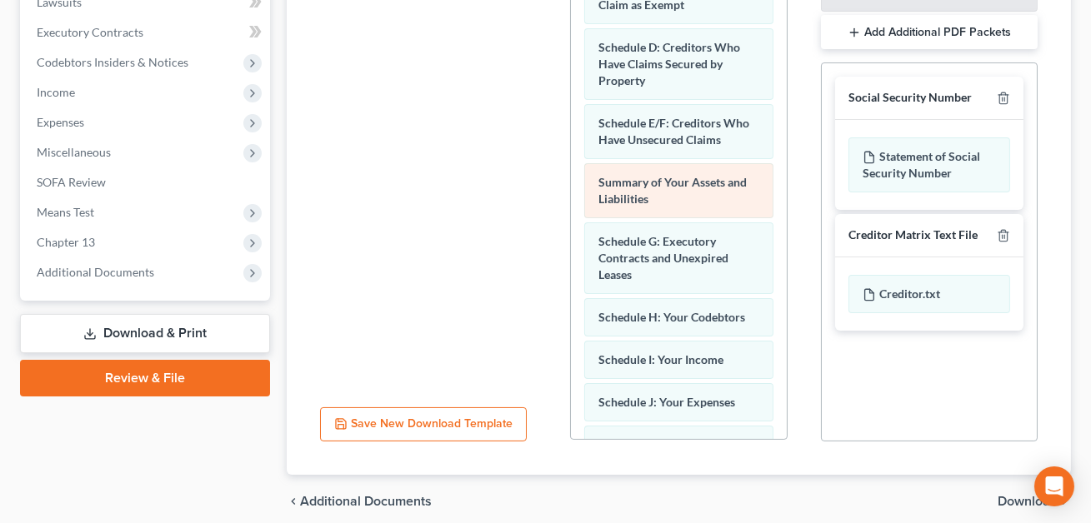
scroll to position [157, 0]
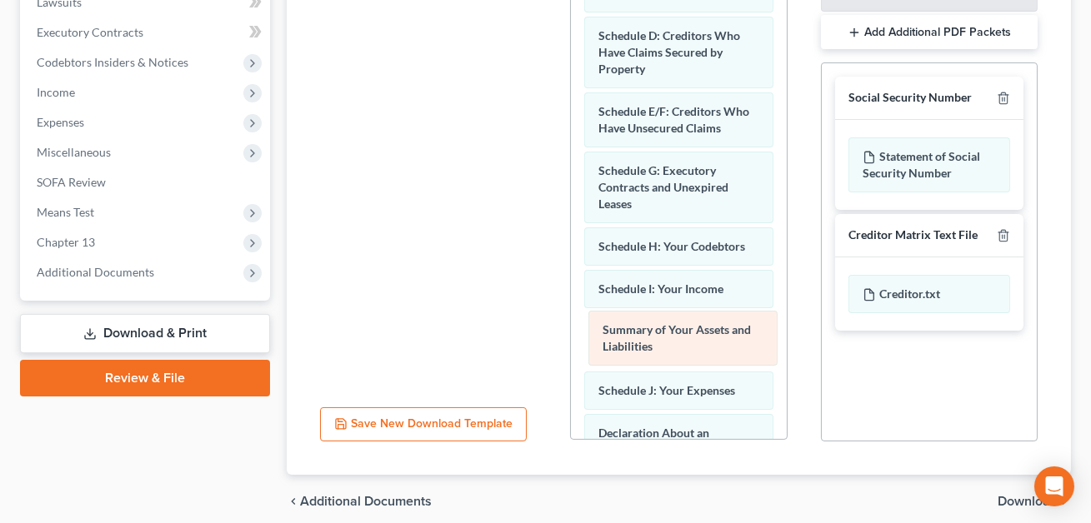
drag, startPoint x: 630, startPoint y: 157, endPoint x: 633, endPoint y: 343, distance: 186.7
click at [633, 343] on div "Summary of Your Assets and Liabilities Voluntary Petition for Individuals Filin…" at bounding box center [678, 379] width 215 height 1106
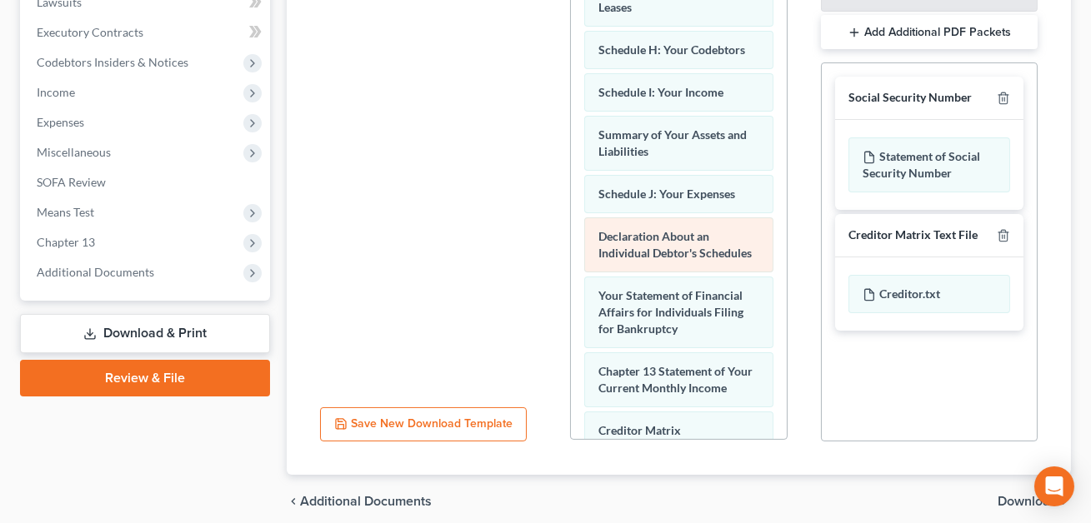
scroll to position [356, 0]
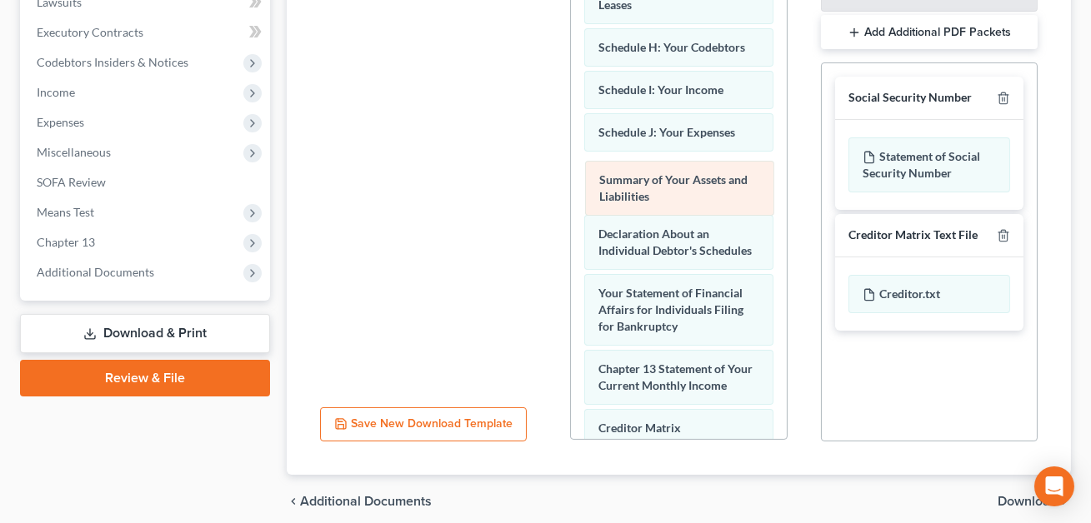
drag, startPoint x: 633, startPoint y: 118, endPoint x: 634, endPoint y: 186, distance: 67.5
click at [634, 186] on div "Summary of Your Assets and Liabilities Voluntary Petition for Individuals Filin…" at bounding box center [678, 180] width 215 height 1106
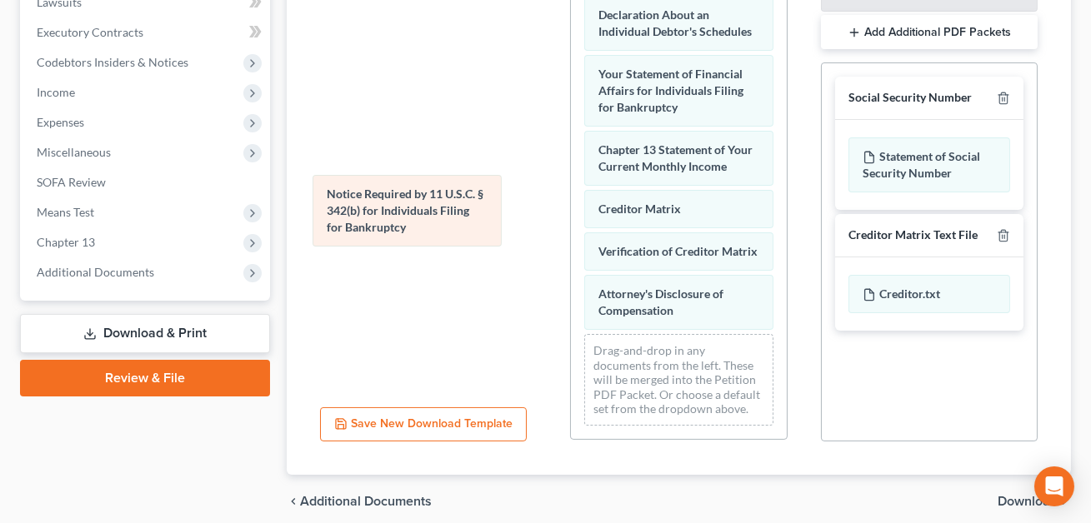
scroll to position [571, 0]
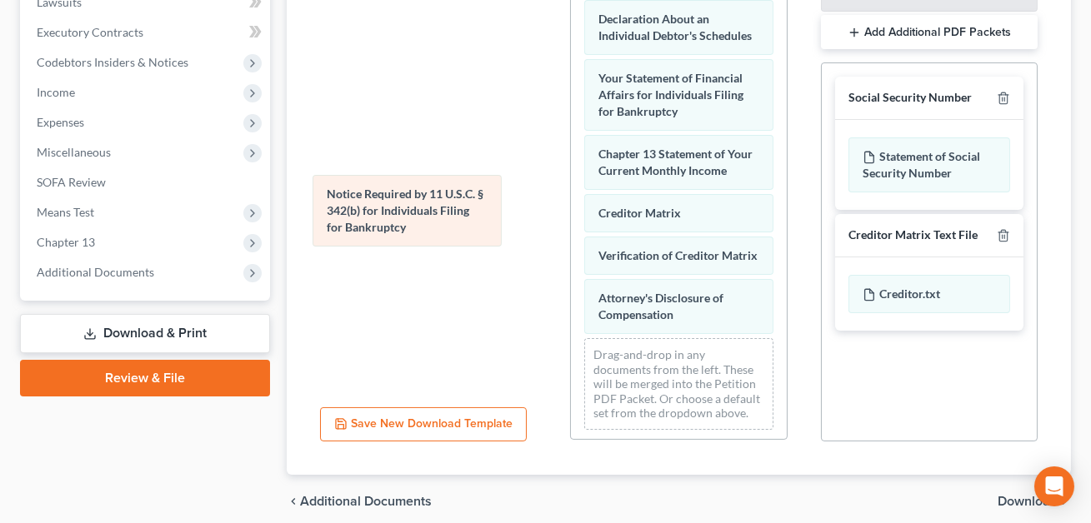
drag, startPoint x: 642, startPoint y: 224, endPoint x: 367, endPoint y: 214, distance: 275.9
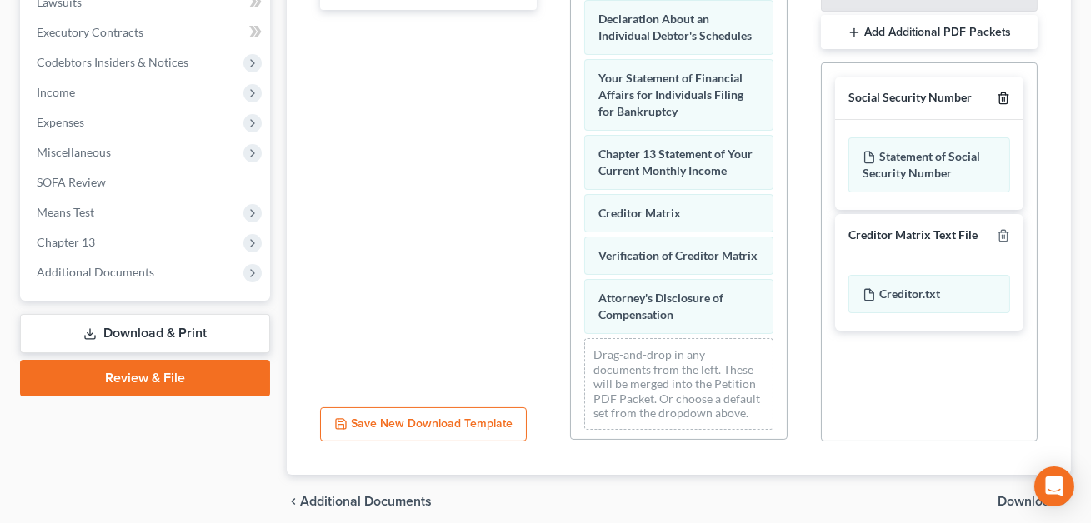
click at [1002, 98] on line "button" at bounding box center [1002, 99] width 0 height 3
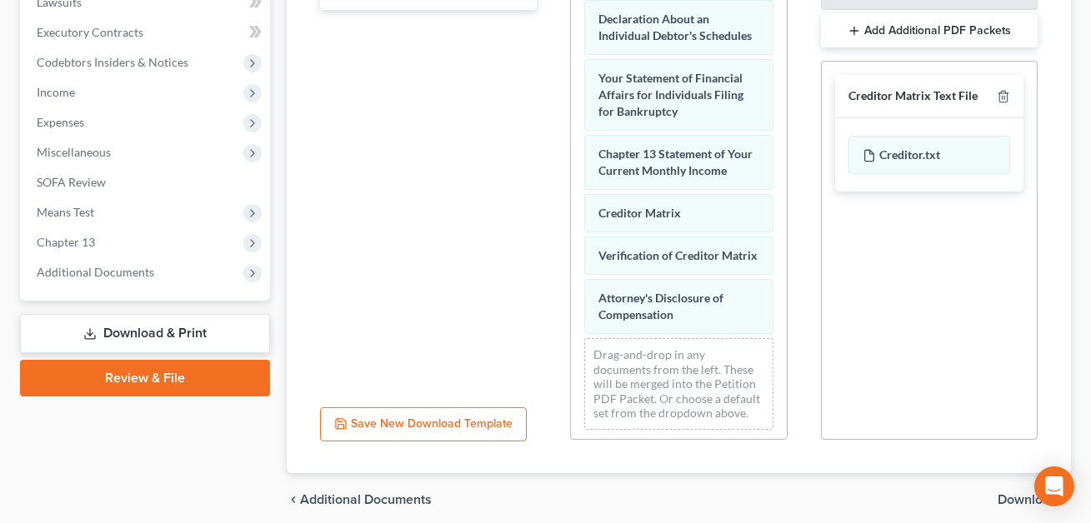
scroll to position [504, 0]
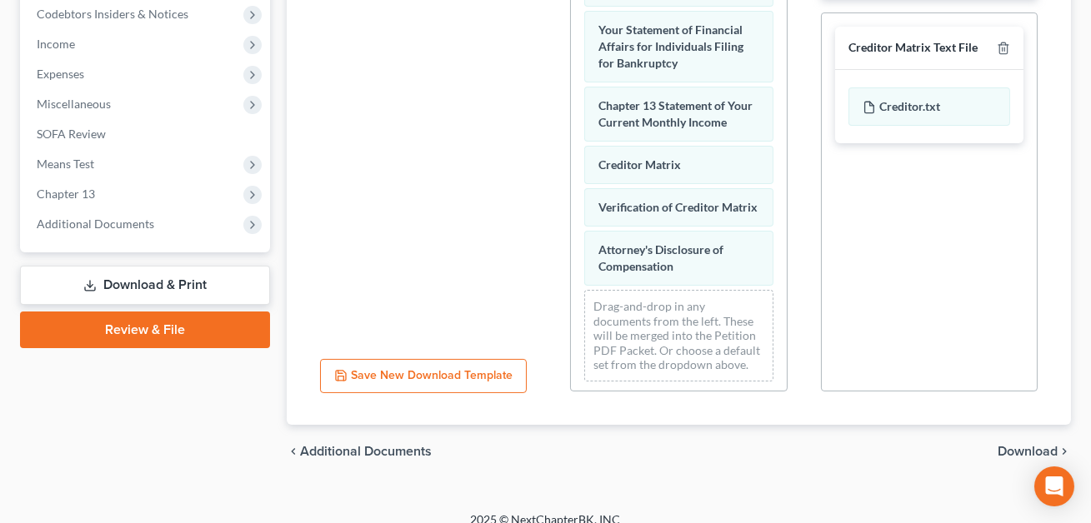
click at [1002, 445] on span "Download" at bounding box center [1027, 451] width 60 height 13
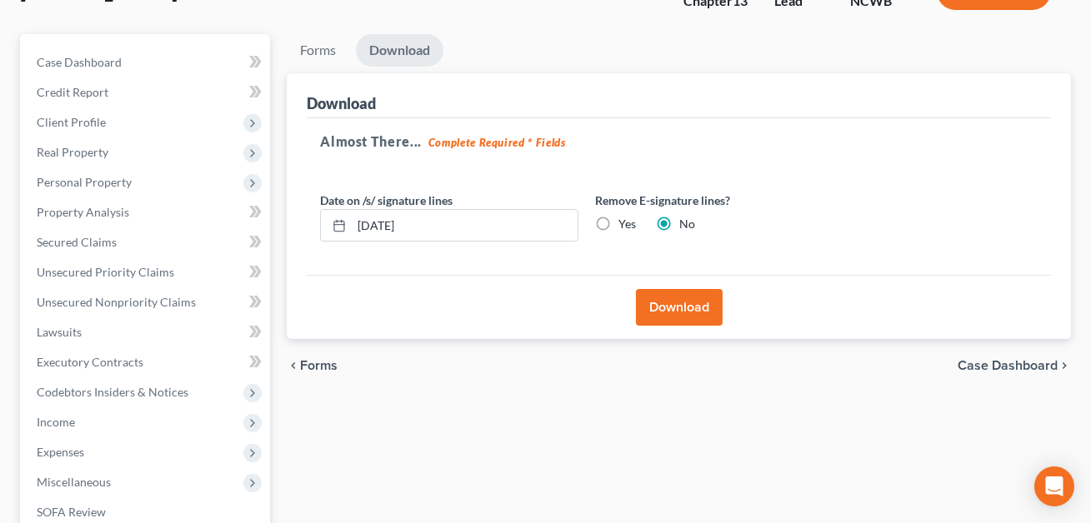
scroll to position [0, 0]
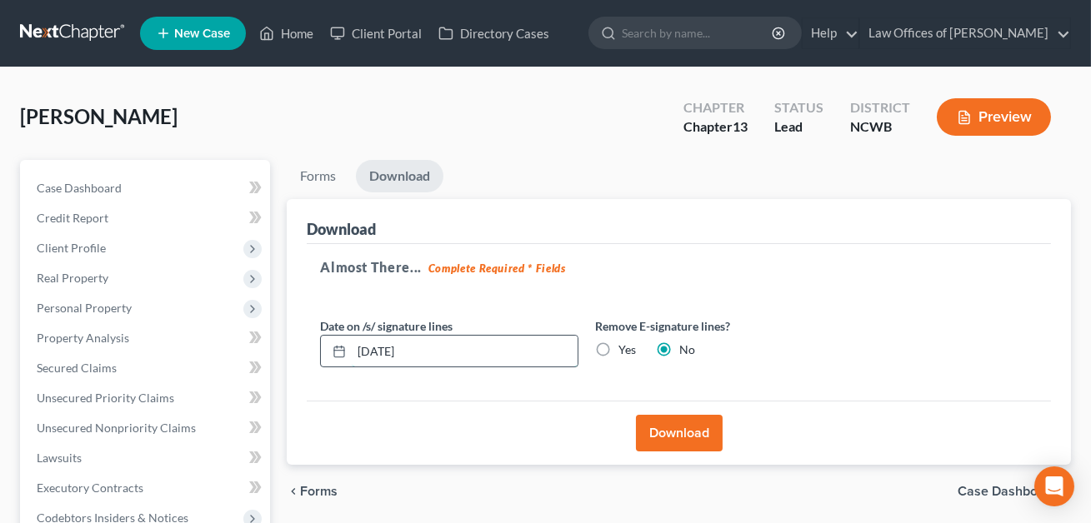
click at [382, 350] on input "[DATE]" at bounding box center [465, 352] width 226 height 32
click at [394, 351] on input "08/118/2025" at bounding box center [465, 352] width 226 height 32
type input "[DATE]"
click at [688, 442] on button "Download" at bounding box center [679, 433] width 87 height 37
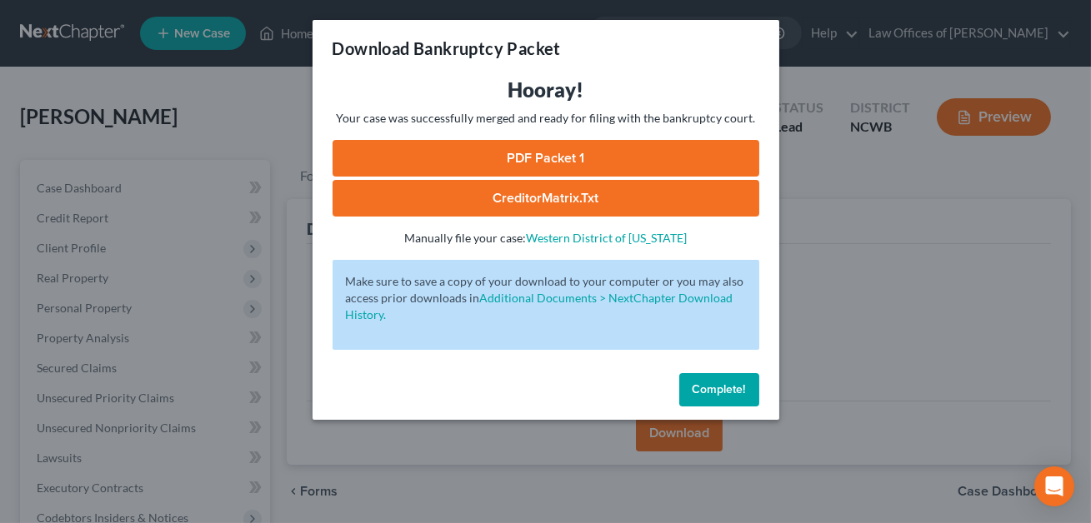
click at [590, 209] on link "CreditorMatrix.txt" at bounding box center [545, 198] width 427 height 37
click at [564, 151] on link "PDF Packet 1" at bounding box center [545, 158] width 427 height 37
